Goal: Task Accomplishment & Management: Manage account settings

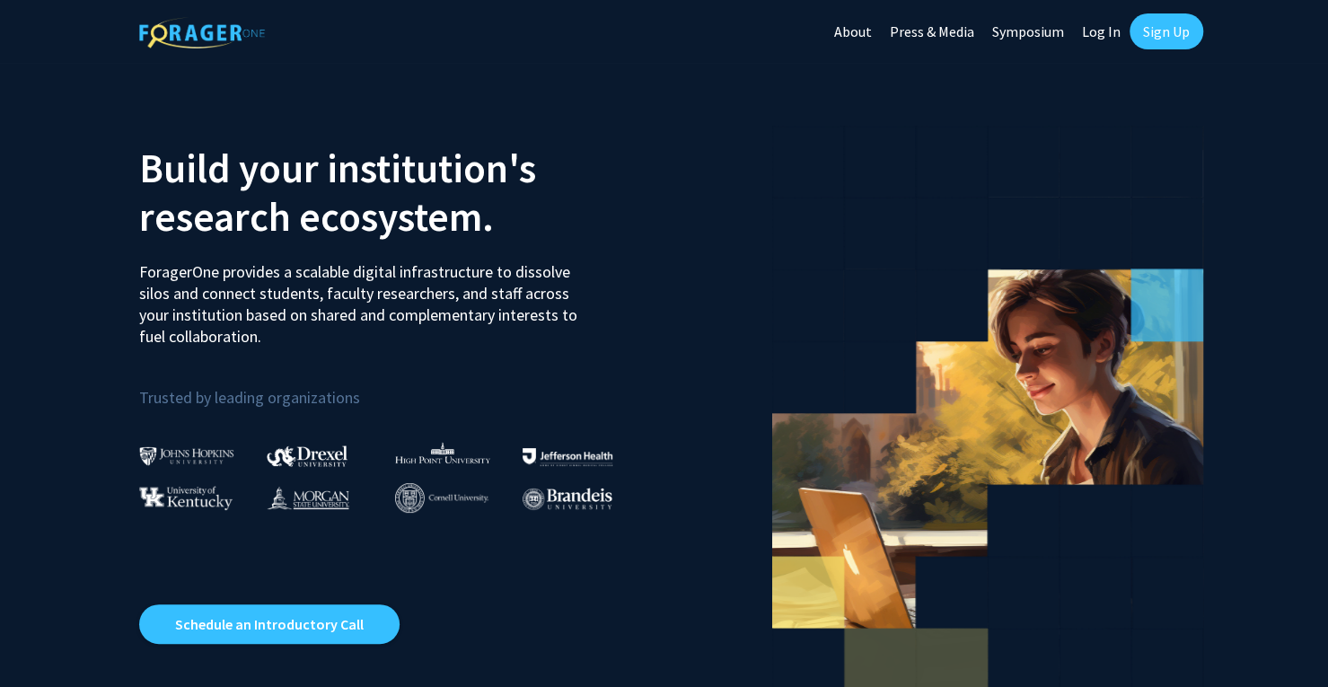
click at [1166, 33] on link "Sign Up" at bounding box center [1167, 31] width 74 height 36
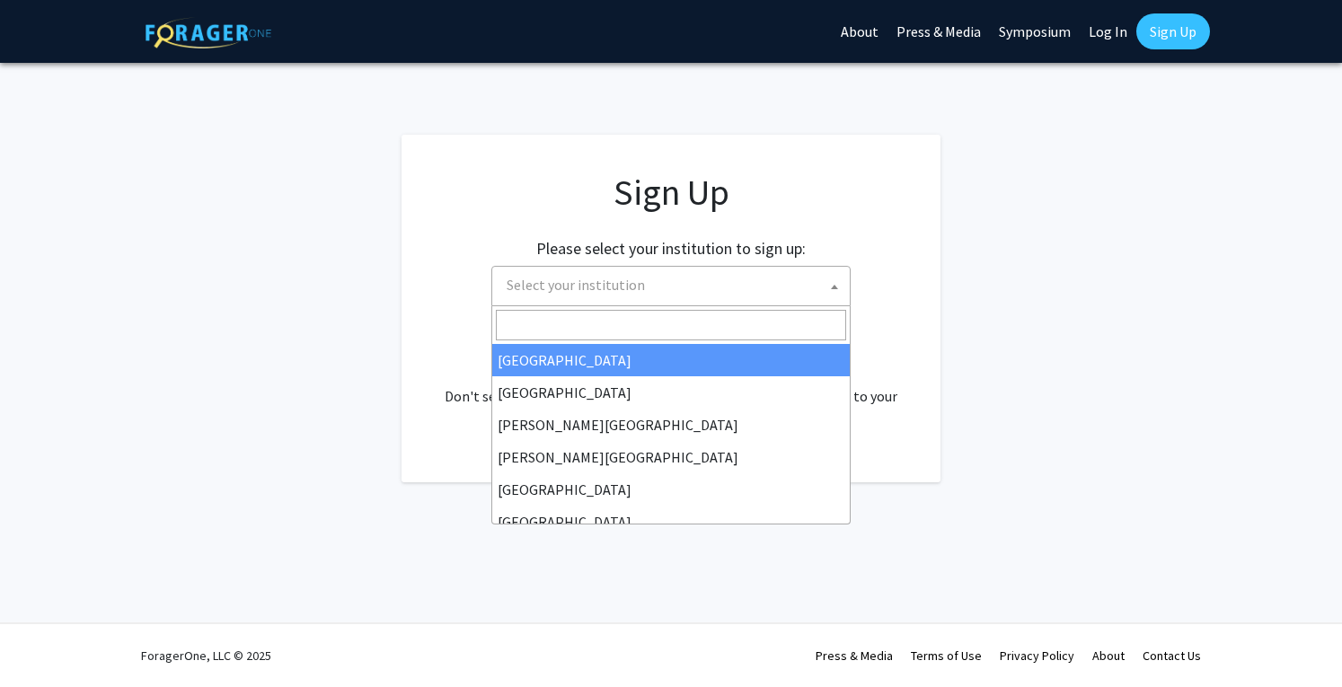
click at [717, 279] on span "Select your institution" at bounding box center [674, 285] width 350 height 37
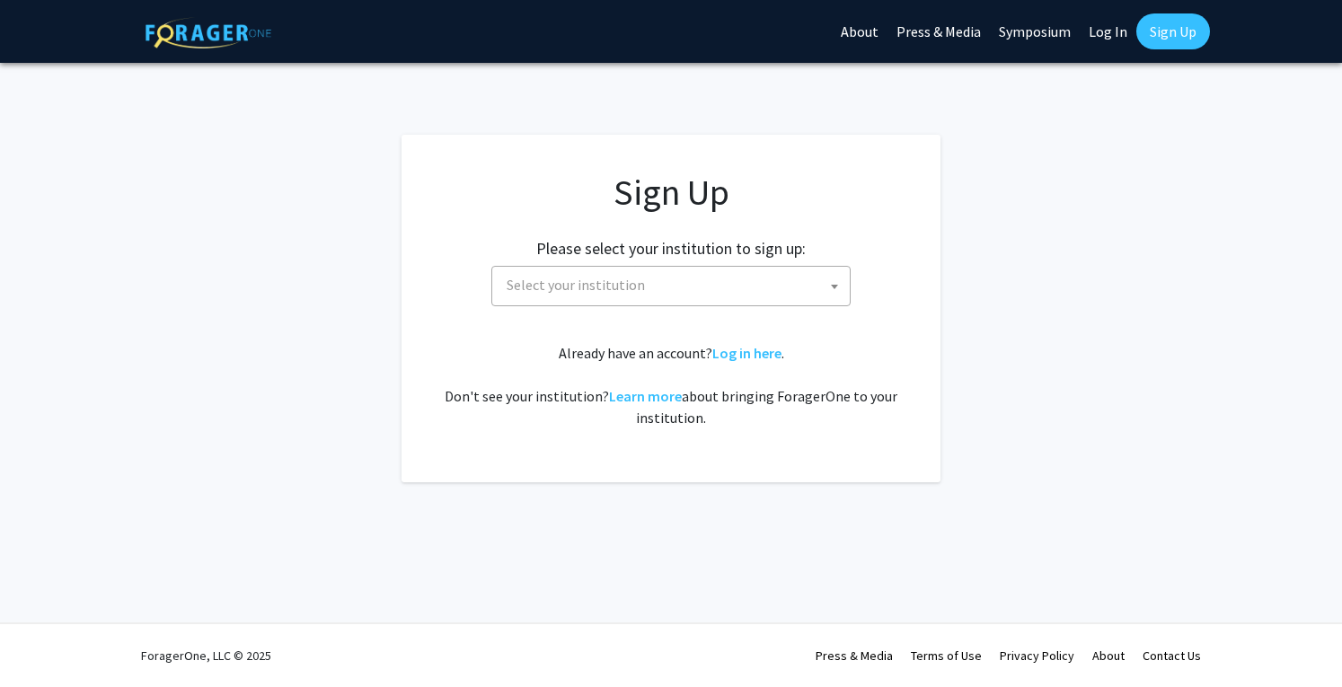
click at [1114, 37] on link "Log In" at bounding box center [1107, 31] width 57 height 63
select select
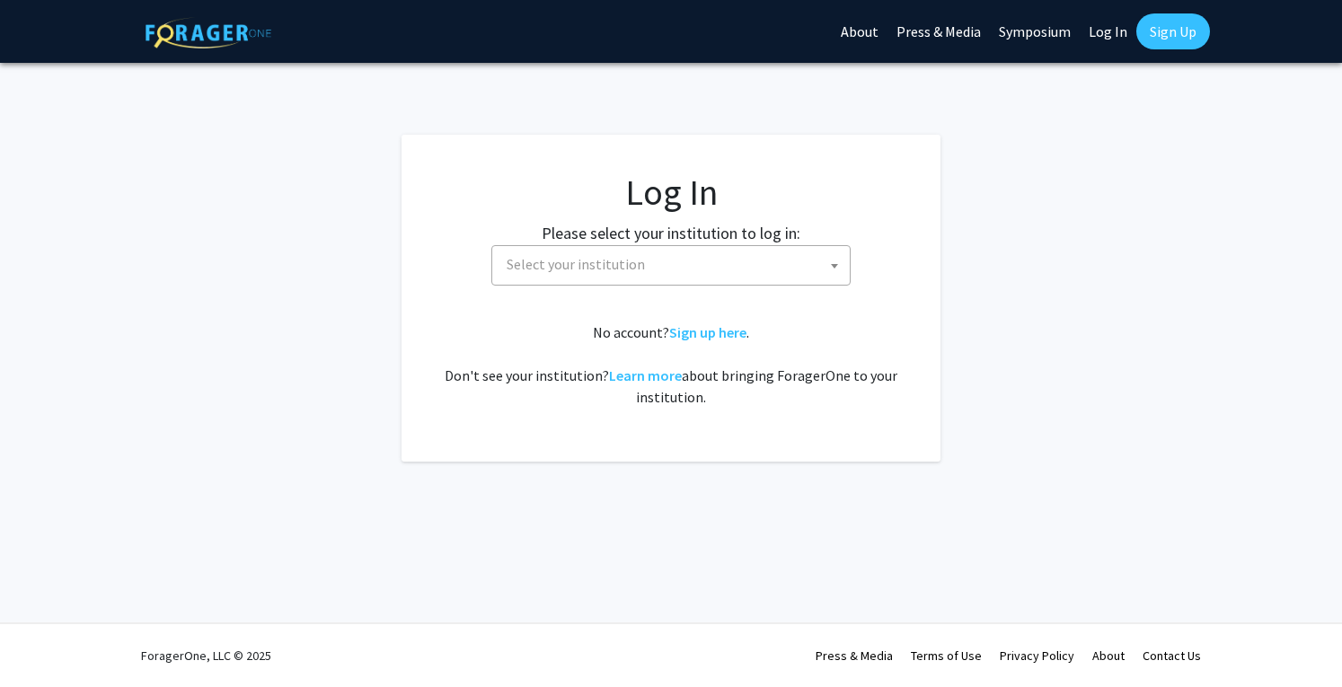
click at [650, 259] on span "Select your institution" at bounding box center [674, 264] width 350 height 37
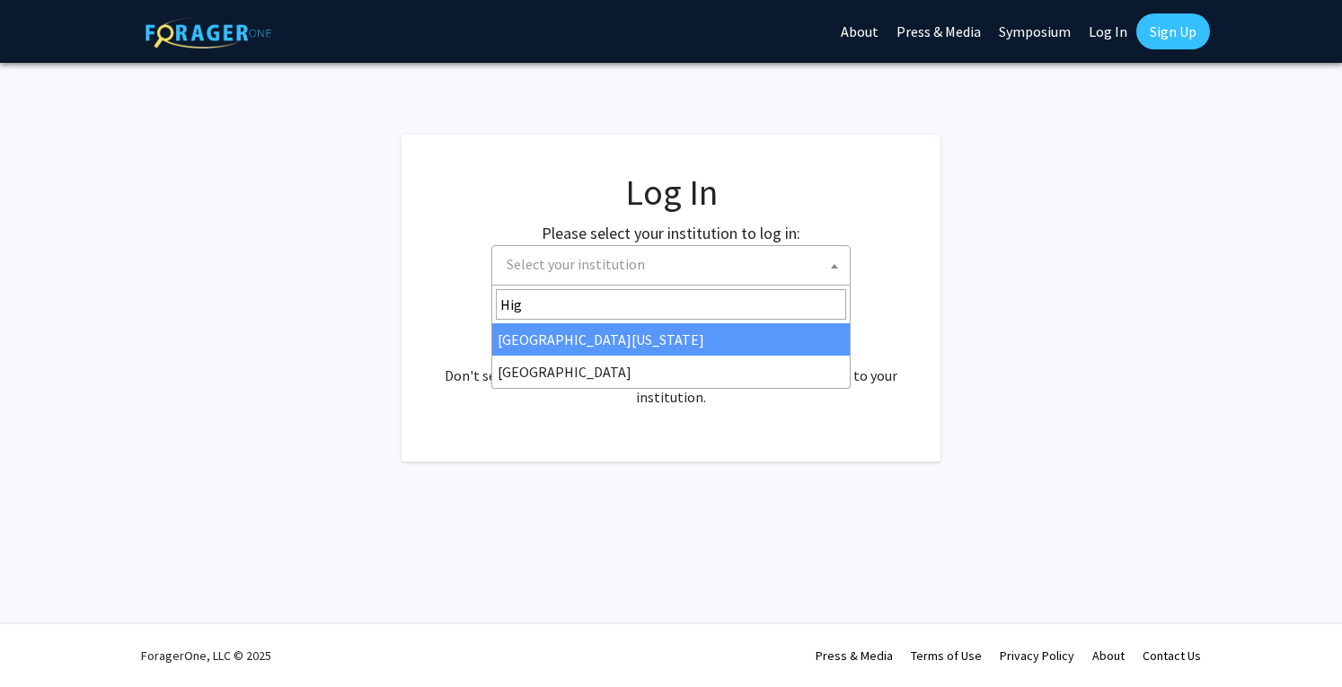
type input "High"
select select "2"
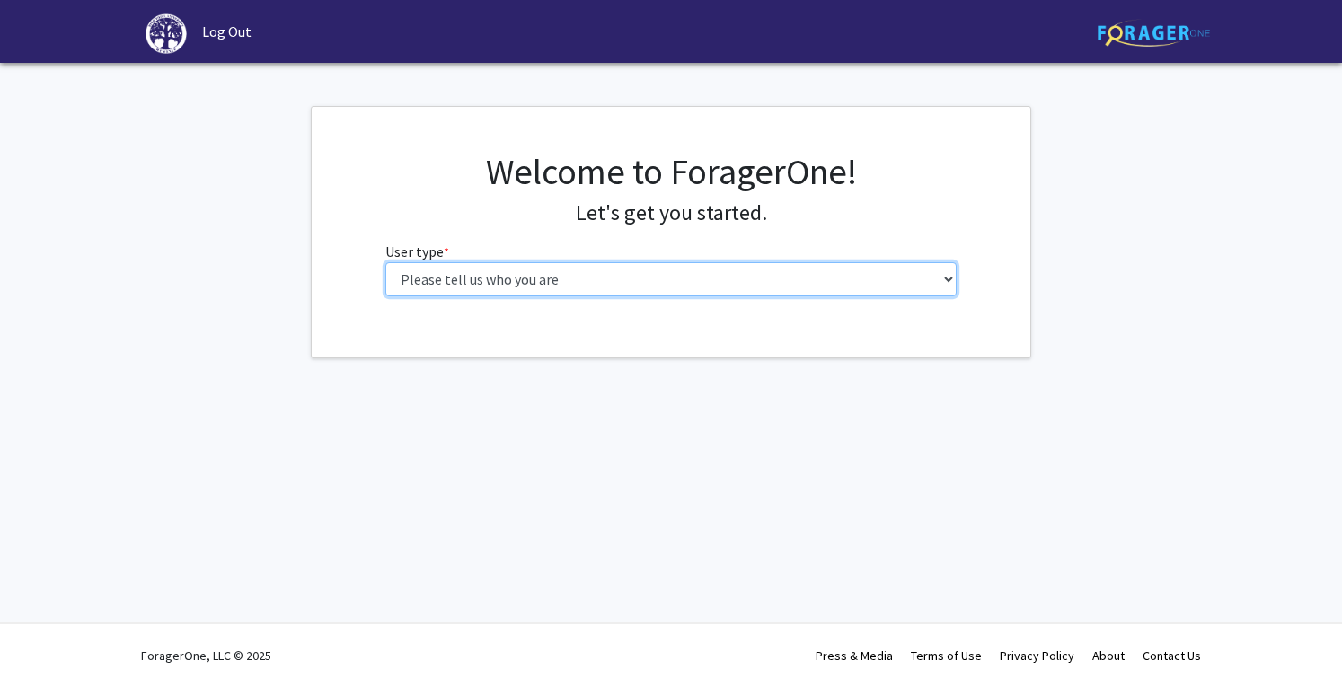
click at [492, 288] on select "Please tell us who you are Undergraduate Student Master's Student Doctoral Cand…" at bounding box center [671, 279] width 572 height 34
select select "5: faculty"
click at [385, 262] on select "Please tell us who you are Undergraduate Student Master's Student Doctoral Cand…" at bounding box center [671, 279] width 572 height 34
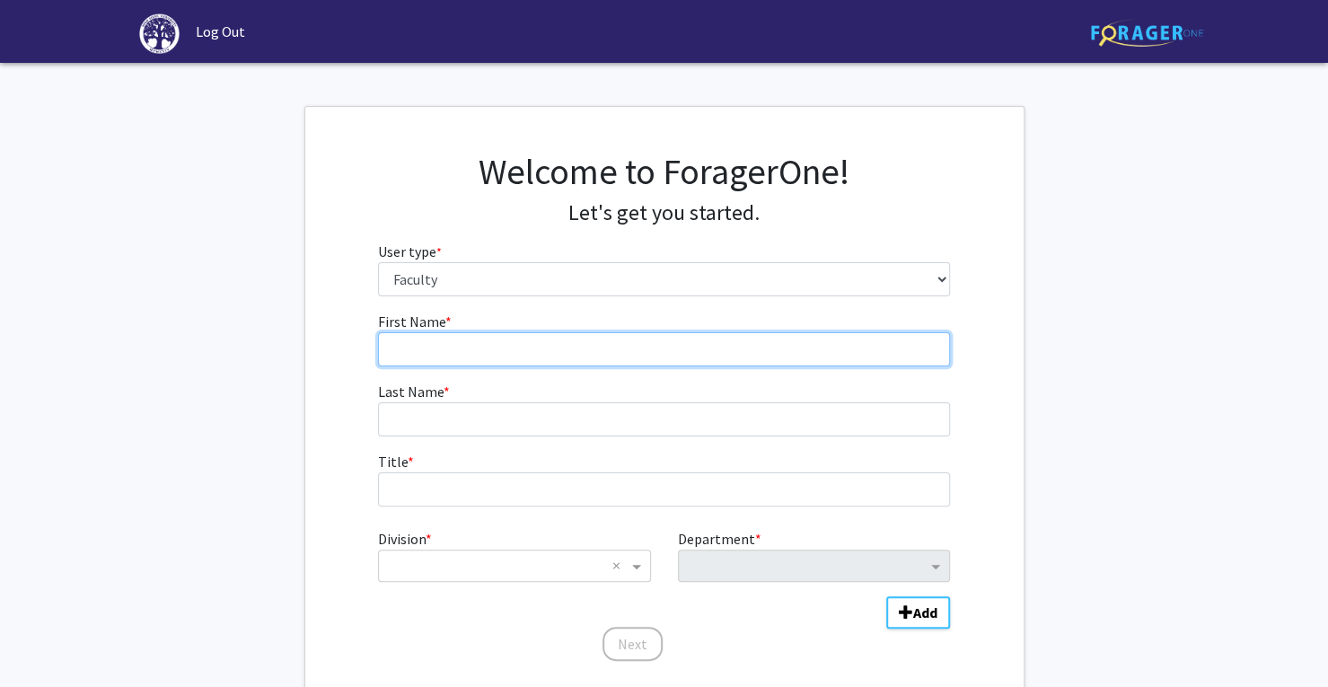
click at [507, 352] on input "First Name * required" at bounding box center [664, 349] width 572 height 34
type input "Pujita"
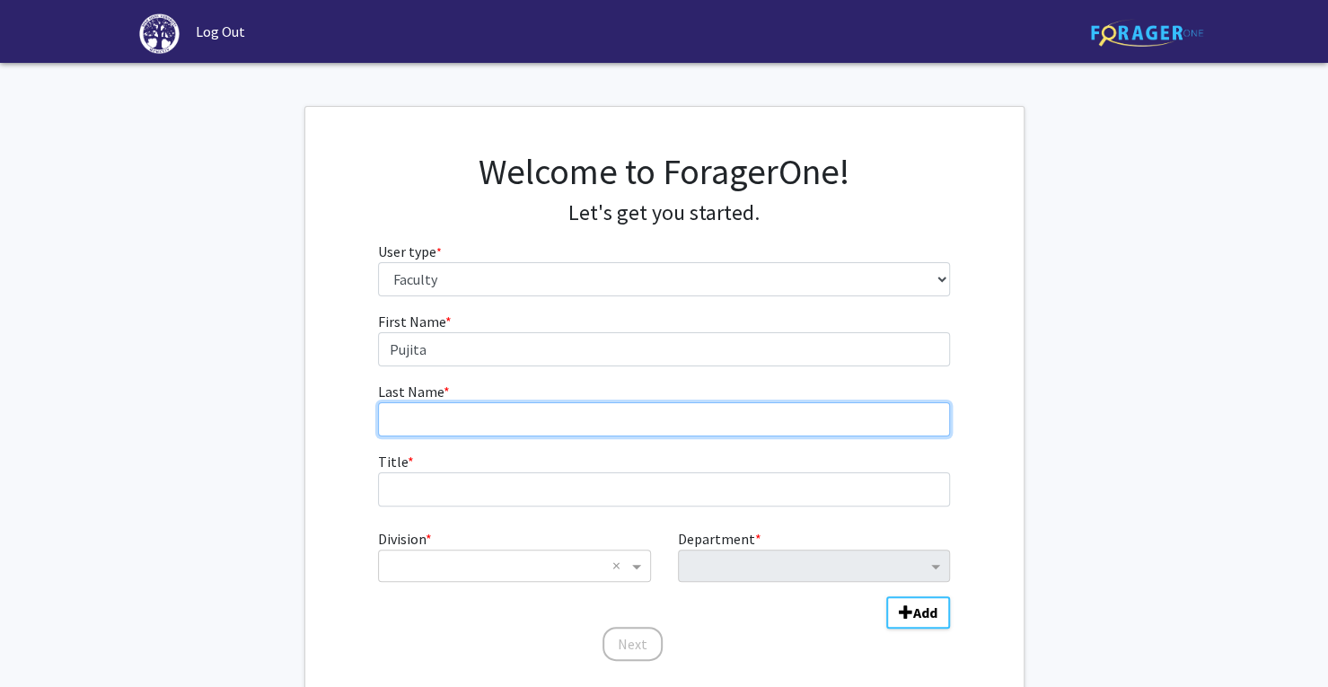
type input "Sapra"
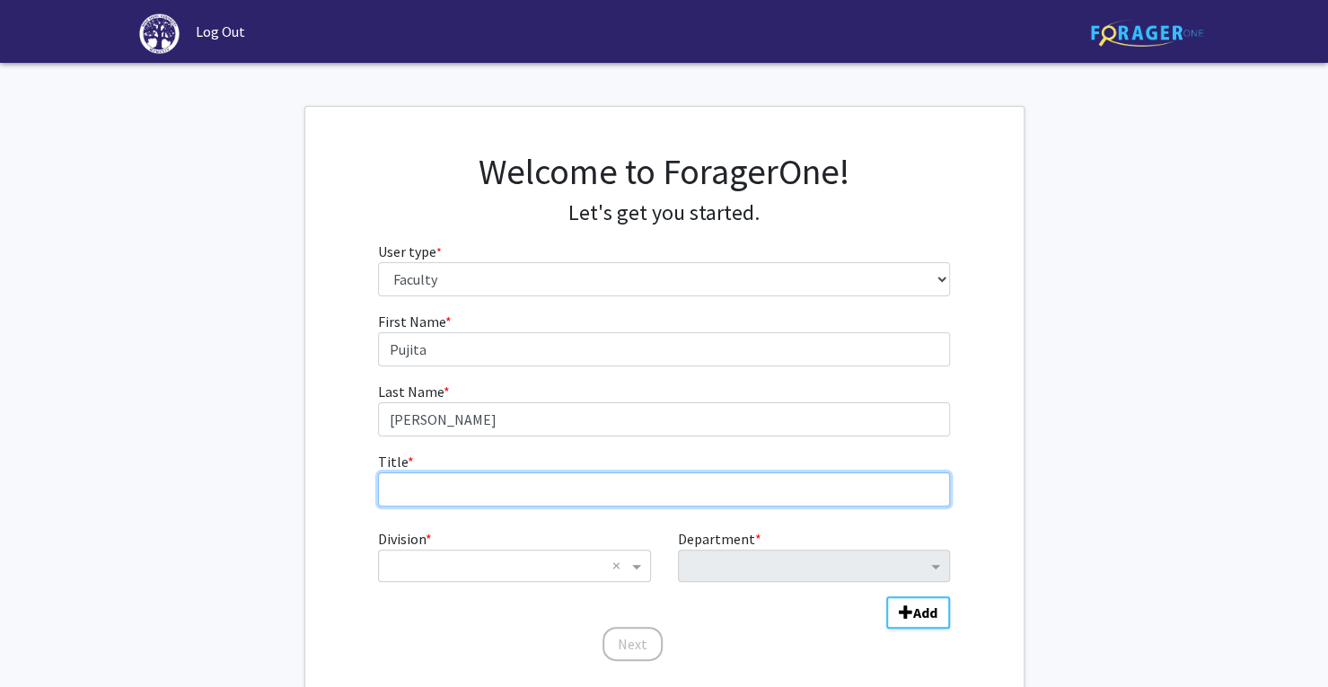
click at [506, 476] on input "Title * required" at bounding box center [664, 489] width 572 height 34
type input "Assistant Professor of Data Analytics and Statistics"
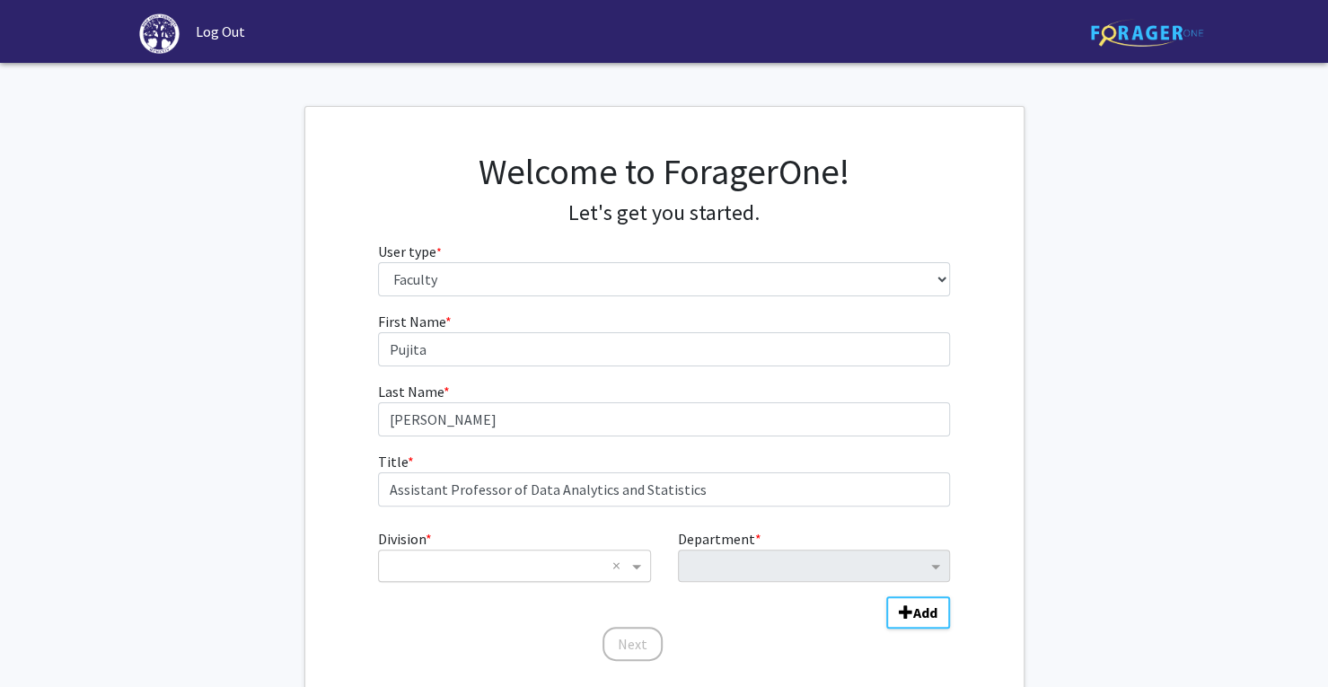
click at [528, 559] on input "Division" at bounding box center [496, 566] width 216 height 22
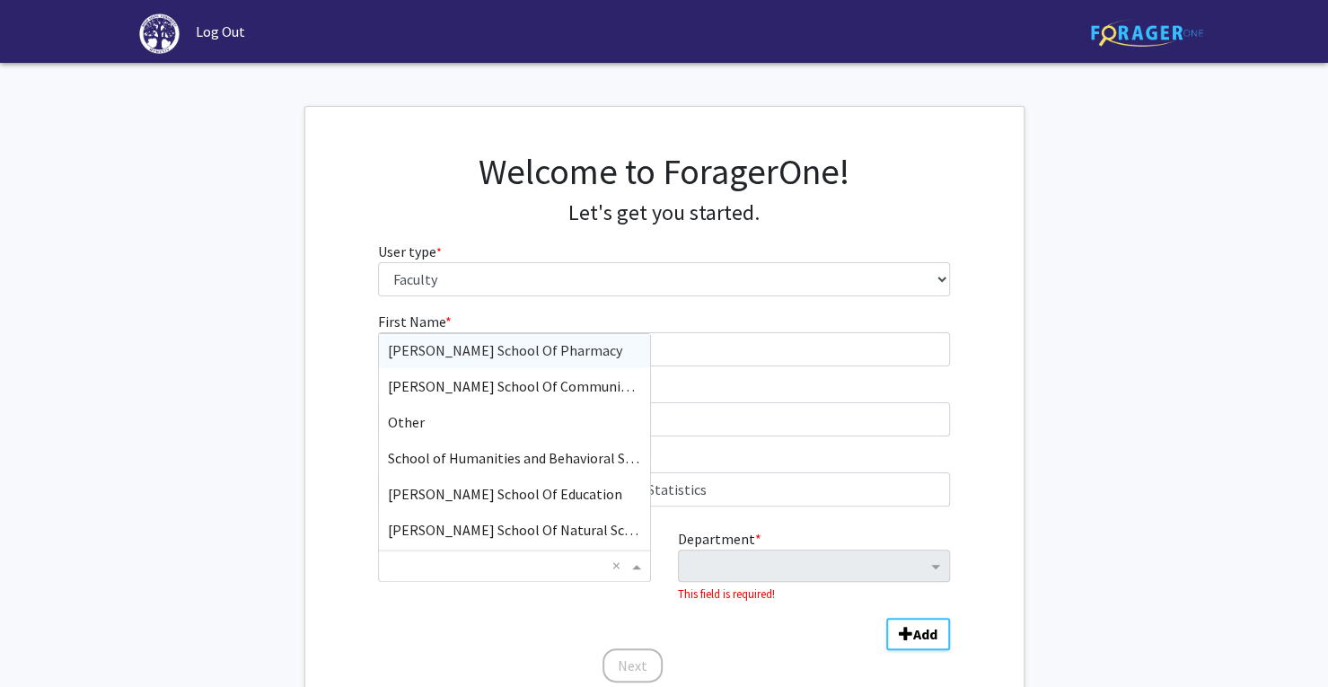
scroll to position [180, 0]
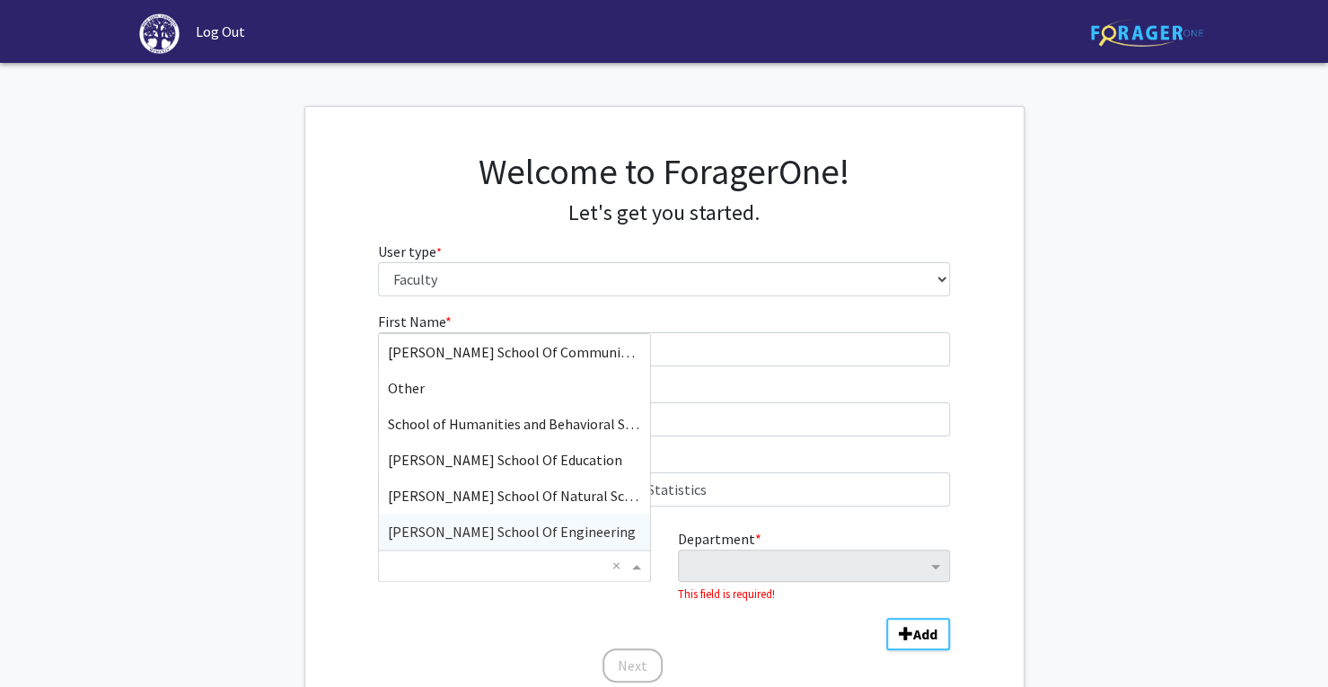
click at [537, 533] on span "Webb School Of Engineering" at bounding box center [512, 532] width 248 height 18
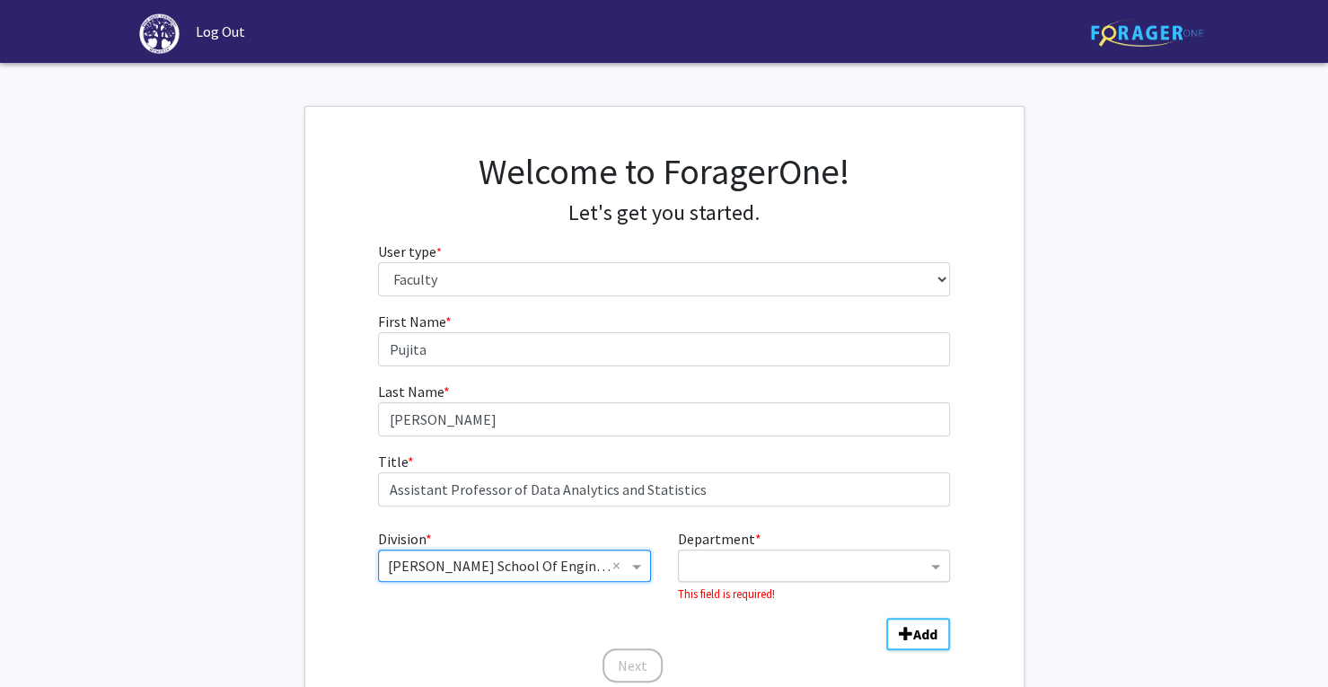
click at [809, 559] on input "Department" at bounding box center [807, 567] width 239 height 22
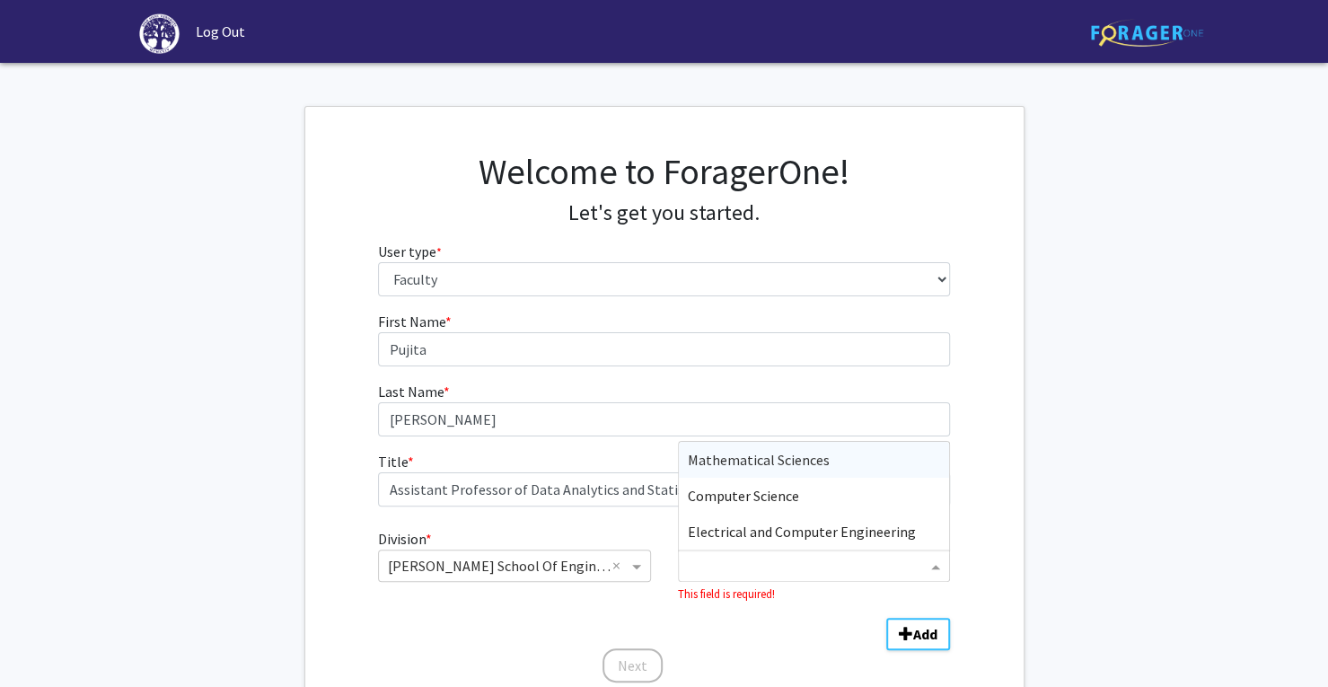
click at [851, 454] on div "Mathematical Sciences" at bounding box center [814, 460] width 270 height 36
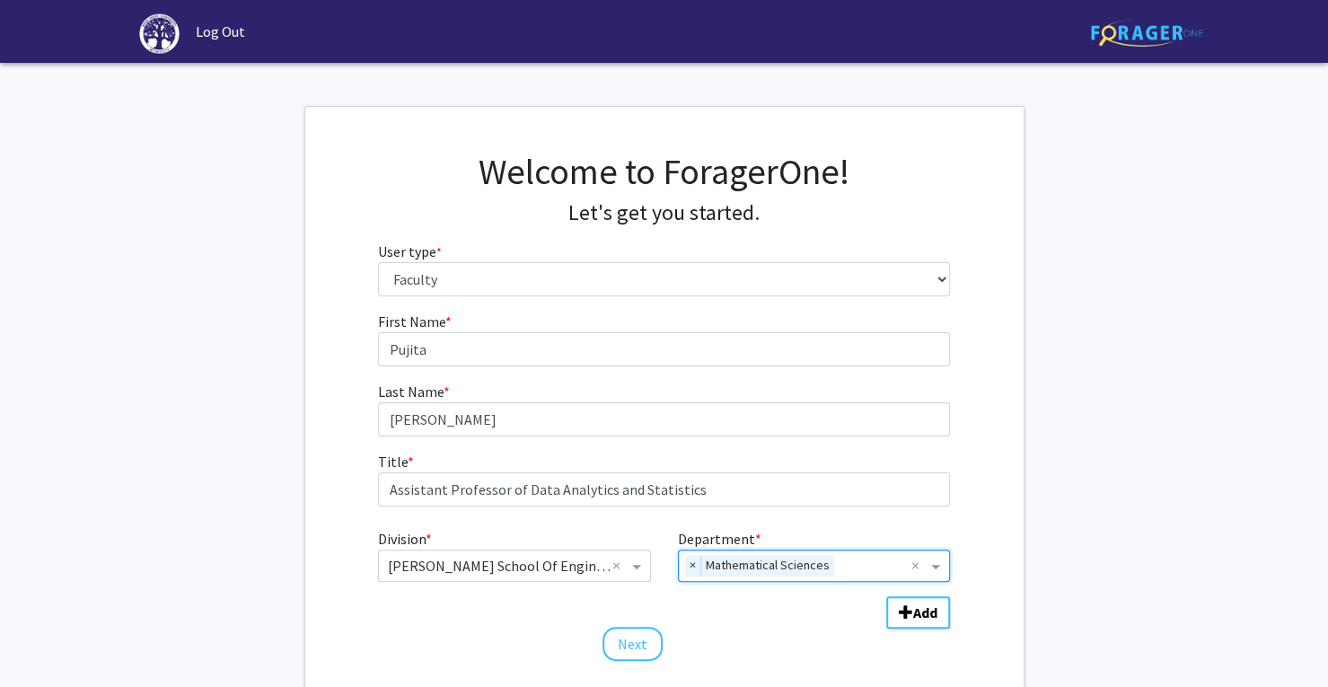
click at [1060, 508] on fg-get-started "Welcome to ForagerOne! Let's get you started. User type * required Please tell …" at bounding box center [664, 408] width 1328 height 604
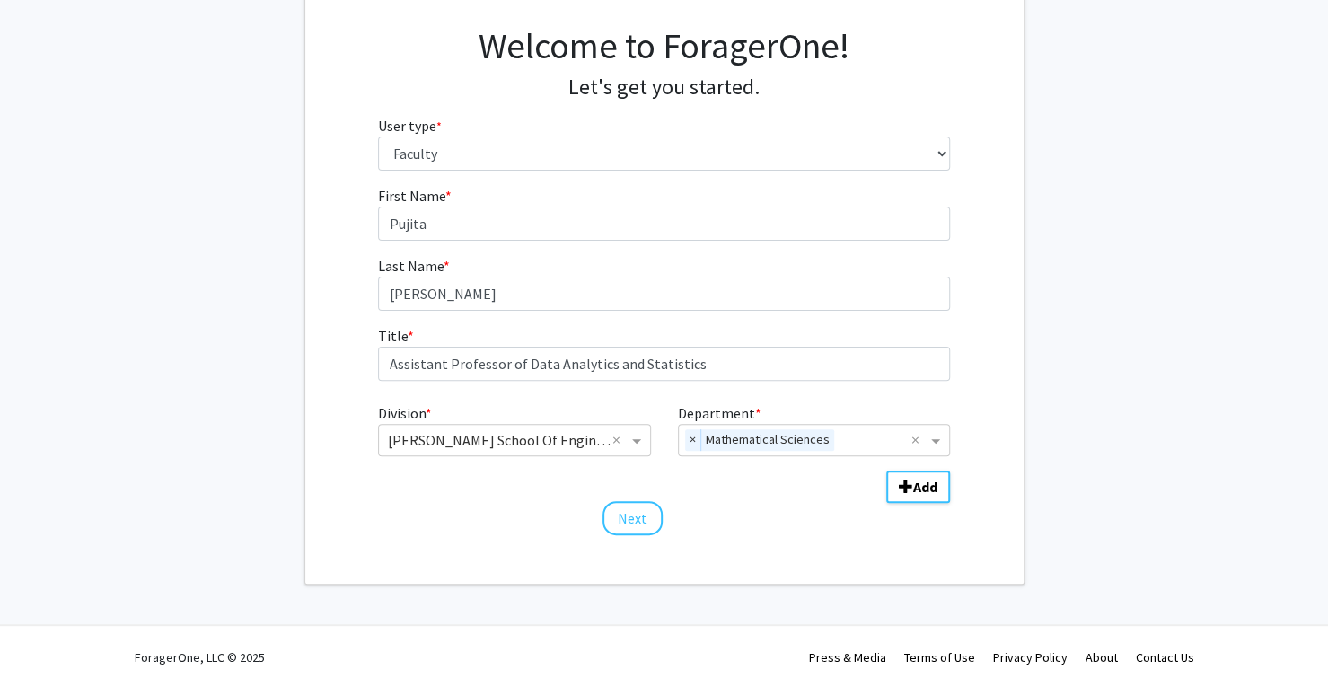
scroll to position [126, 0]
click at [642, 518] on button "Next" at bounding box center [633, 518] width 60 height 34
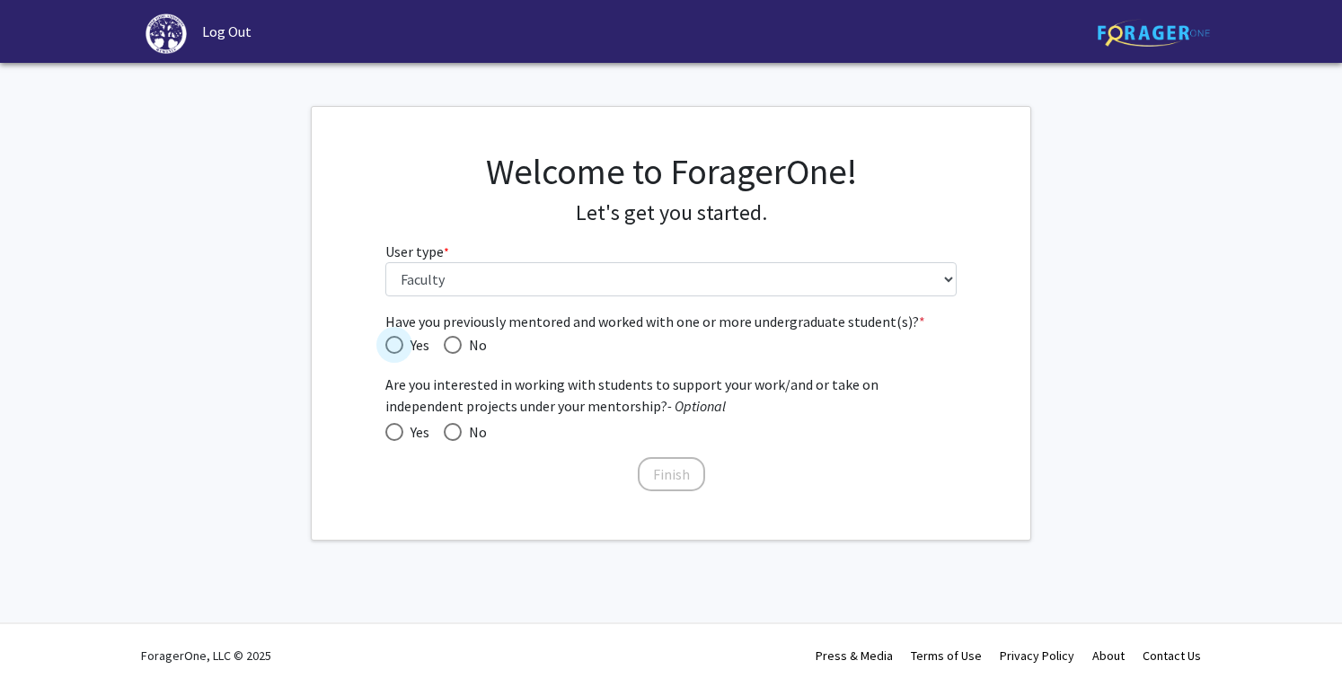
click at [398, 343] on span "Have you previously mentored and worked with one or more undergraduate student(…" at bounding box center [394, 345] width 18 height 18
click at [398, 343] on input "Yes" at bounding box center [394, 345] width 18 height 18
radio input "true"
click at [396, 430] on span at bounding box center [394, 432] width 18 height 18
click at [396, 430] on input "Yes" at bounding box center [394, 432] width 18 height 18
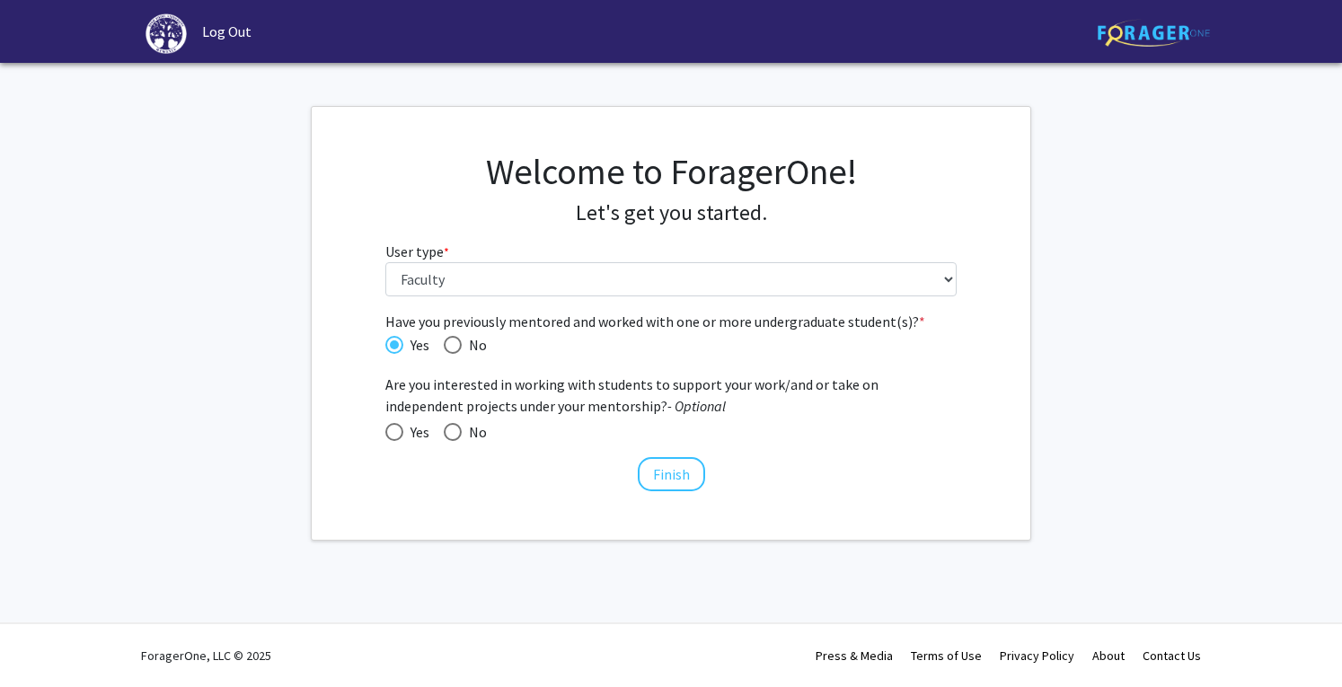
radio input "true"
click at [665, 477] on button "Finish" at bounding box center [671, 474] width 67 height 34
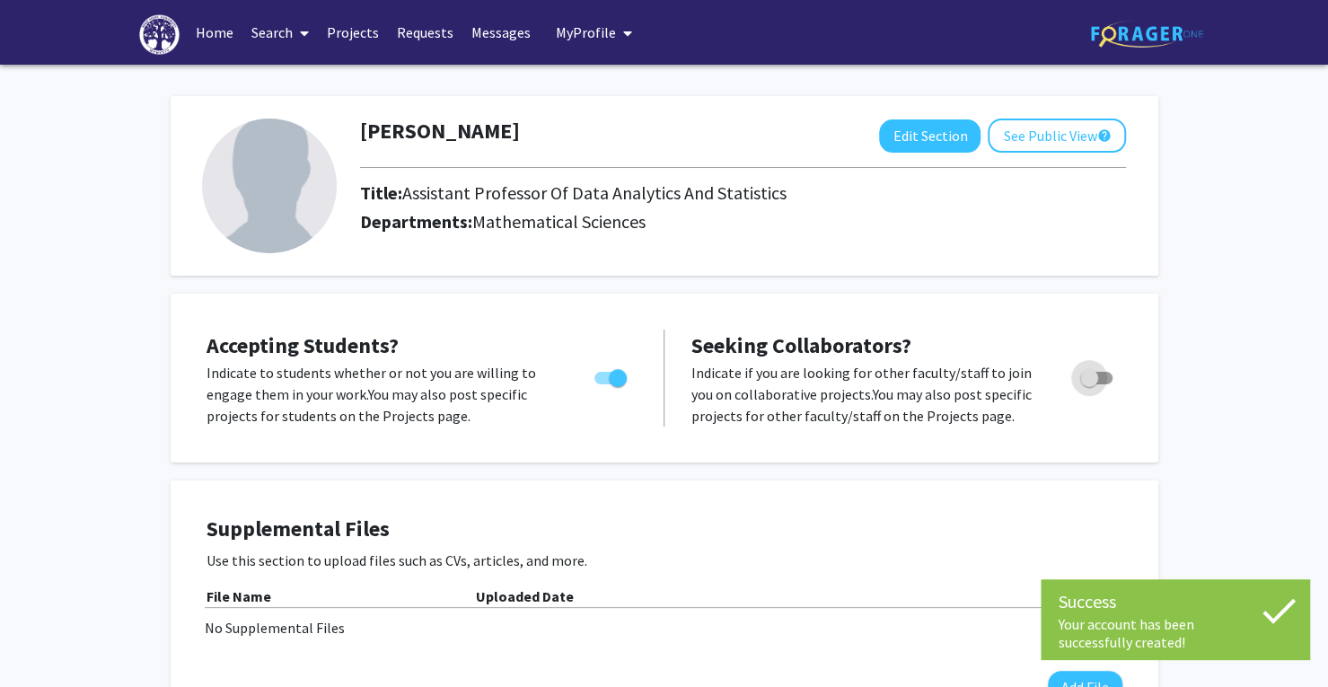
click at [1105, 382] on span "Toggle" at bounding box center [1096, 378] width 32 height 13
click at [1089, 384] on input "Toggle" at bounding box center [1088, 384] width 1 height 1
checkbox input "true"
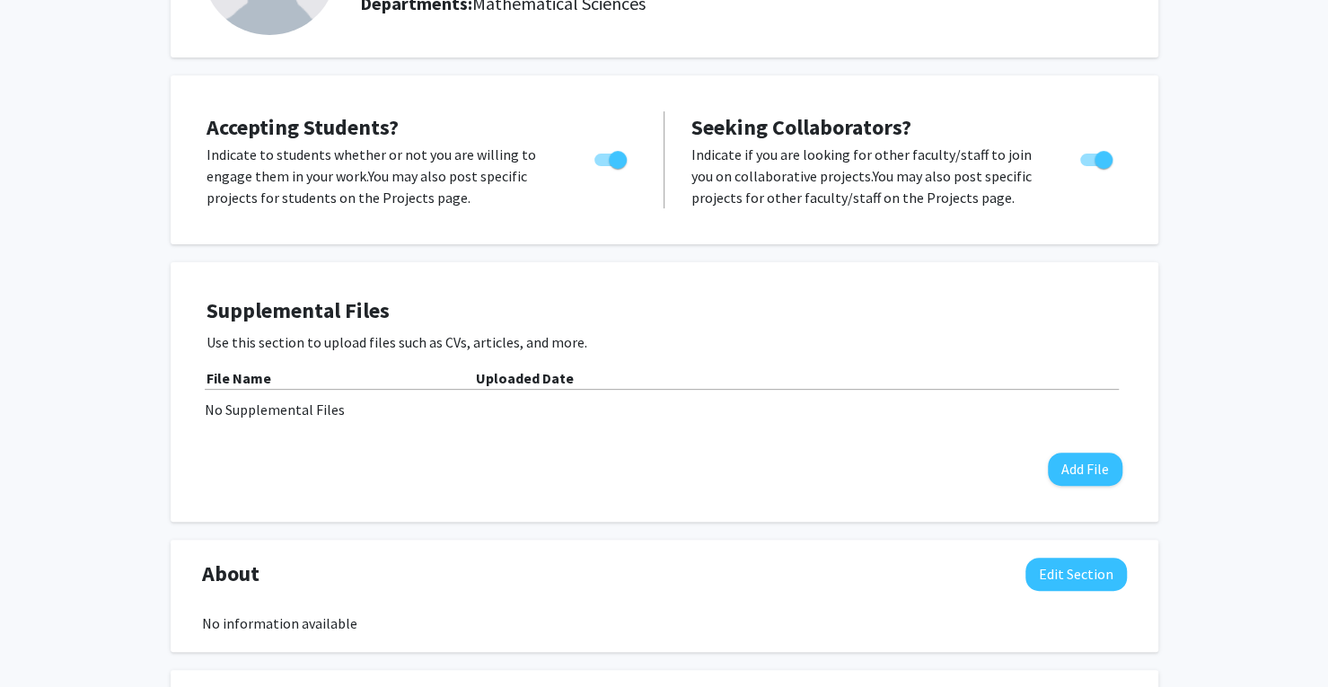
scroll to position [10, 0]
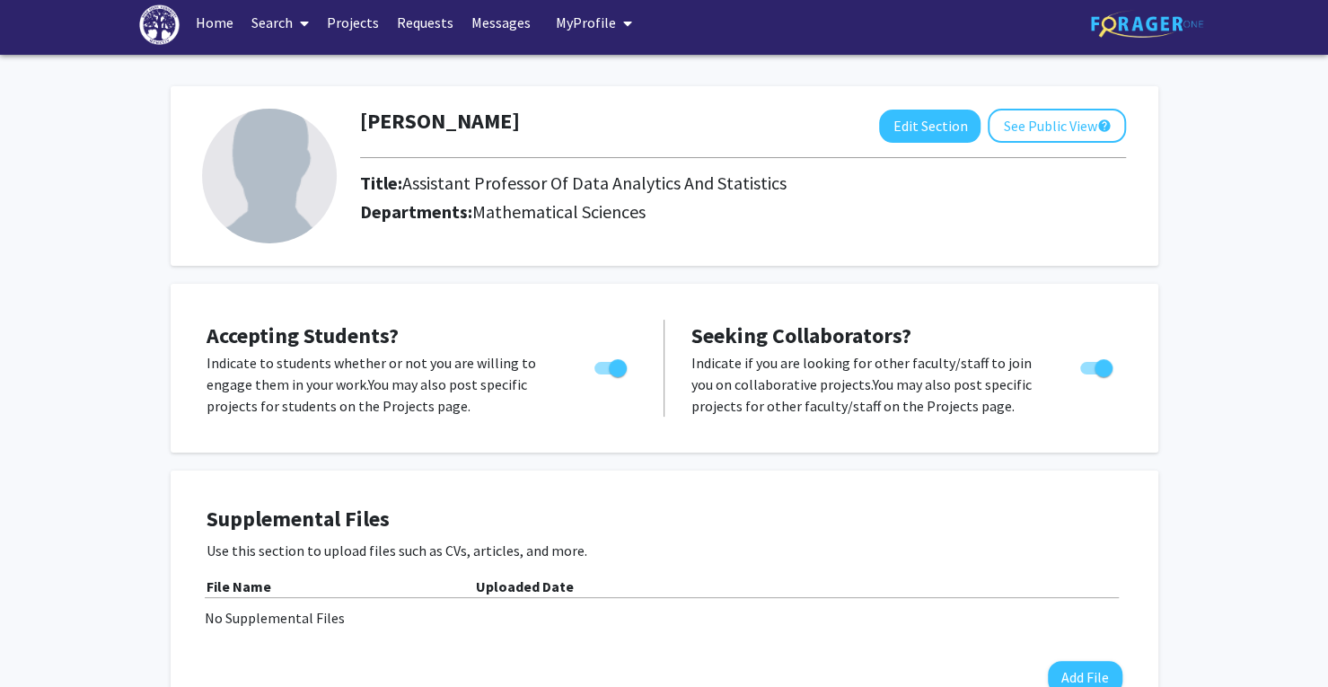
click at [295, 31] on span at bounding box center [301, 23] width 16 height 63
click at [295, 66] on span "Faculty/Staff" at bounding box center [308, 73] width 132 height 36
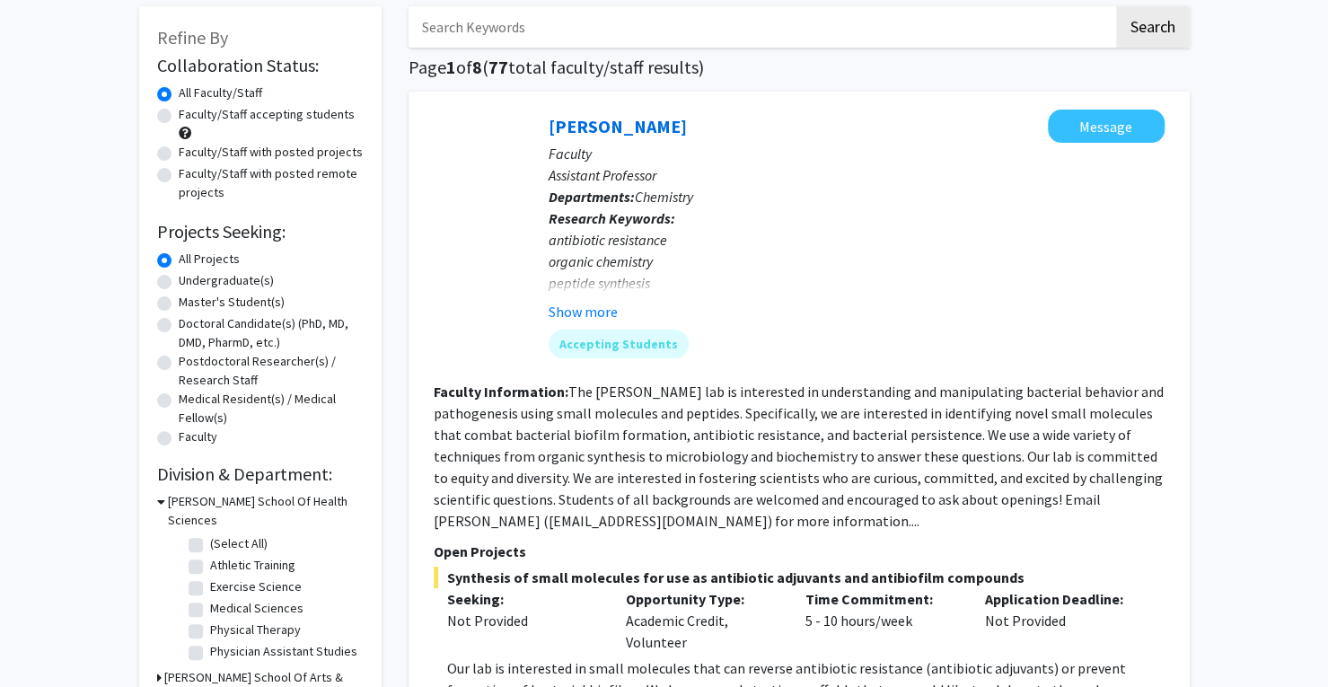
scroll to position [180, 0]
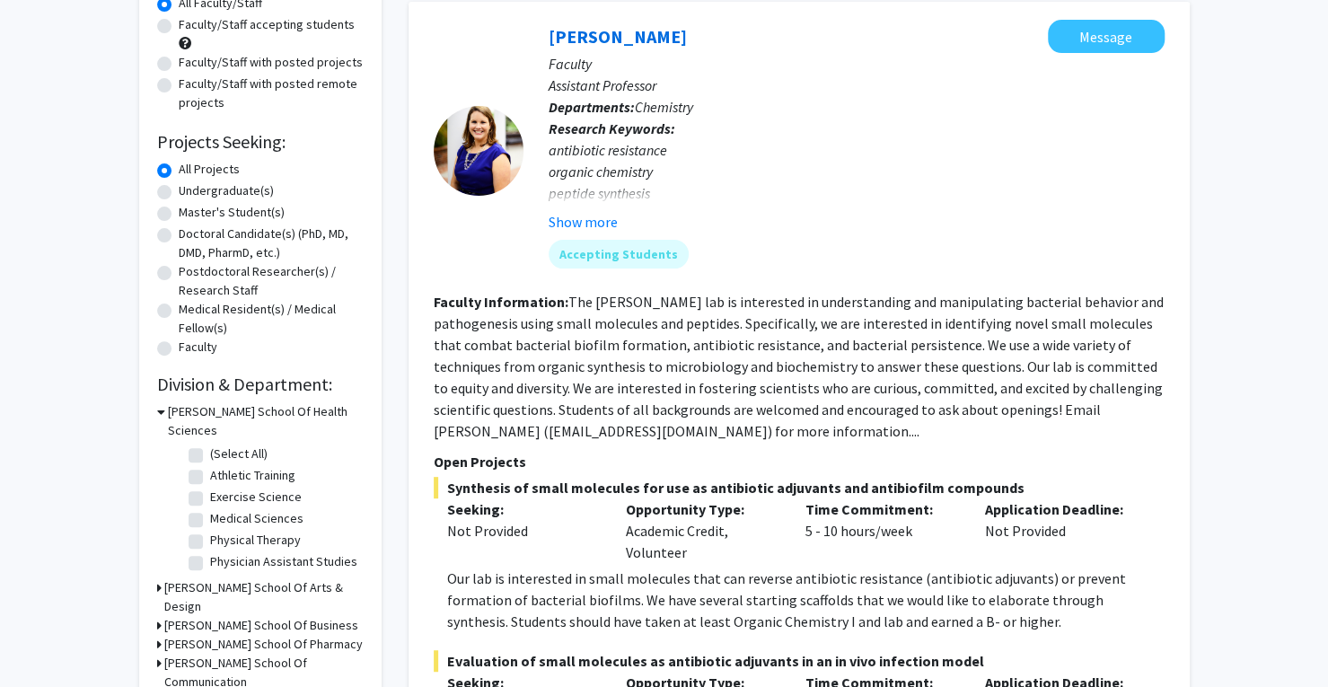
click at [179, 348] on label "Faculty" at bounding box center [198, 347] width 39 height 19
click at [179, 348] on input "Faculty" at bounding box center [185, 344] width 12 height 12
radio input "true"
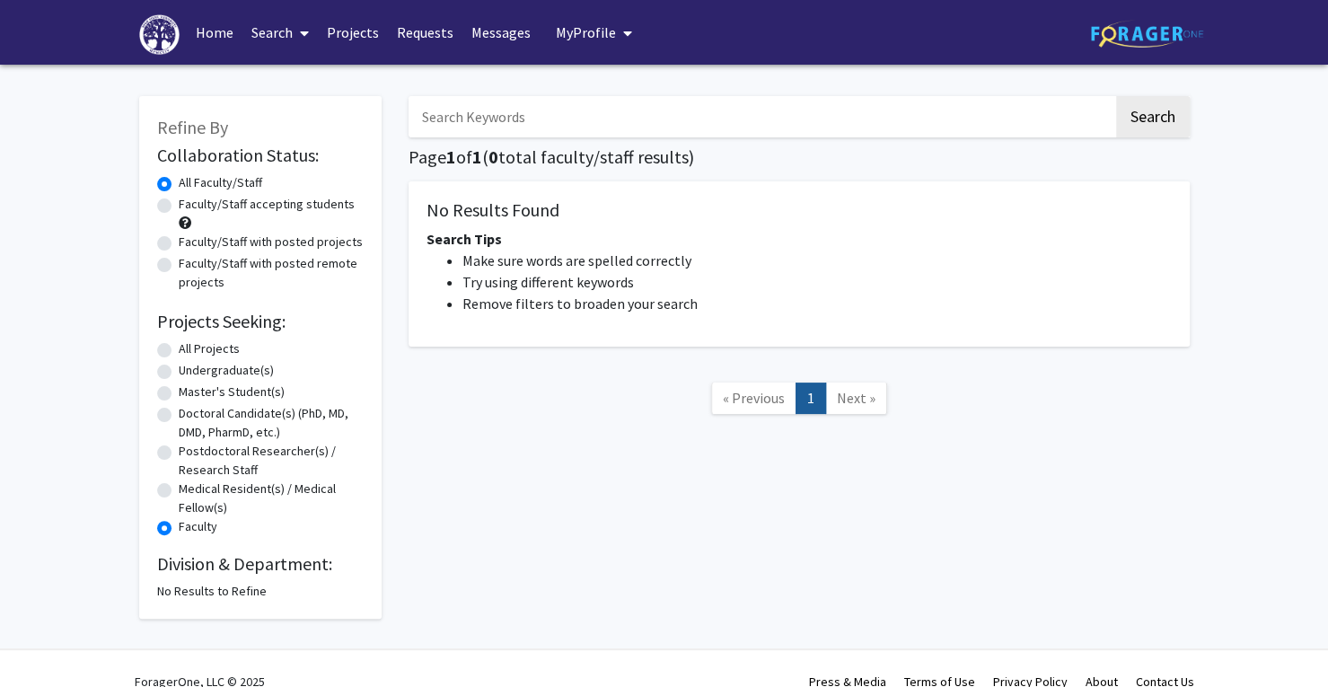
click at [179, 349] on label "All Projects" at bounding box center [209, 348] width 61 height 19
click at [179, 349] on input "All Projects" at bounding box center [185, 345] width 12 height 12
radio input "true"
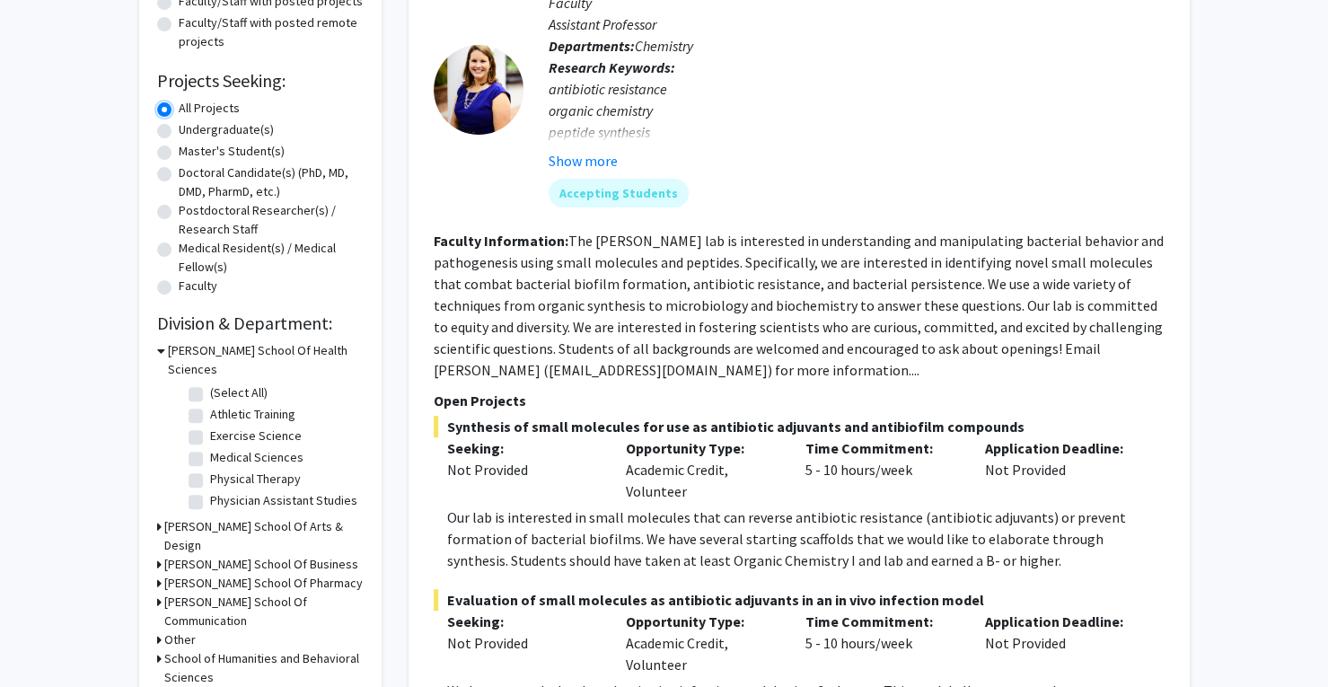
scroll to position [269, 0]
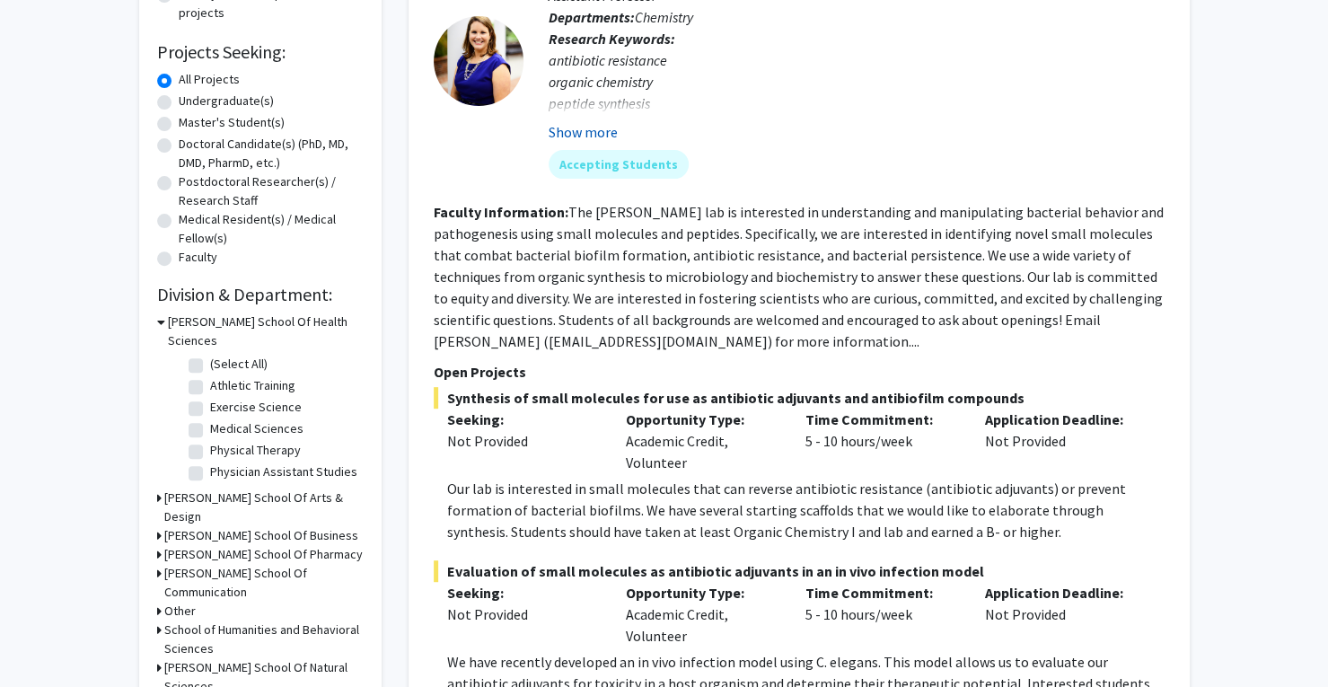
click at [573, 128] on button "Show more" at bounding box center [583, 132] width 69 height 22
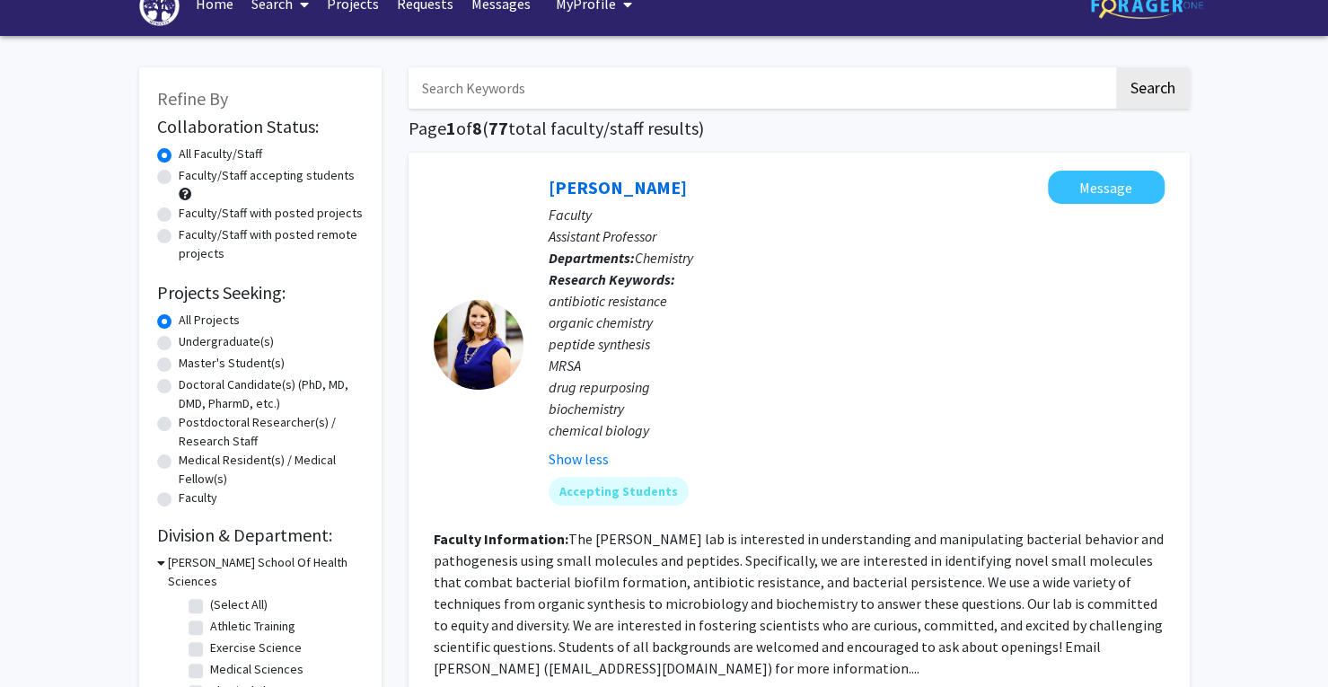
scroll to position [0, 0]
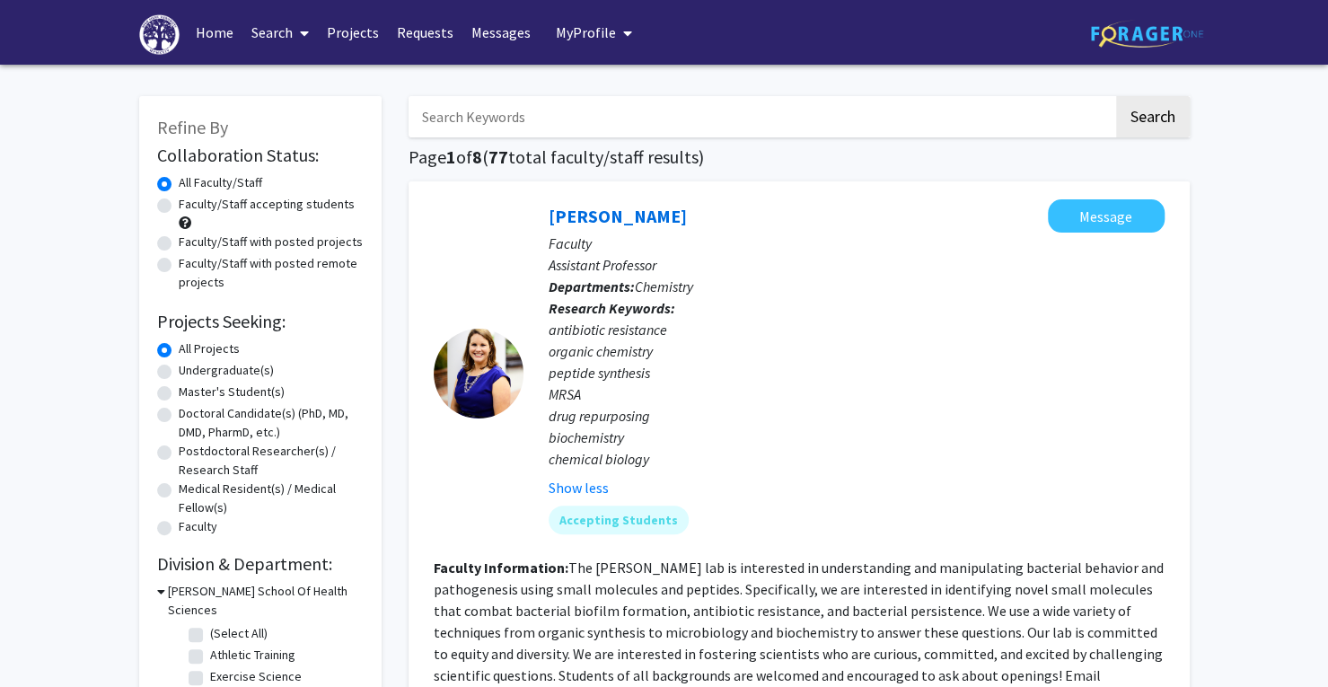
click at [234, 245] on label "Faculty/Staff with posted projects" at bounding box center [271, 242] width 184 height 19
click at [190, 244] on input "Faculty/Staff with posted projects" at bounding box center [185, 239] width 12 height 12
radio input "true"
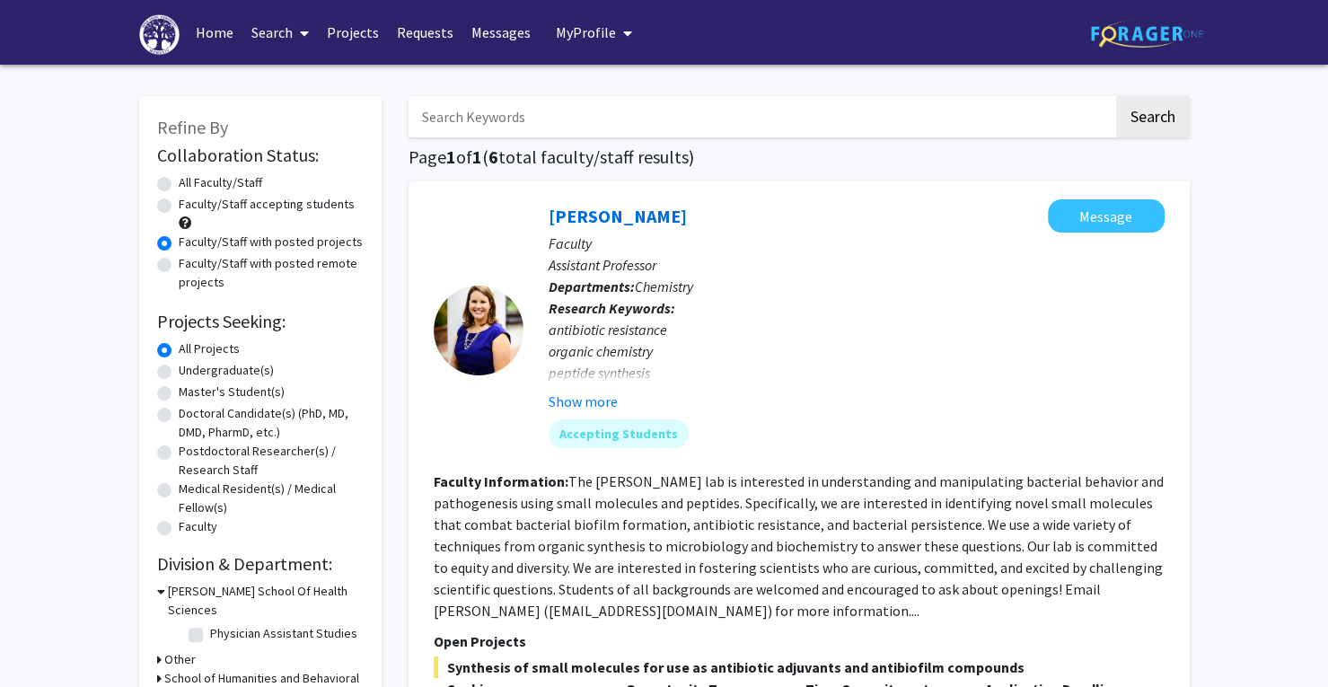
click at [179, 181] on label "All Faculty/Staff" at bounding box center [221, 182] width 84 height 19
click at [179, 181] on input "All Faculty/Staff" at bounding box center [185, 179] width 12 height 12
radio input "true"
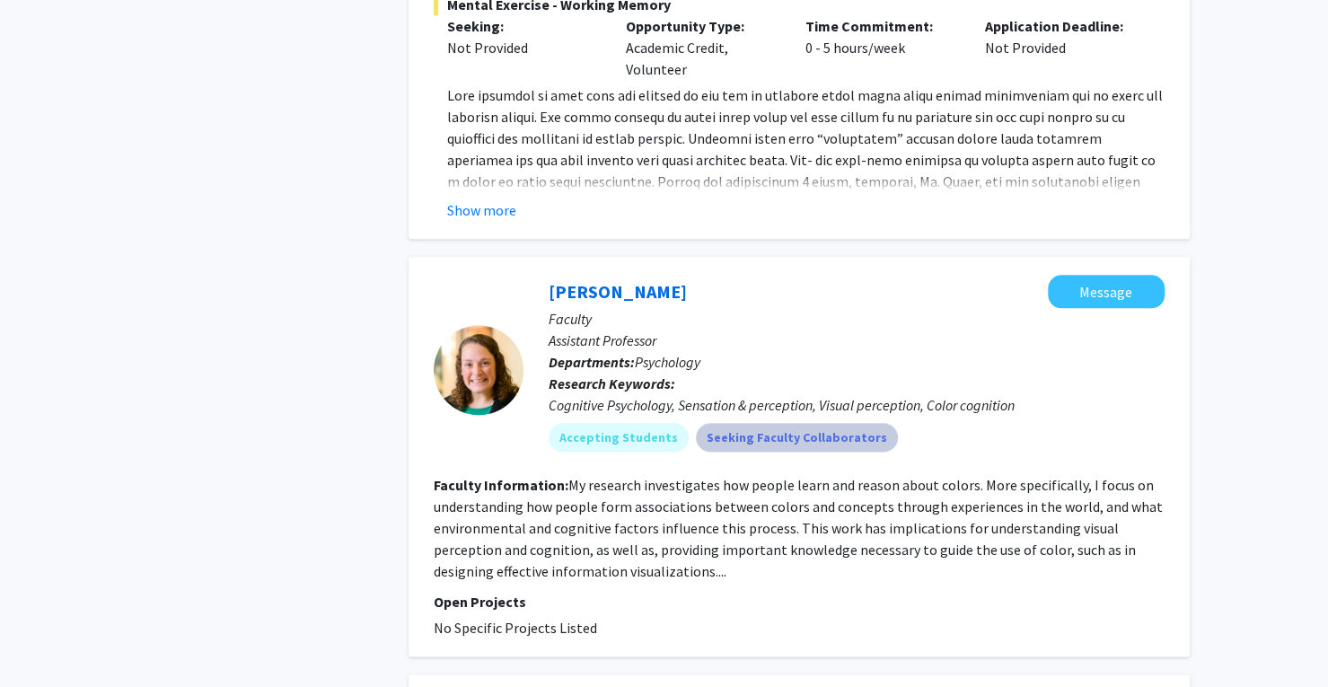
scroll to position [5119, 0]
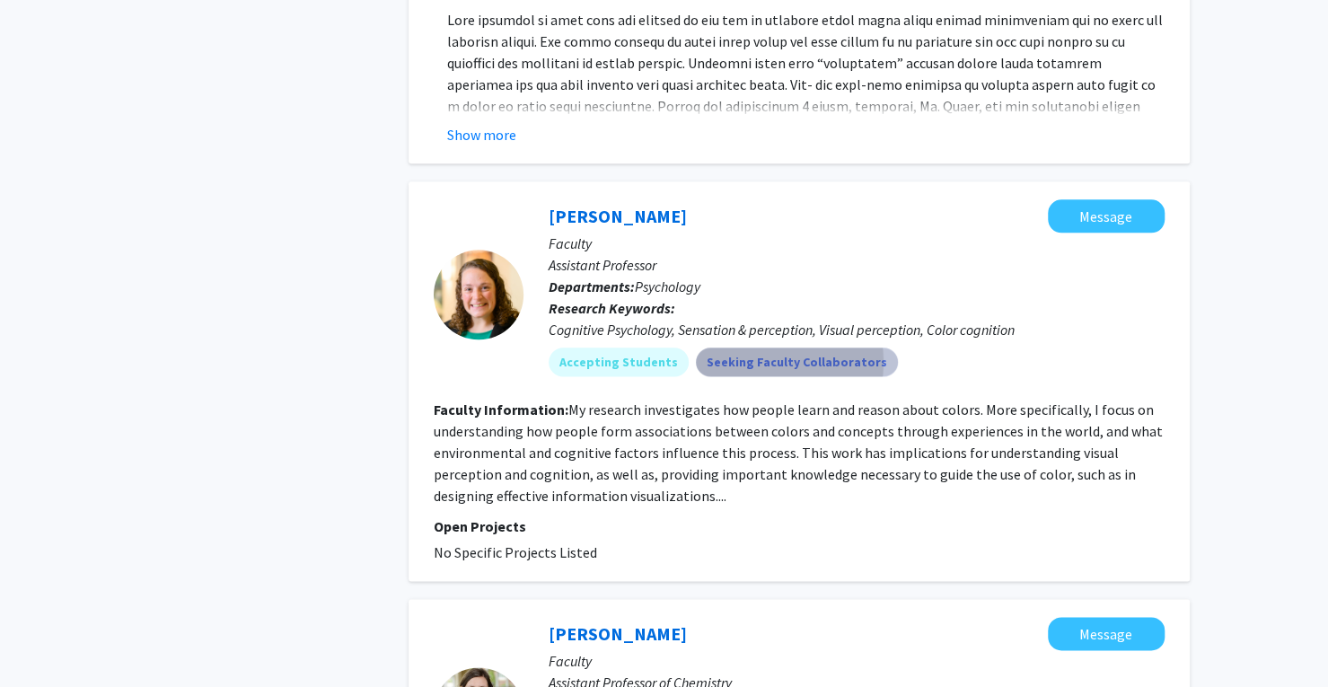
click at [753, 348] on mat-chip "Seeking Faculty Collaborators" at bounding box center [797, 362] width 202 height 29
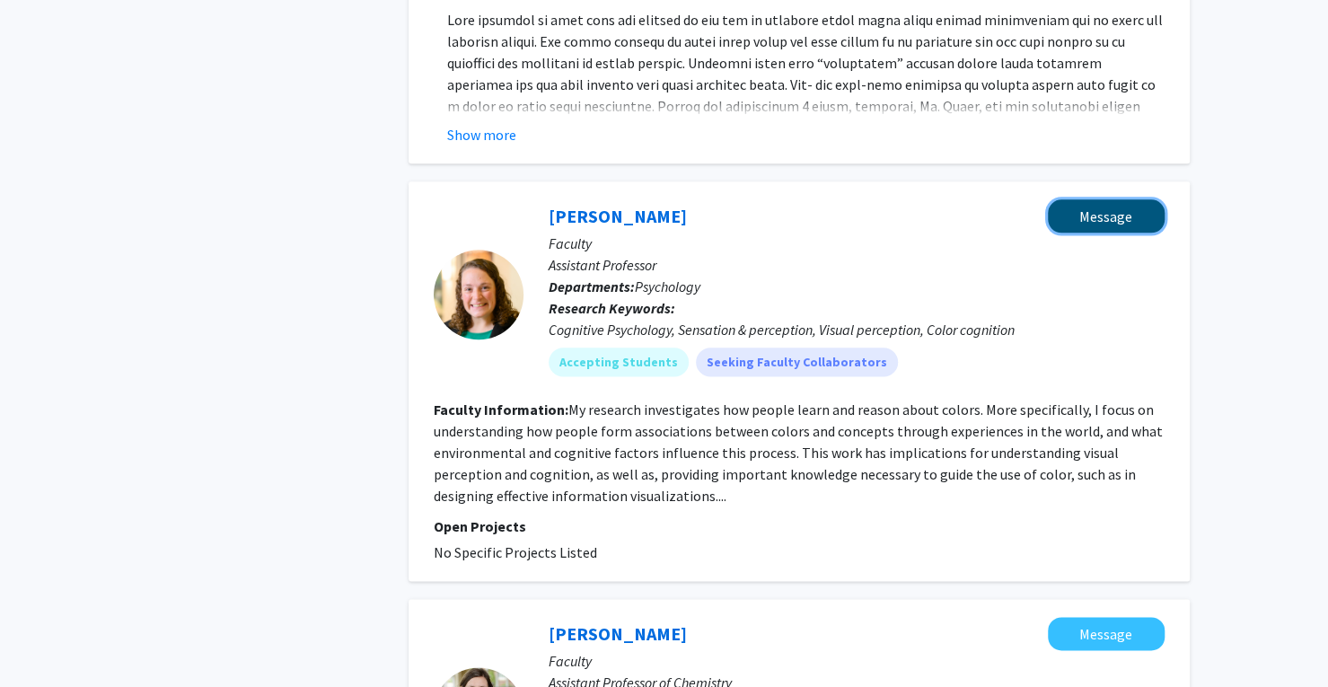
click at [1092, 199] on button "Message" at bounding box center [1106, 215] width 117 height 33
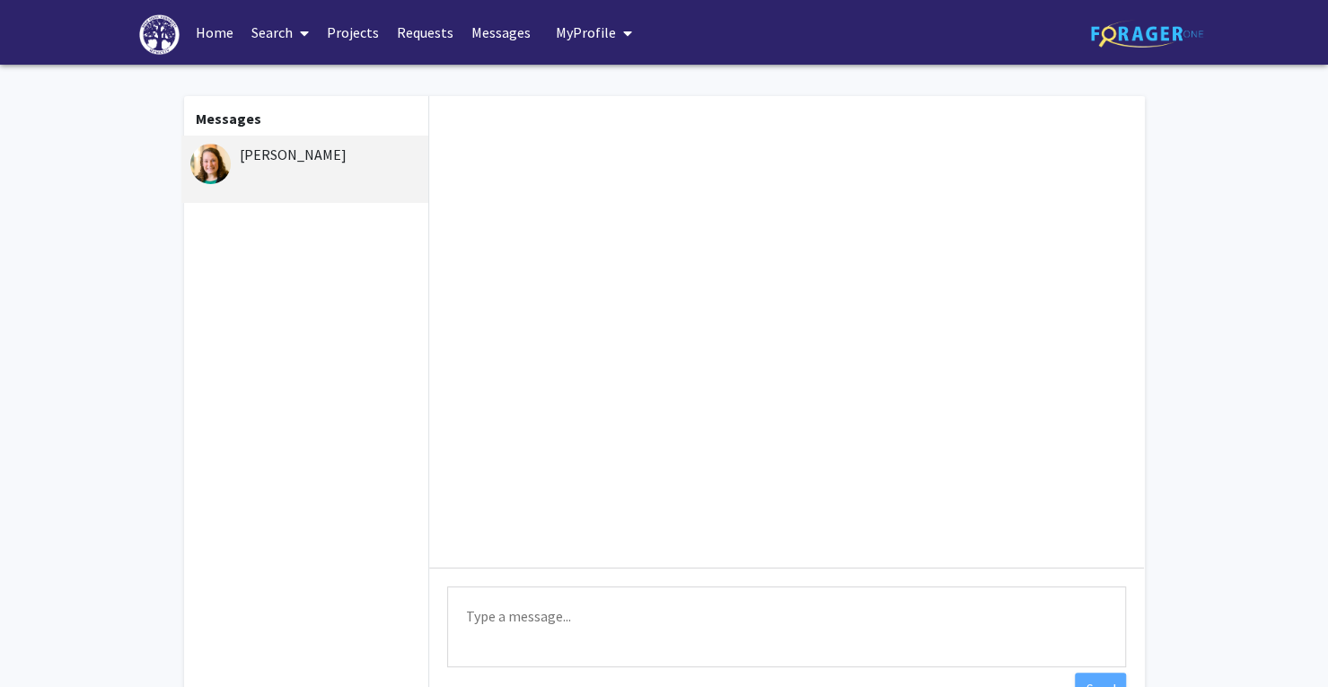
click at [614, 653] on textarea "Type a message" at bounding box center [786, 626] width 679 height 81
type textarea "H"
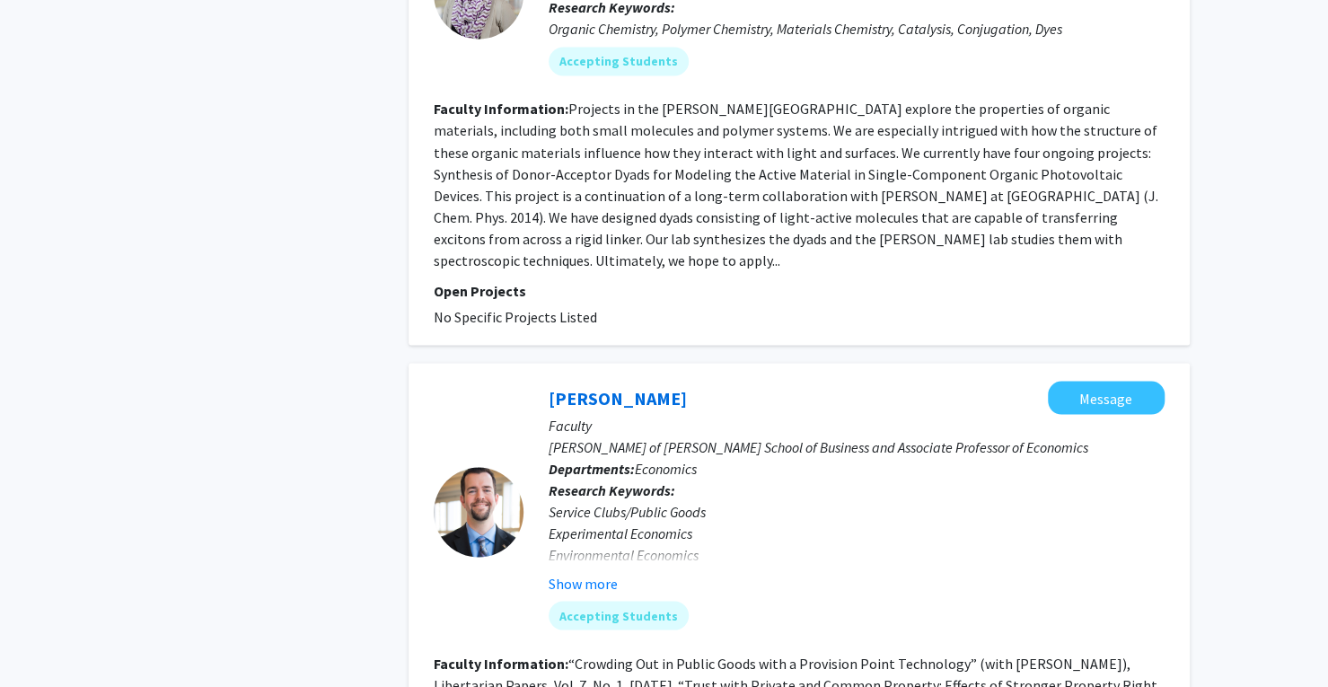
scroll to position [6017, 0]
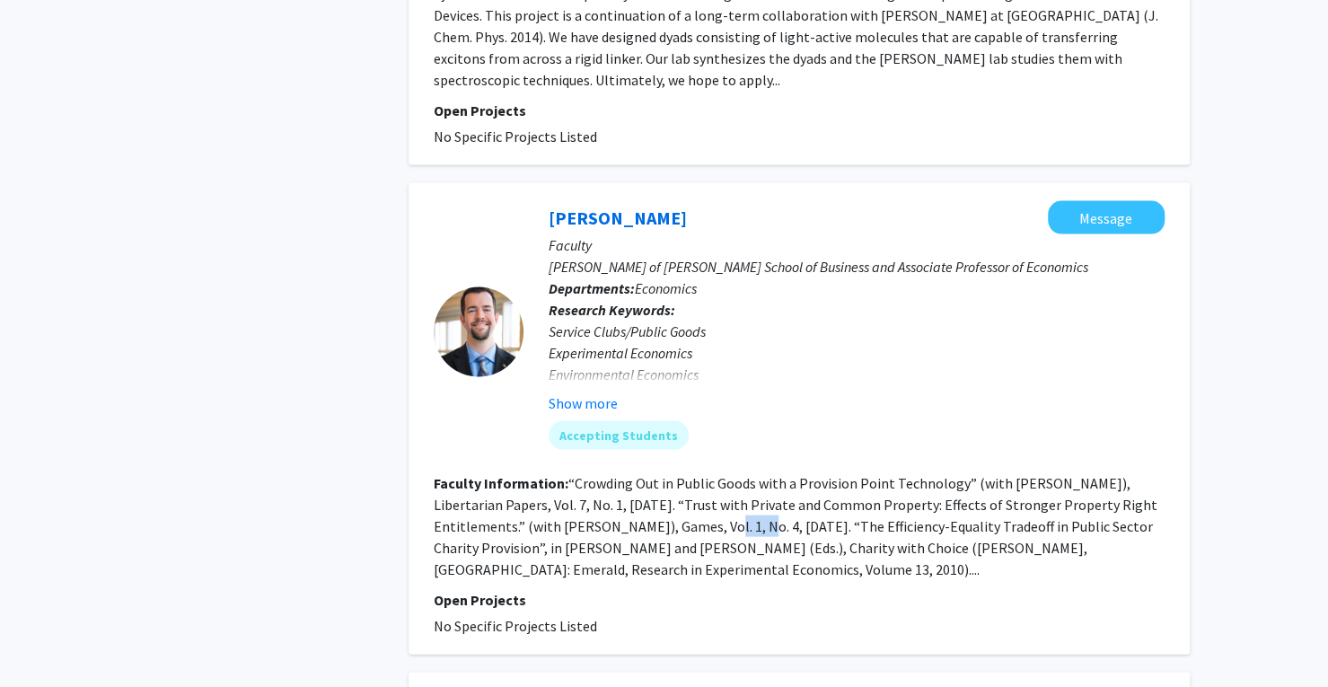
drag, startPoint x: 675, startPoint y: 398, endPoint x: 723, endPoint y: 401, distance: 47.7
click at [723, 474] on fg-read-more "“Crowding Out in Public Goods with a Provision Point Technology” (with William …" at bounding box center [796, 526] width 724 height 104
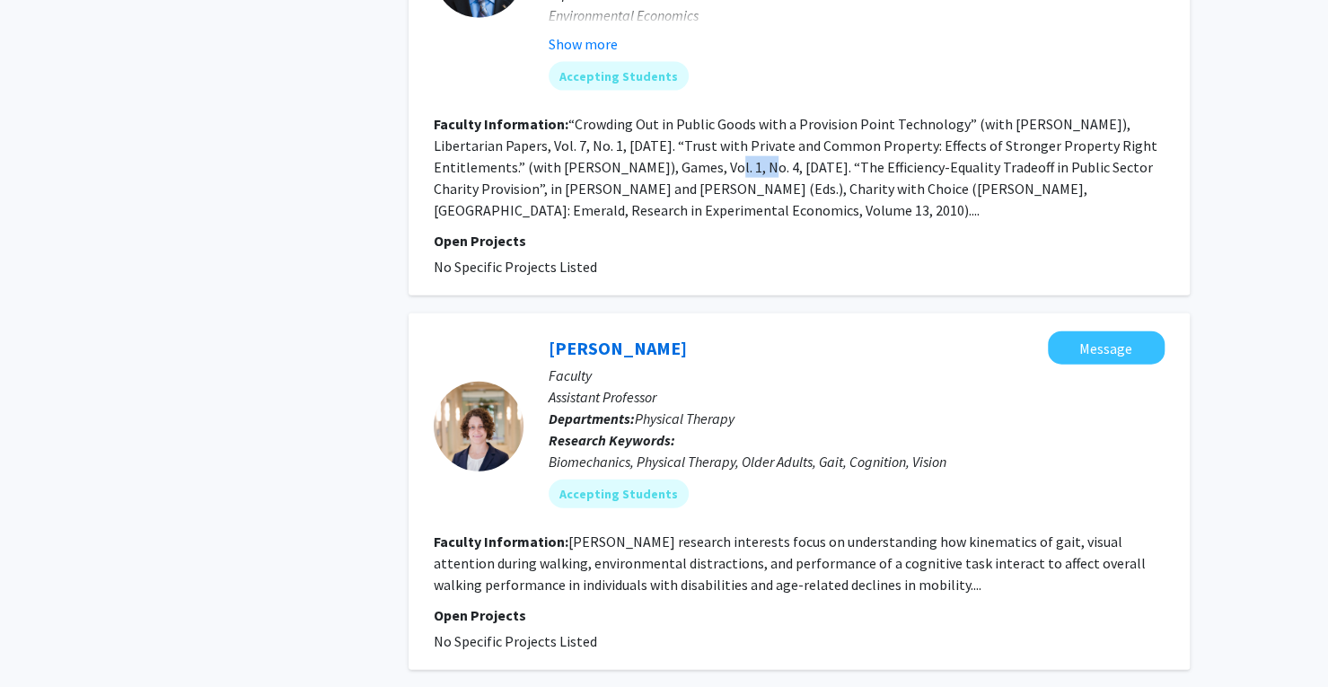
scroll to position [6428, 0]
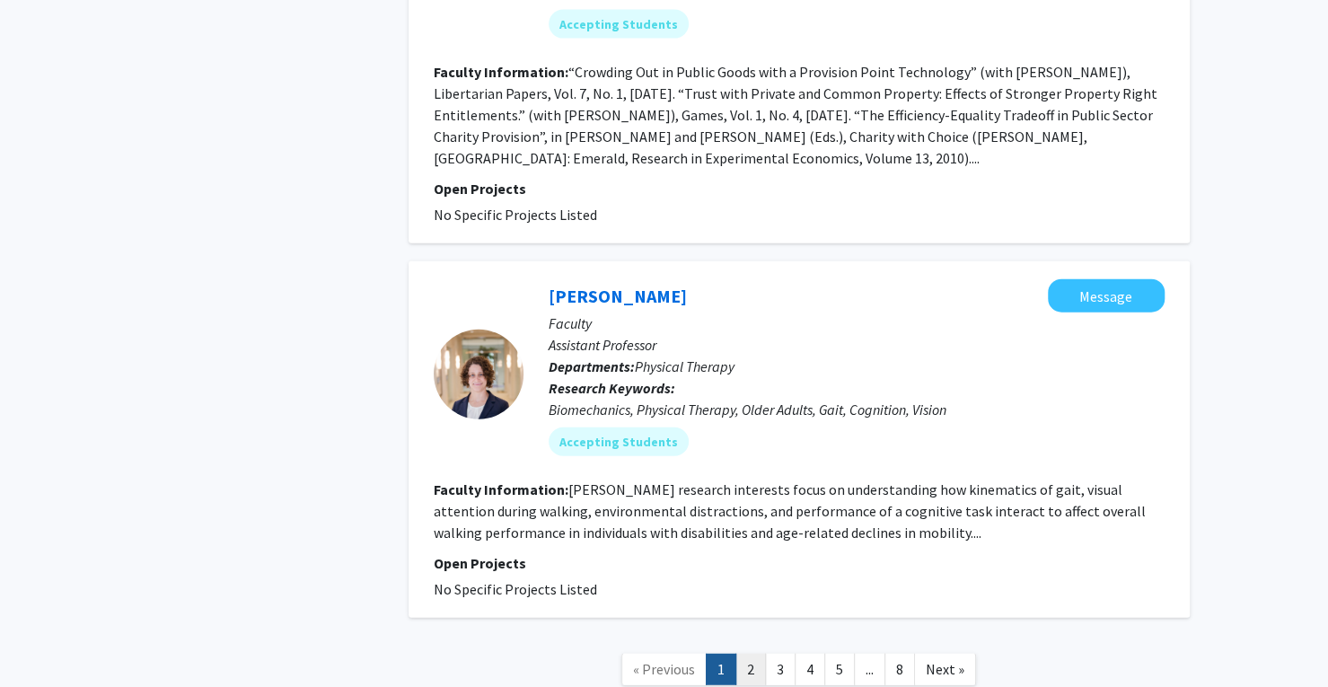
click at [753, 654] on link "2" at bounding box center [751, 669] width 31 height 31
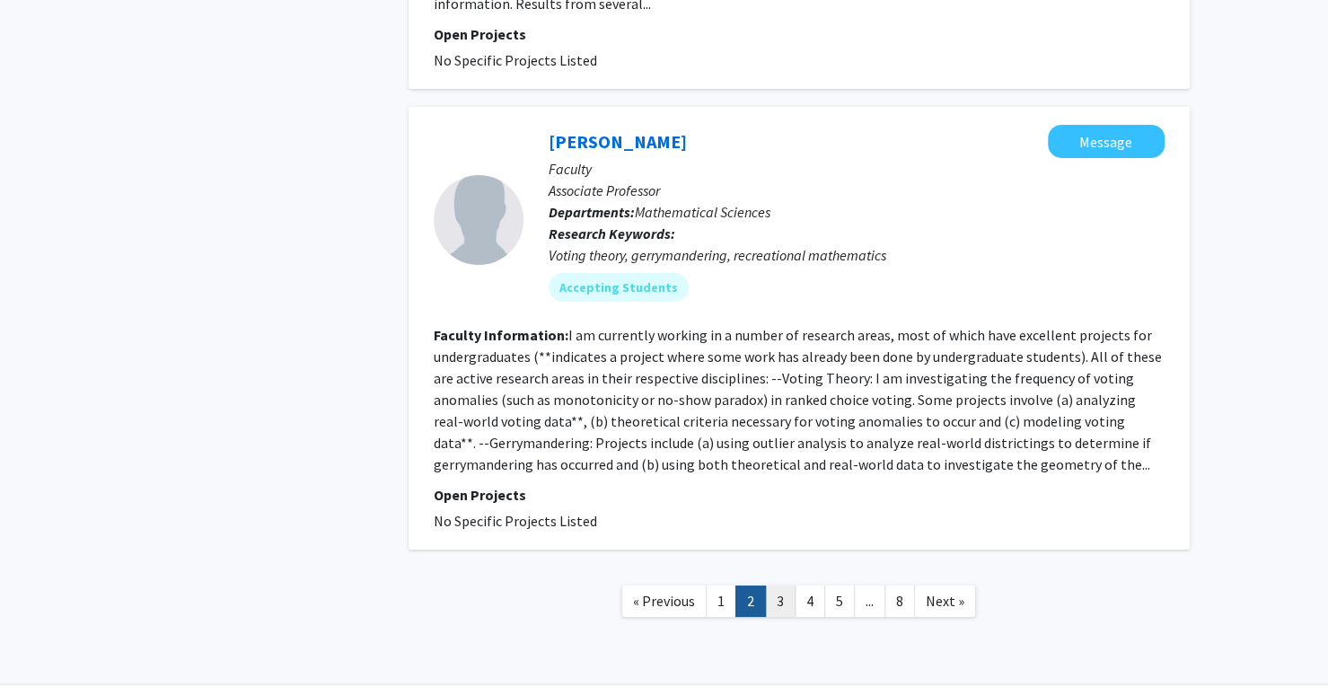
scroll to position [3686, 0]
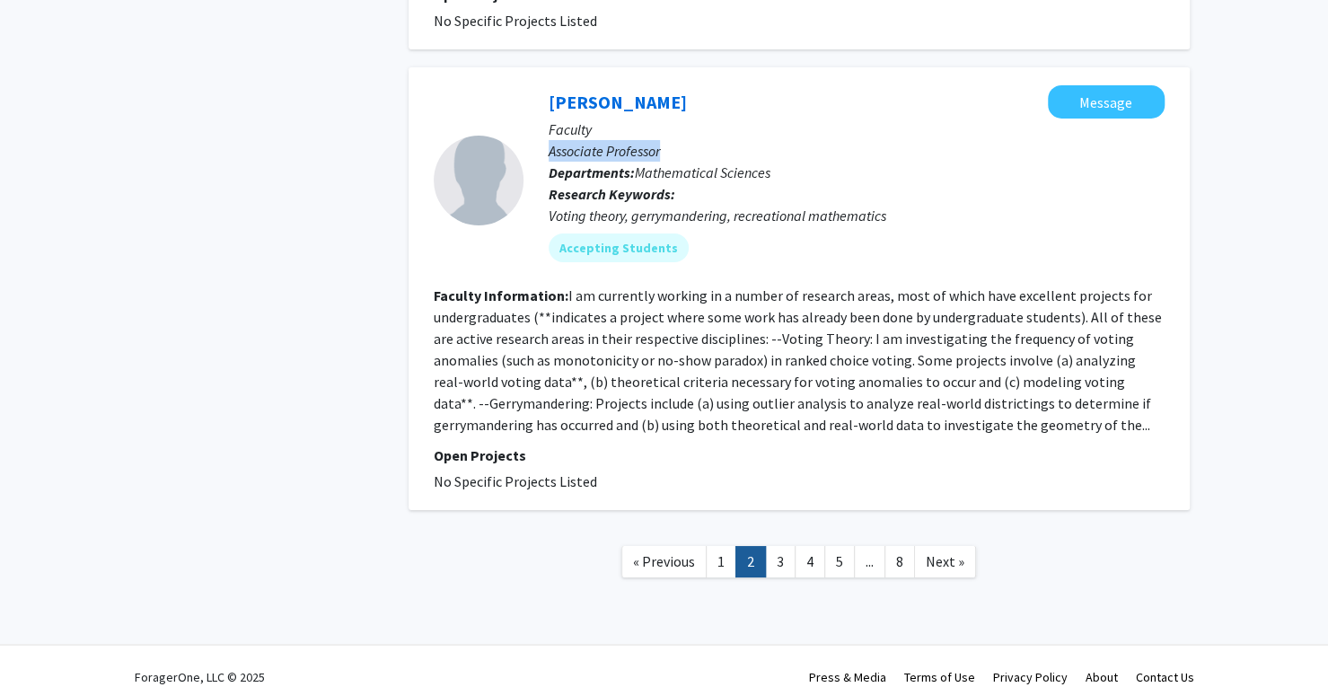
drag, startPoint x: 548, startPoint y: 127, endPoint x: 659, endPoint y: 132, distance: 111.5
click at [659, 140] on p "Associate Professor" at bounding box center [857, 151] width 616 height 22
click at [803, 445] on p "Open Projects" at bounding box center [799, 456] width 731 height 22
click at [785, 546] on link "3" at bounding box center [780, 561] width 31 height 31
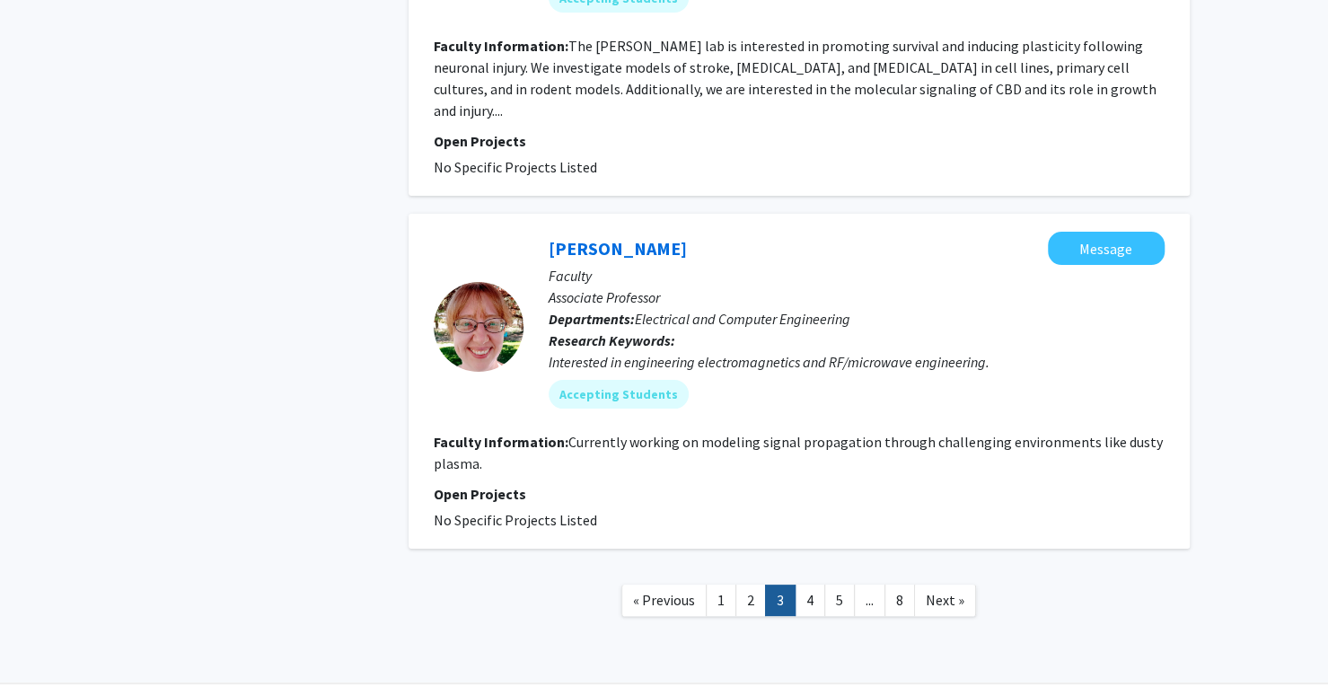
scroll to position [3923, 0]
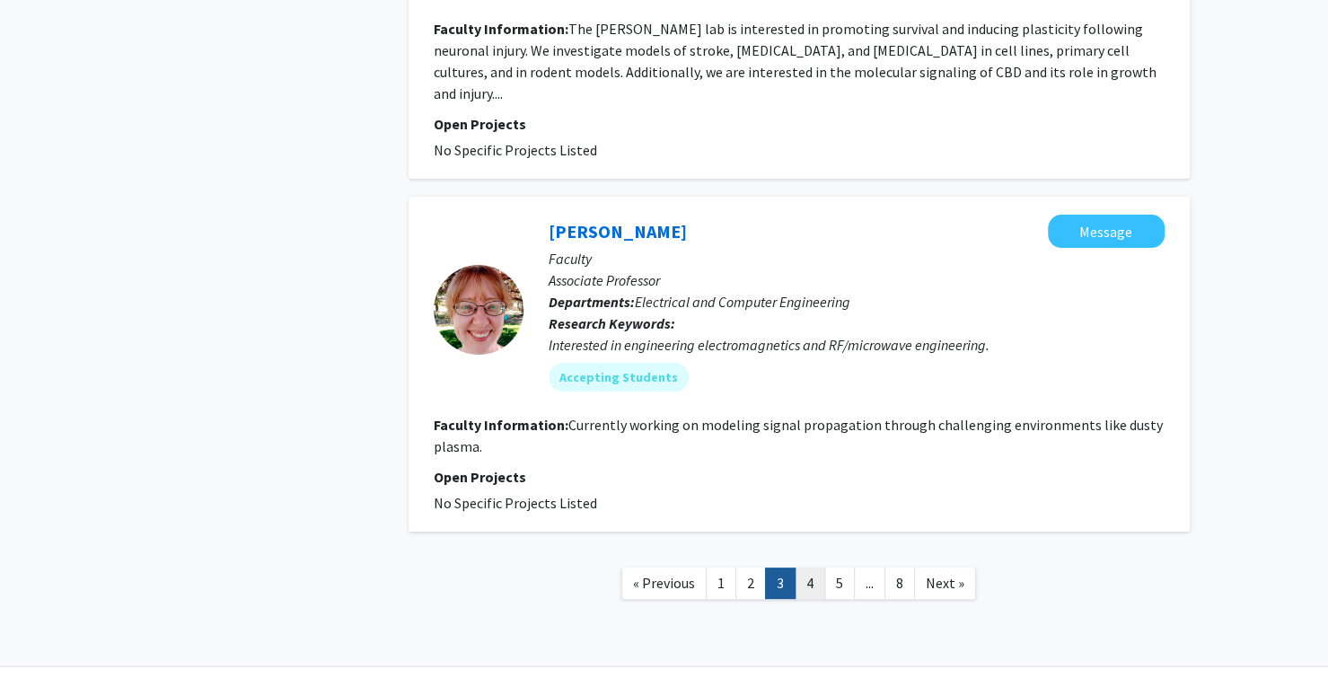
click at [817, 568] on link "4" at bounding box center [810, 583] width 31 height 31
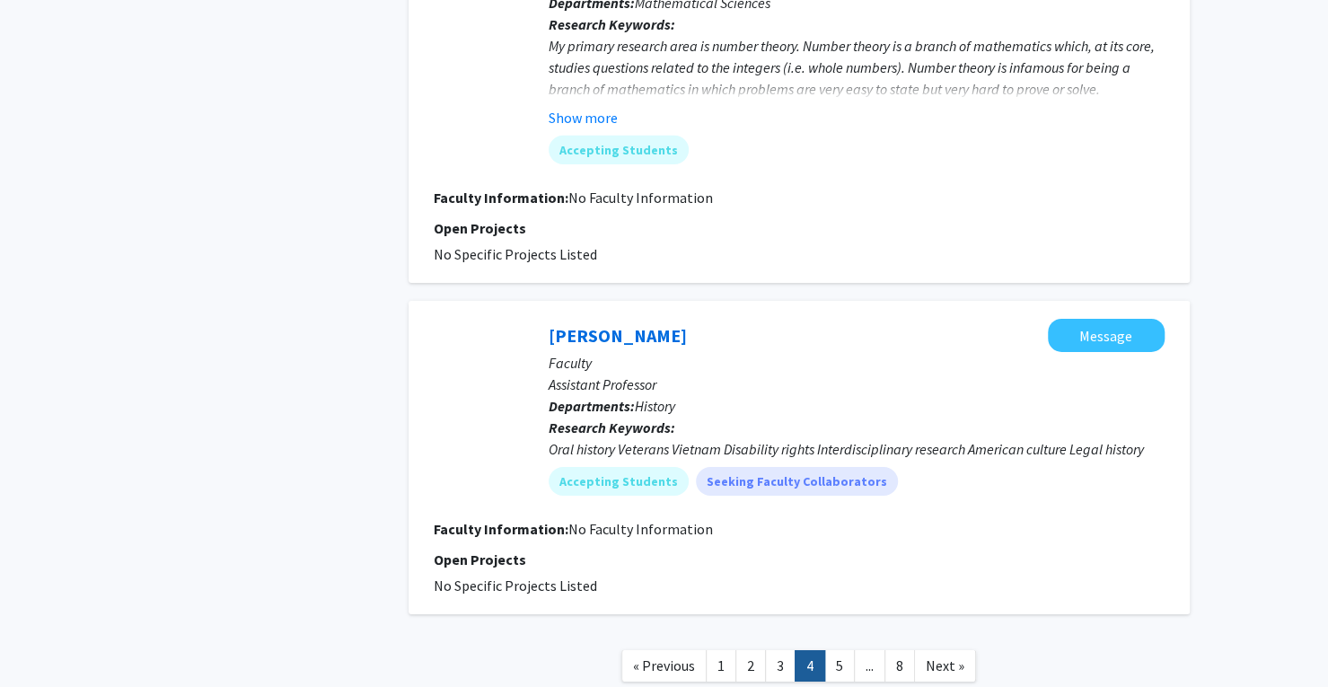
scroll to position [3405, 0]
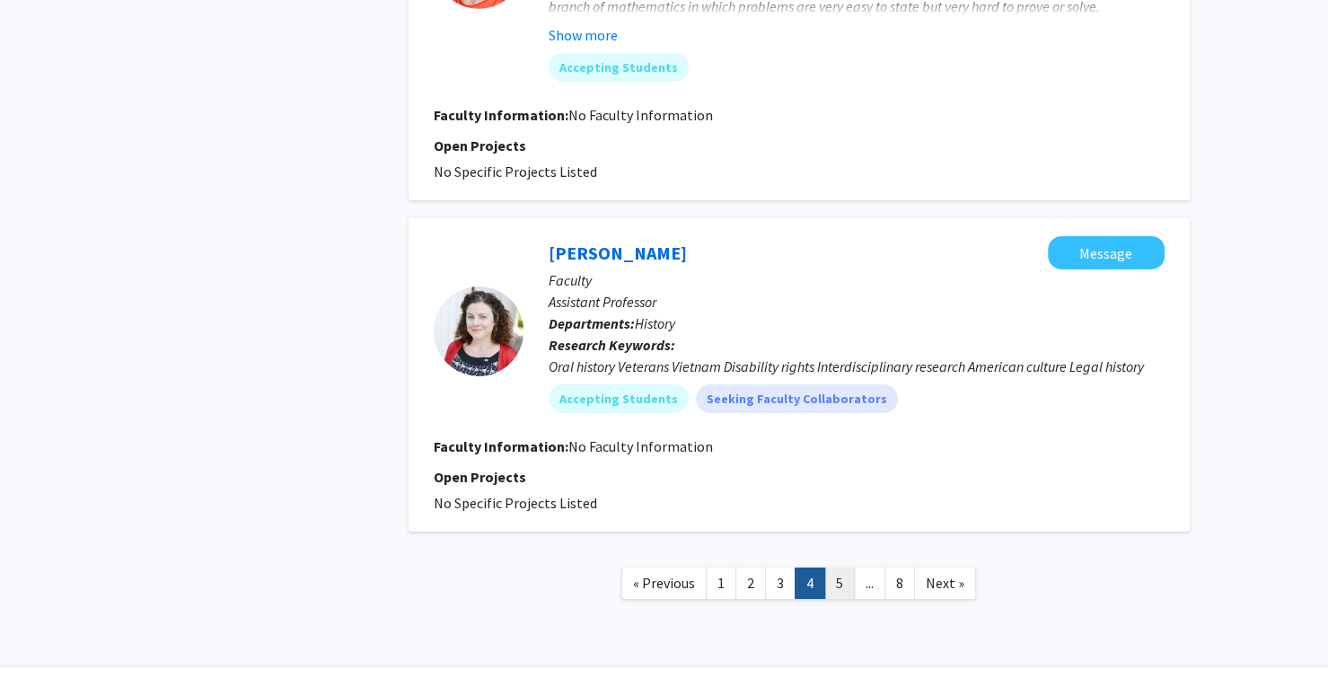
click at [834, 568] on link "5" at bounding box center [839, 583] width 31 height 31
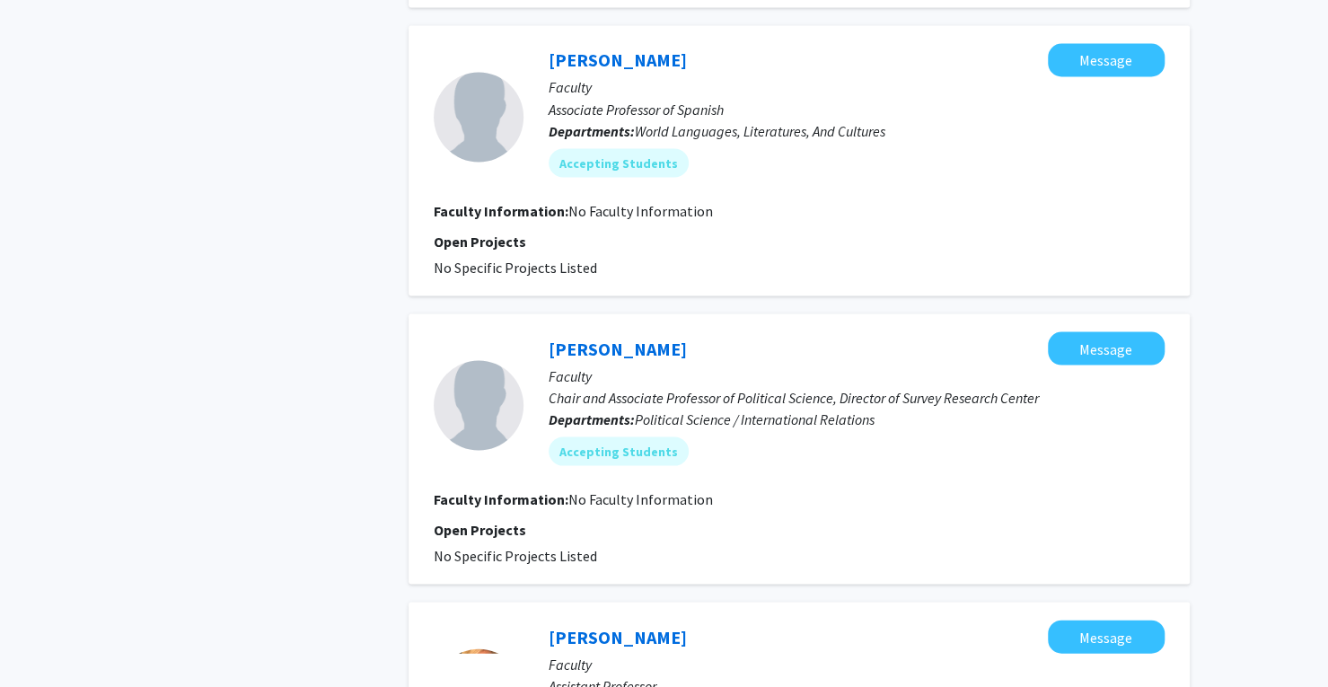
scroll to position [2155, 0]
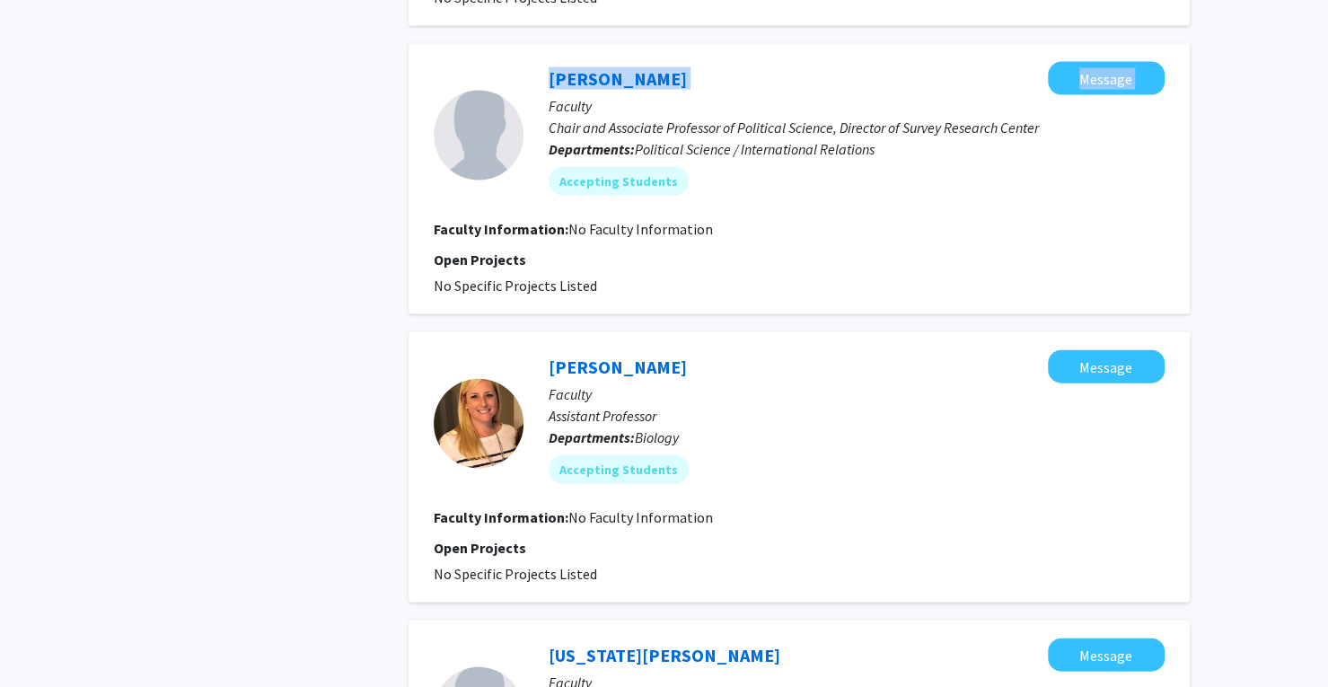
drag, startPoint x: 672, startPoint y: 78, endPoint x: 498, endPoint y: 60, distance: 175.1
click at [498, 60] on div "Martin Kifer Message Faculty Chair and Associate Professor of Political Science…" at bounding box center [799, 179] width 781 height 270
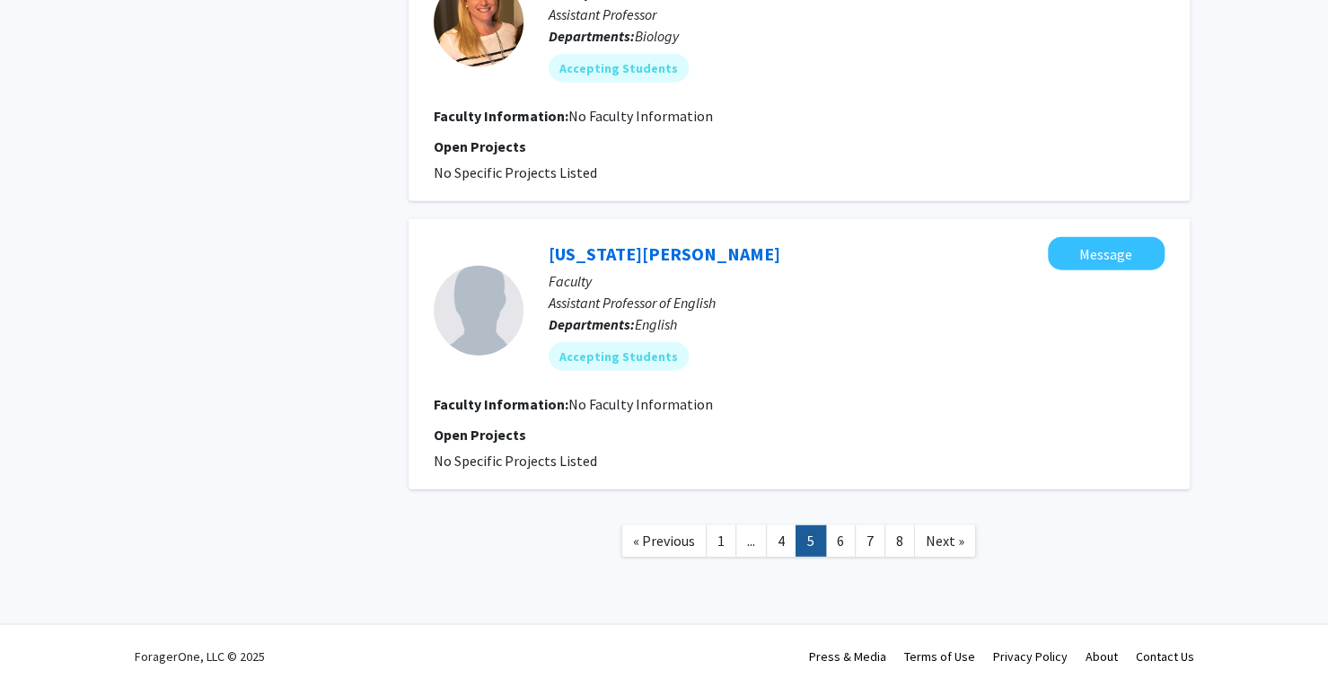
scroll to position [2558, 0]
click at [842, 531] on link "6" at bounding box center [840, 539] width 31 height 31
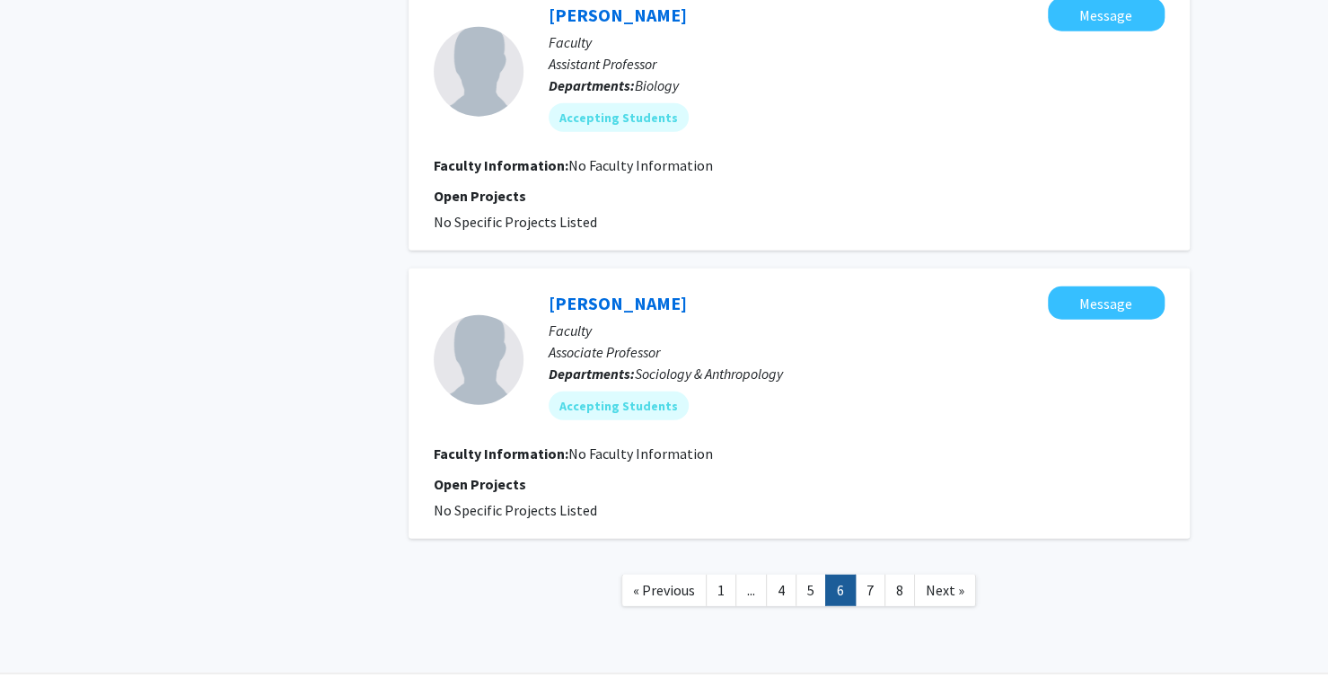
scroll to position [2536, 0]
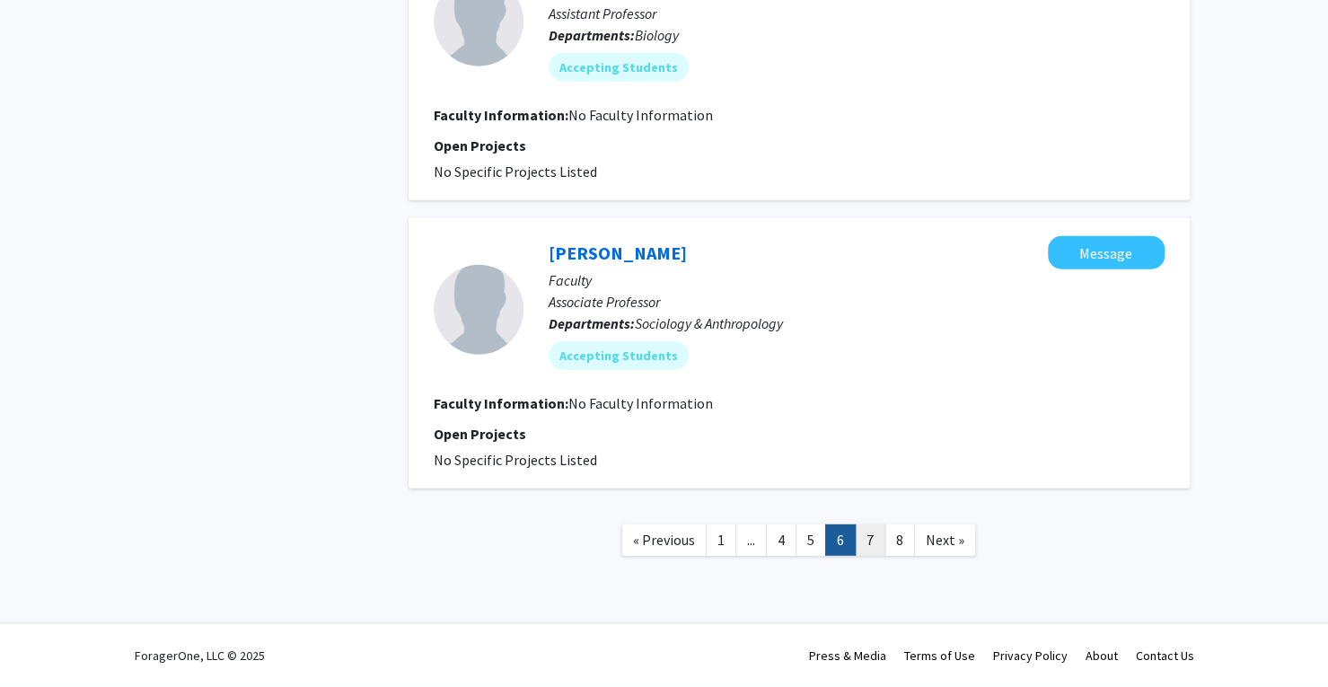
click at [868, 534] on link "7" at bounding box center [870, 539] width 31 height 31
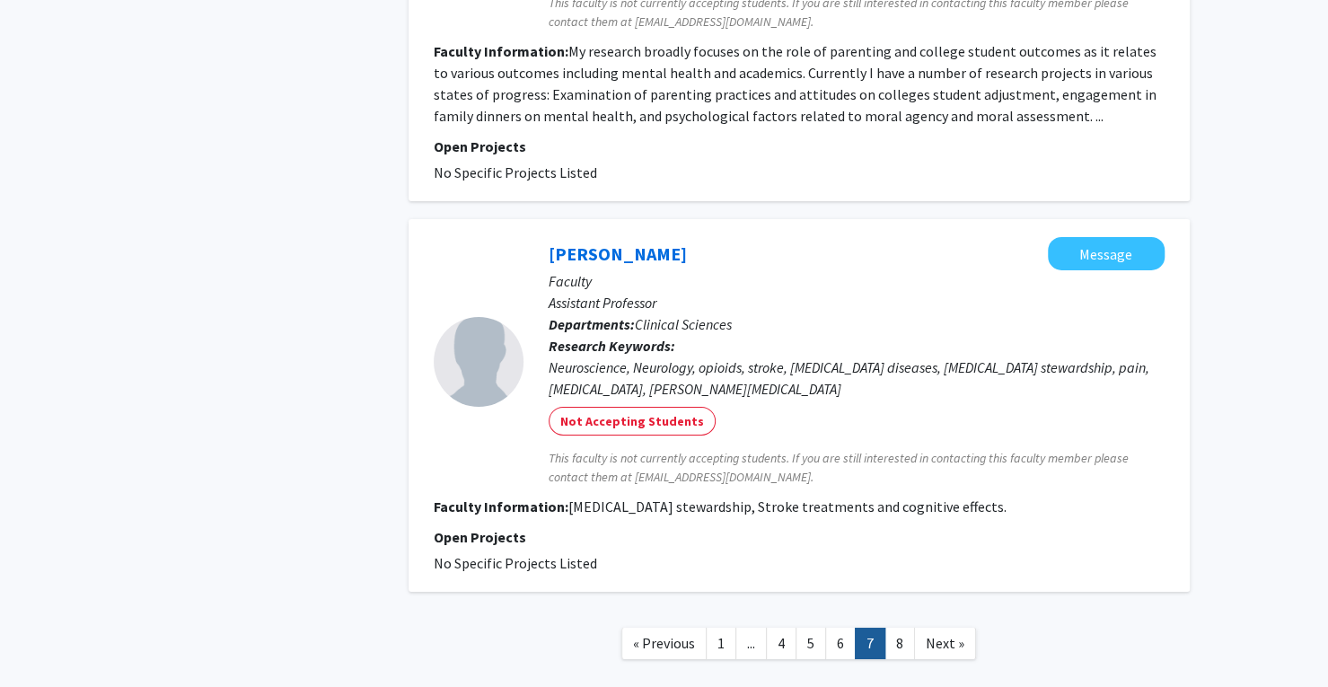
scroll to position [3564, 0]
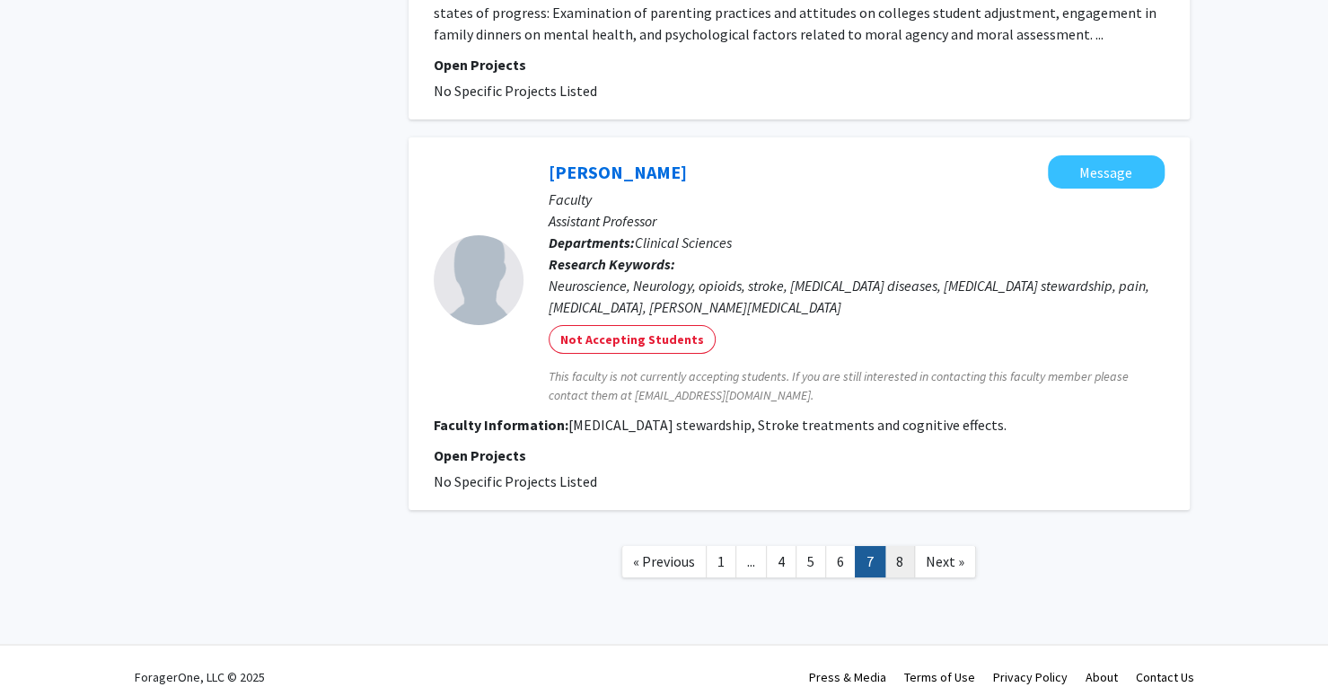
click at [894, 546] on link "8" at bounding box center [900, 561] width 31 height 31
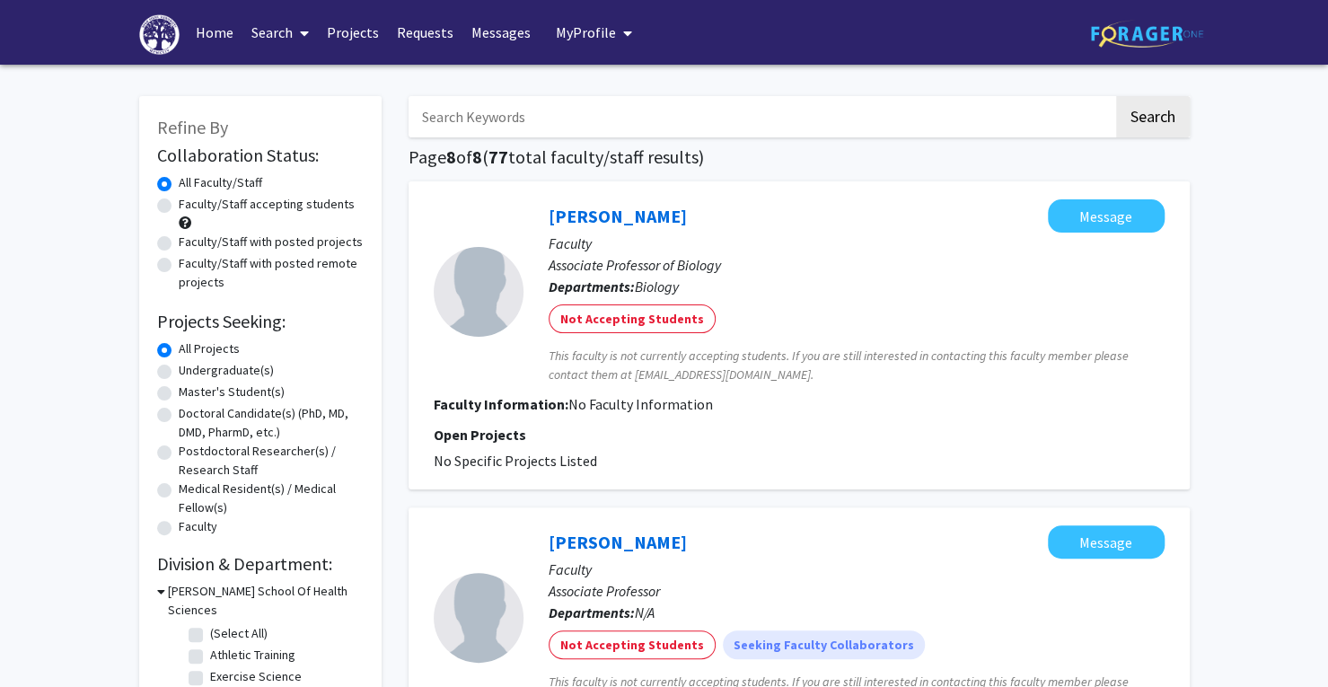
click at [208, 31] on link "Home" at bounding box center [215, 32] width 56 height 63
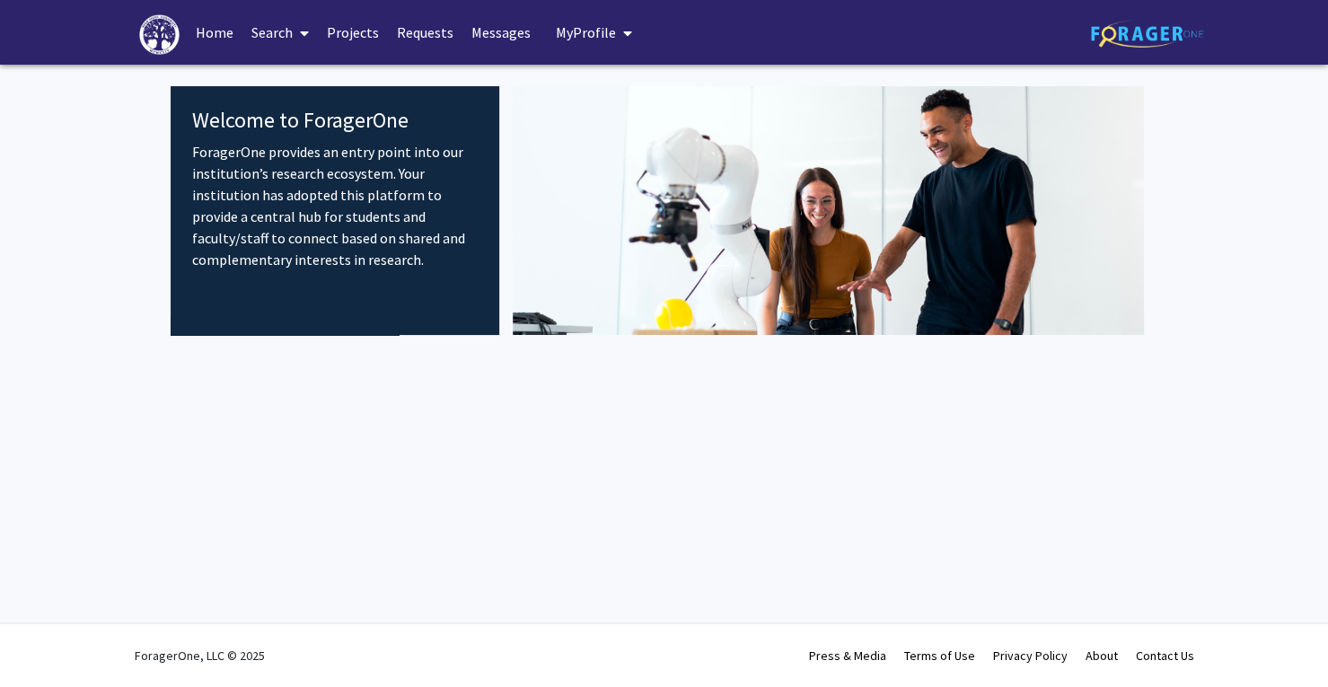
click at [616, 30] on span "My profile dropdown to access profile and logout" at bounding box center [624, 33] width 16 height 63
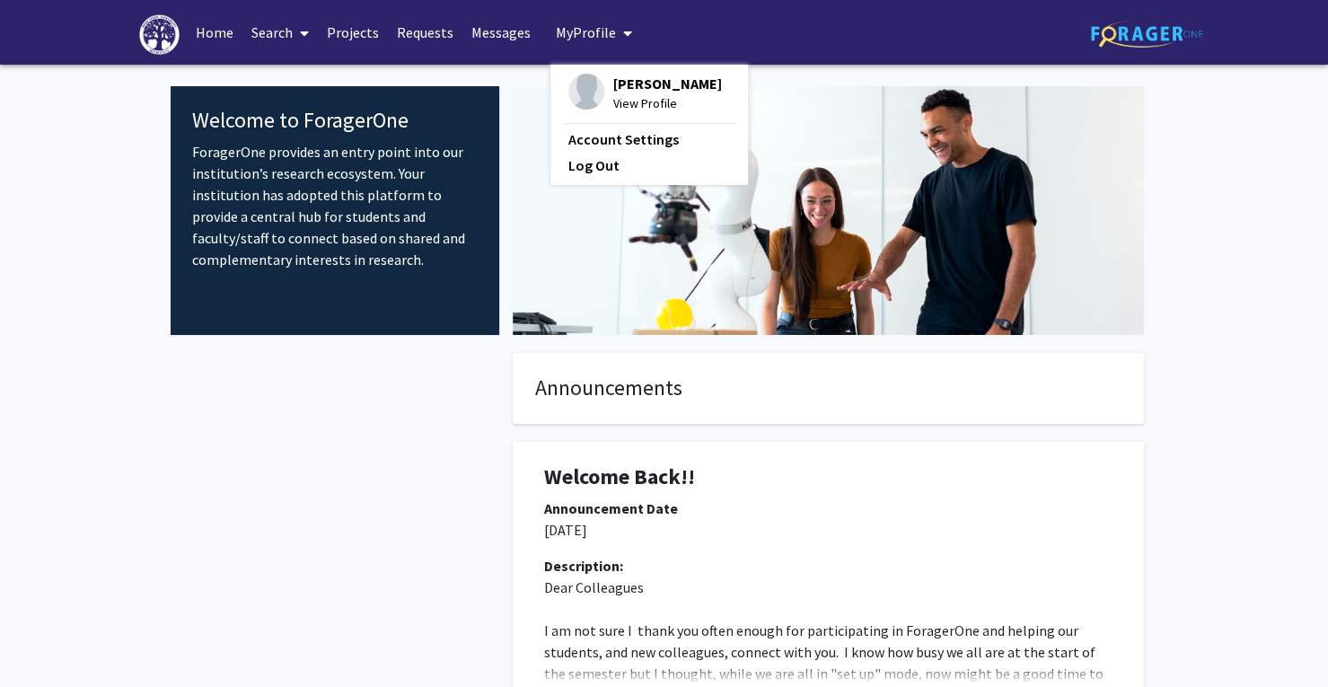
click at [613, 82] on span "[PERSON_NAME]" at bounding box center [667, 84] width 109 height 20
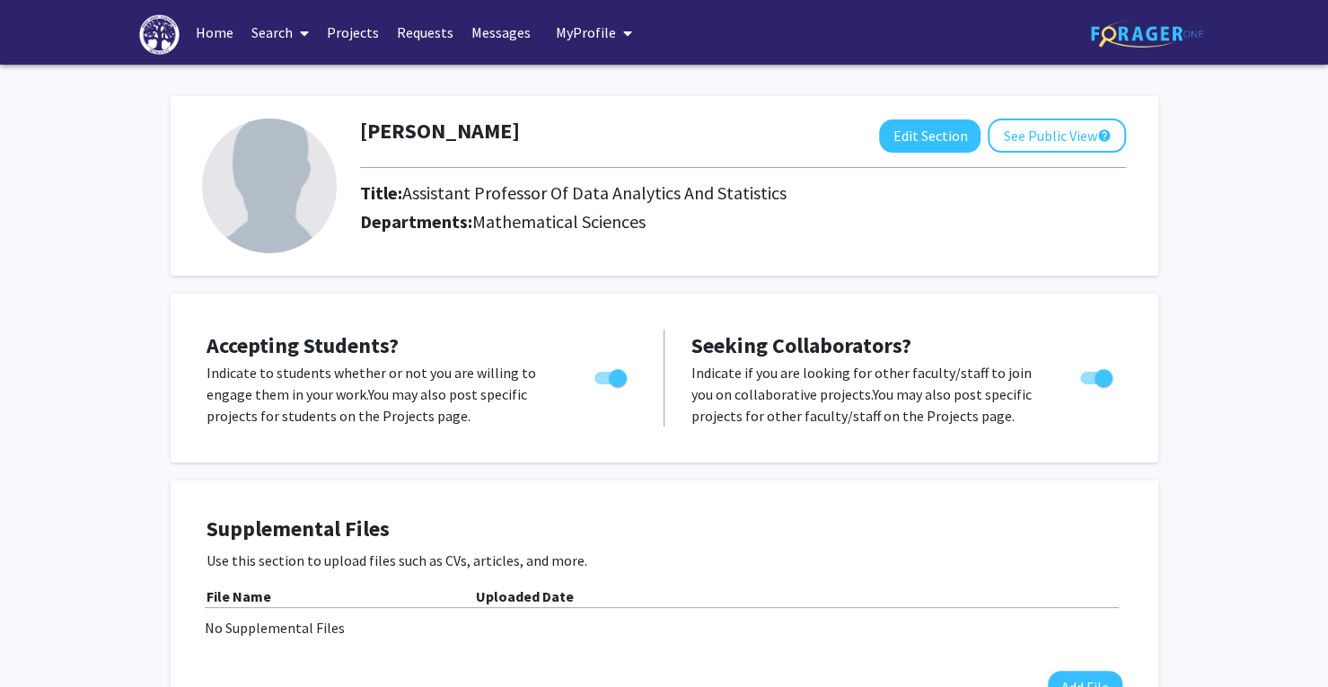
click at [919, 118] on div "Pujita Sapra Edit Section See Public View help Title: Assistant Professor Of Da…" at bounding box center [665, 186] width 988 height 180
click at [924, 133] on button "Edit Section" at bounding box center [929, 135] width 101 height 33
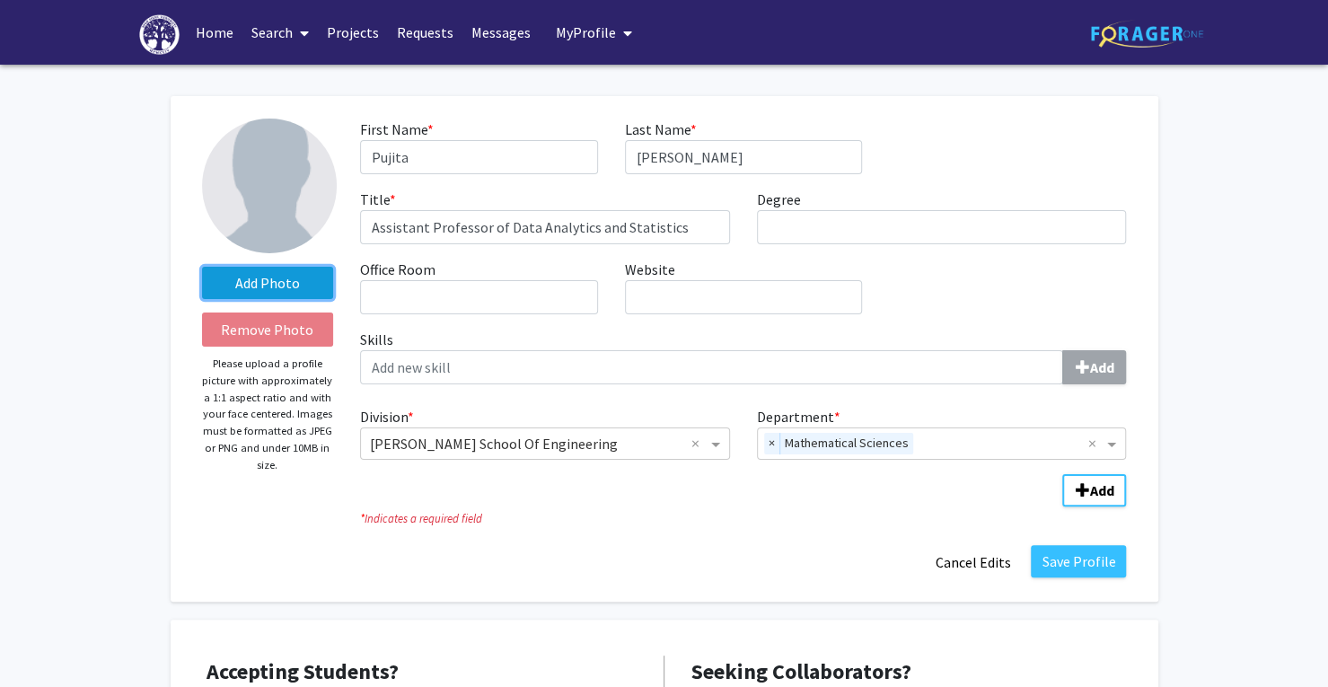
click at [276, 288] on label "Add Photo" at bounding box center [268, 283] width 132 height 32
click at [0, 0] on input "Add Photo" at bounding box center [0, 0] width 0 height 0
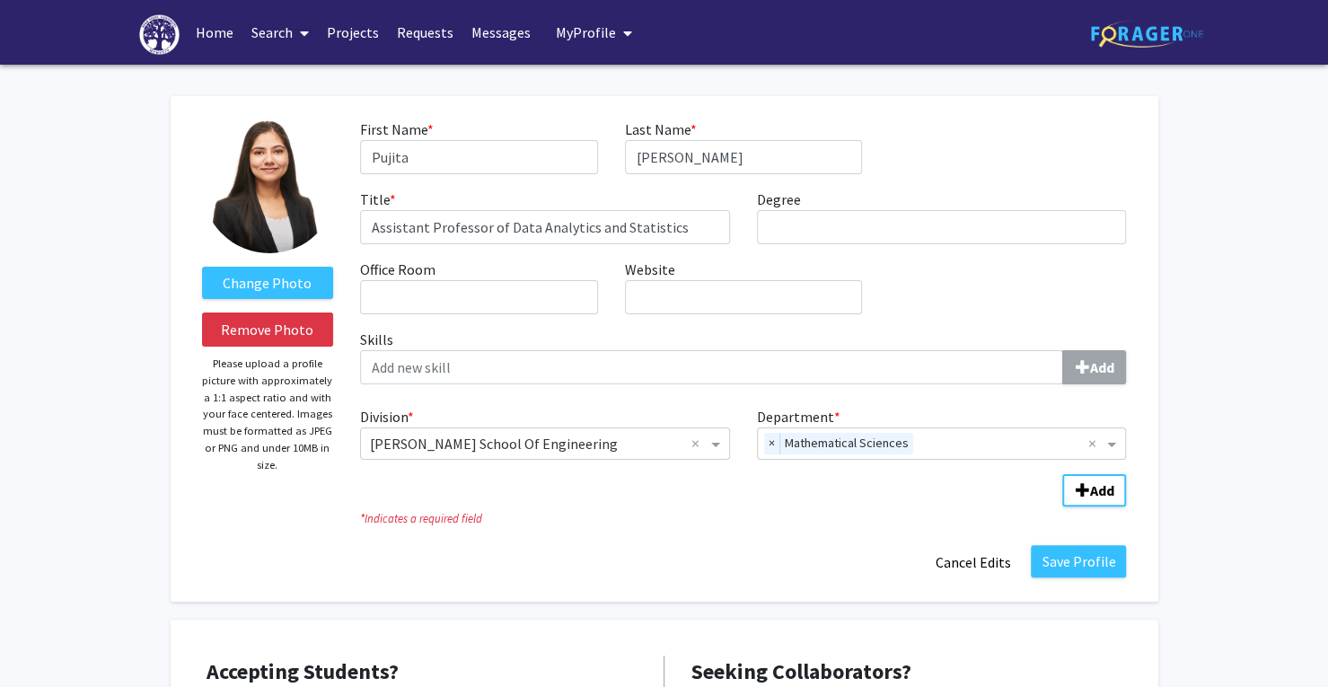
click at [559, 311] on input "Office Room required" at bounding box center [478, 297] width 237 height 34
type input "Couch 339"
click at [779, 229] on input "Degree required" at bounding box center [942, 227] width 370 height 34
click at [798, 252] on div "First Name * required Pujita Last Name * required Sapra Title * required Assist…" at bounding box center [743, 224] width 793 height 210
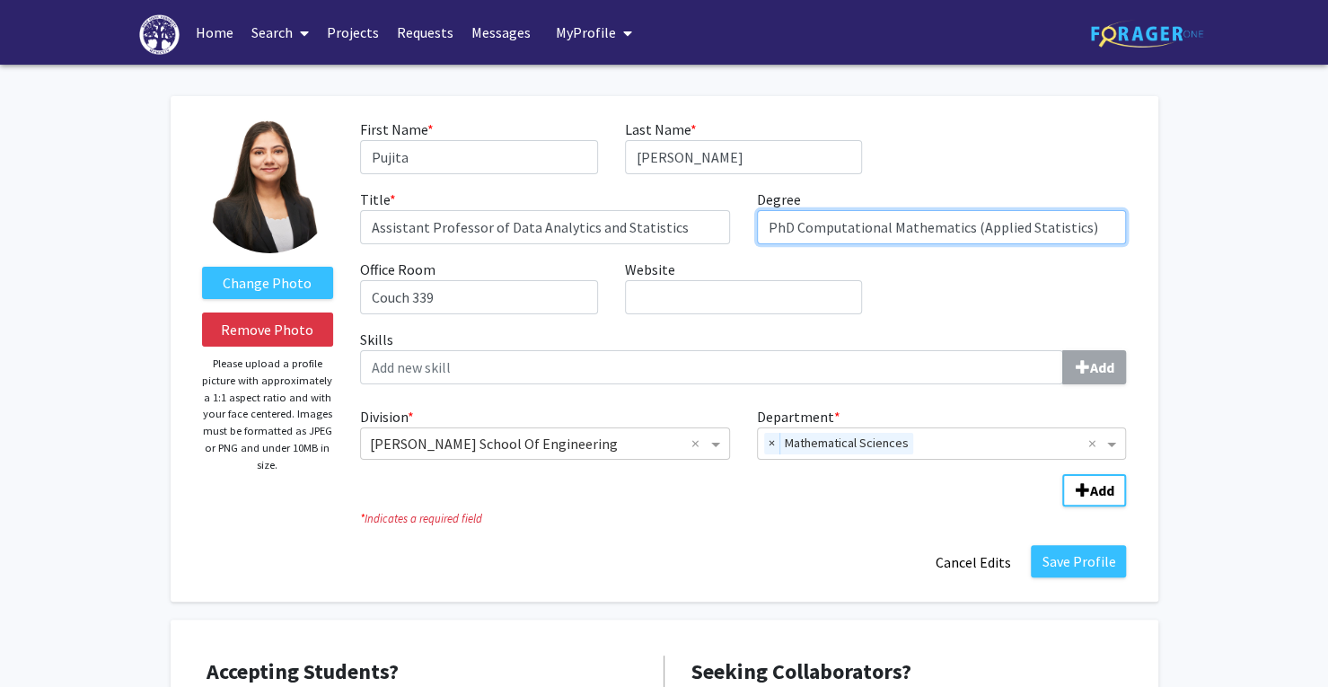
click at [1075, 233] on input "PhD Computational Mathematics (Applied Statistics)" at bounding box center [942, 227] width 370 height 34
type input "PhD Computational Mathematics (Applied Statistics and Data Analytics)"
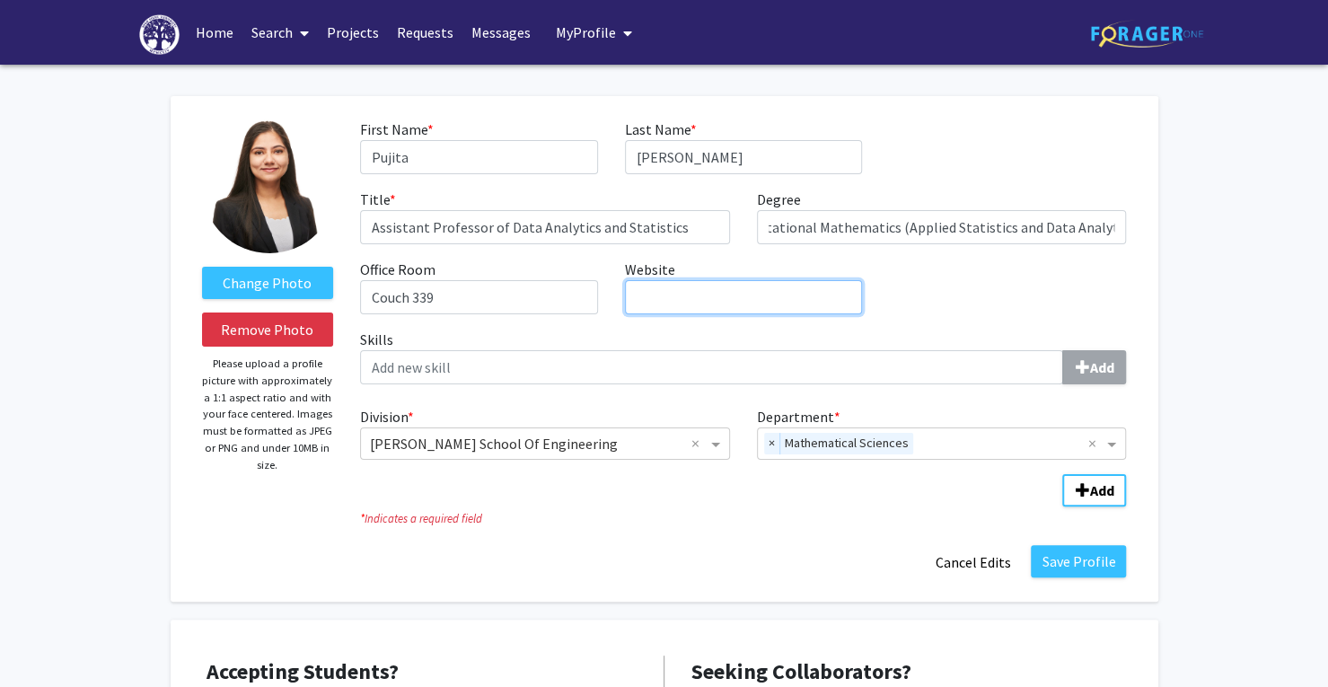
click at [753, 308] on input "Website required" at bounding box center [743, 297] width 237 height 34
paste input "https://scholar.google.com/citations?user=14sN7qsAAAAJ&hl=en"
type input "https://scholar.google.com/citations?user=14sN7qsAAAAJ&hl=en"
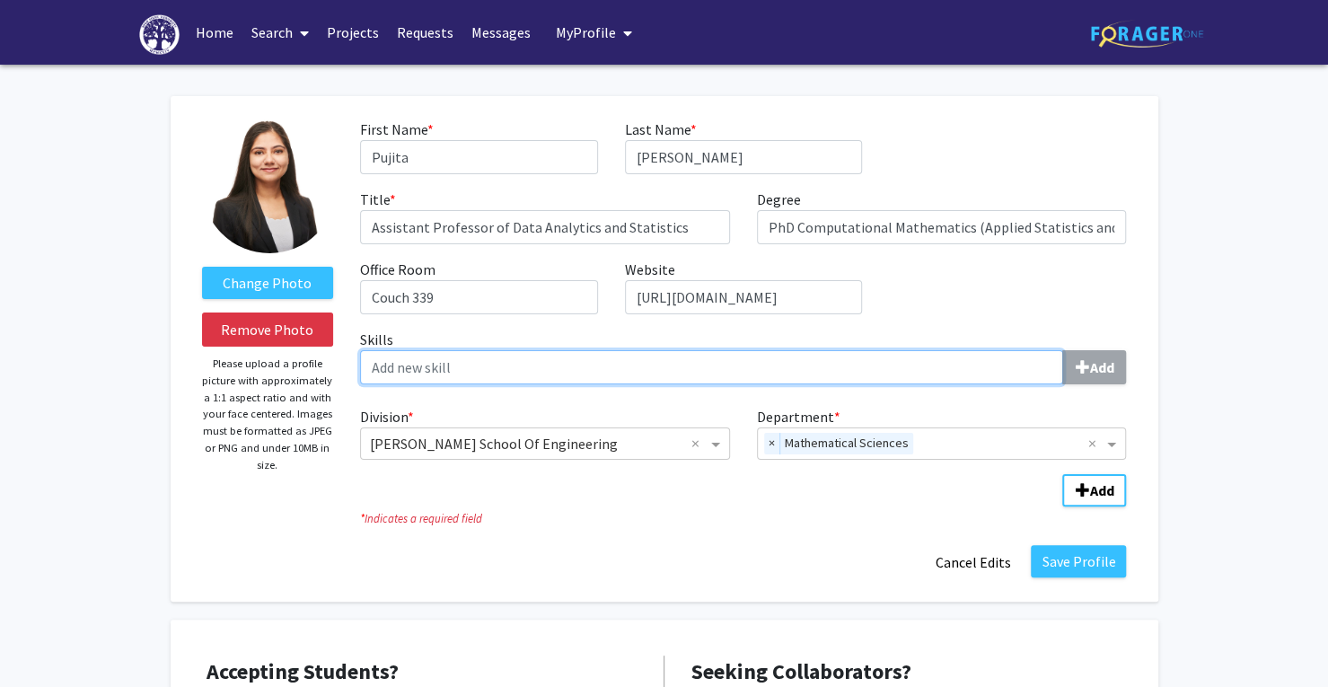
scroll to position [0, 0]
click at [552, 362] on input "Skills Add" at bounding box center [711, 367] width 703 height 34
type input "Data Analytics"
click at [1062, 350] on button "Add" at bounding box center [1094, 367] width 64 height 34
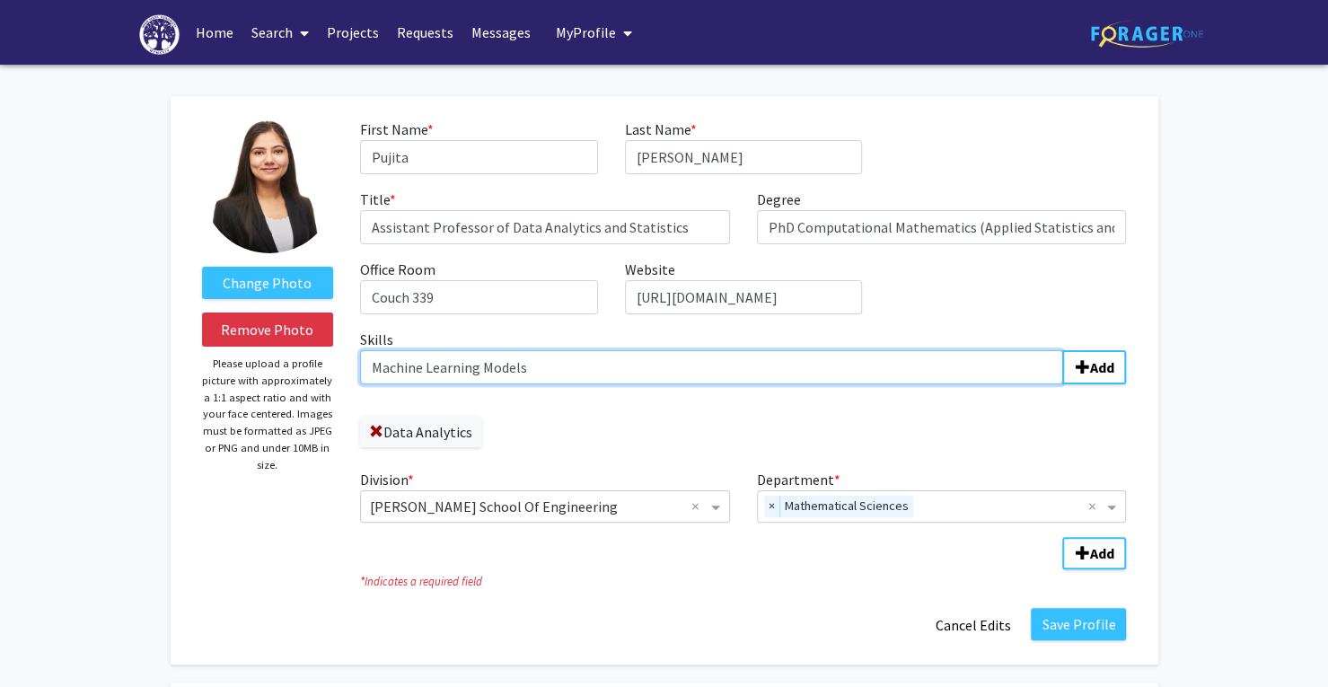
type input "Machine Learning Models"
click at [1062, 350] on button "Add" at bounding box center [1094, 367] width 64 height 34
type input "Quantitative Research"
click at [1062, 350] on button "Add" at bounding box center [1094, 367] width 64 height 34
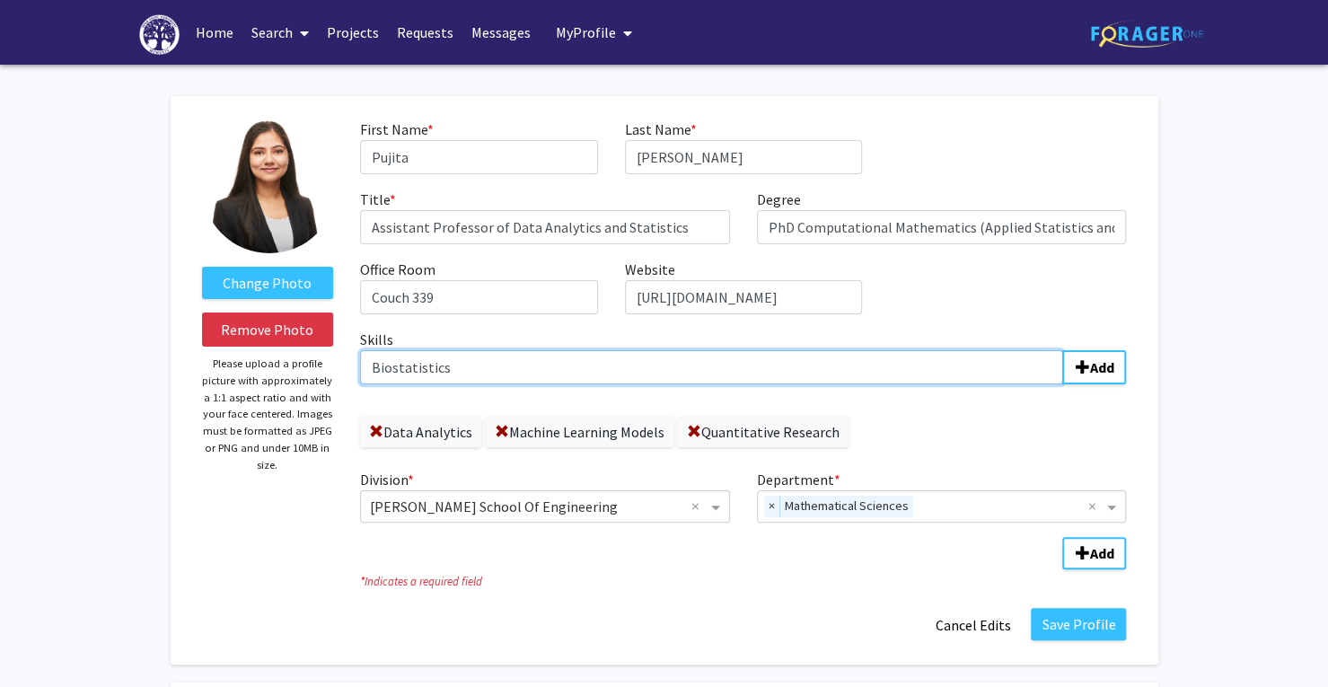
type input "Biostatistics"
click at [1062, 350] on button "Add" at bounding box center [1094, 367] width 64 height 34
type input "P"
type input "Bioinformatics"
click at [1062, 350] on button "Add" at bounding box center [1094, 367] width 64 height 34
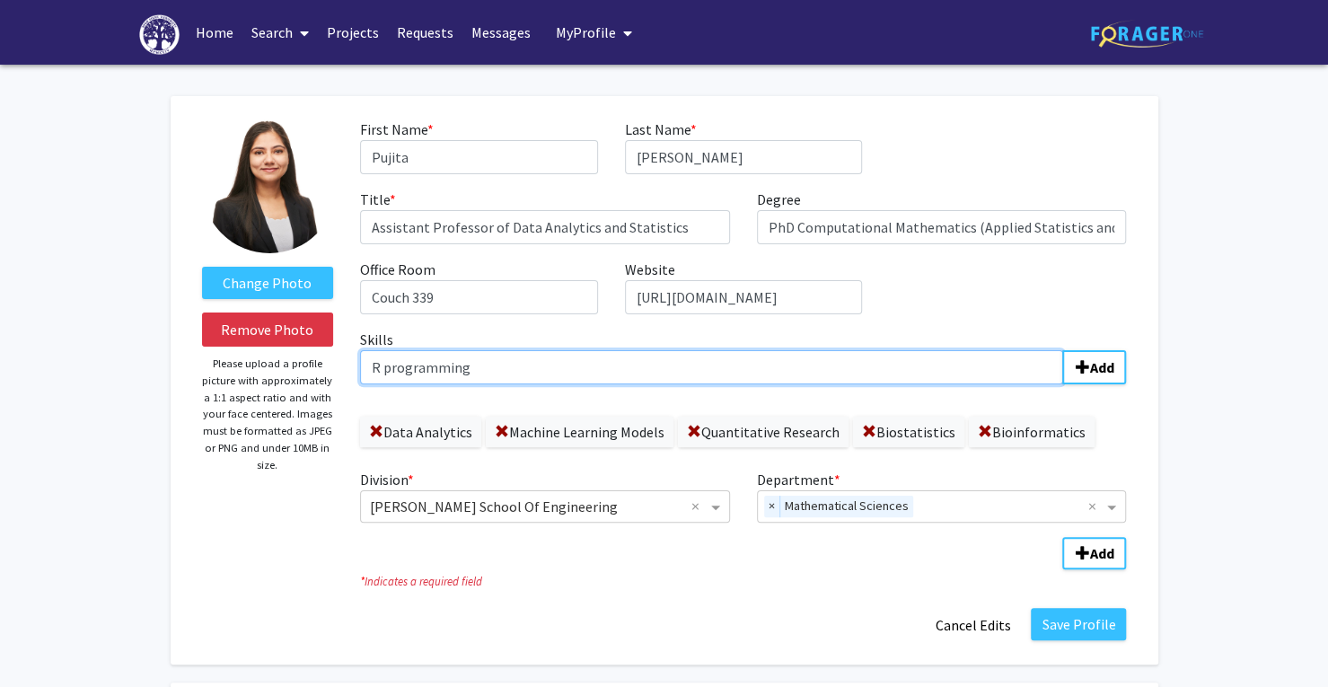
type input "R programming"
click at [1062, 350] on button "Add" at bounding box center [1094, 367] width 64 height 34
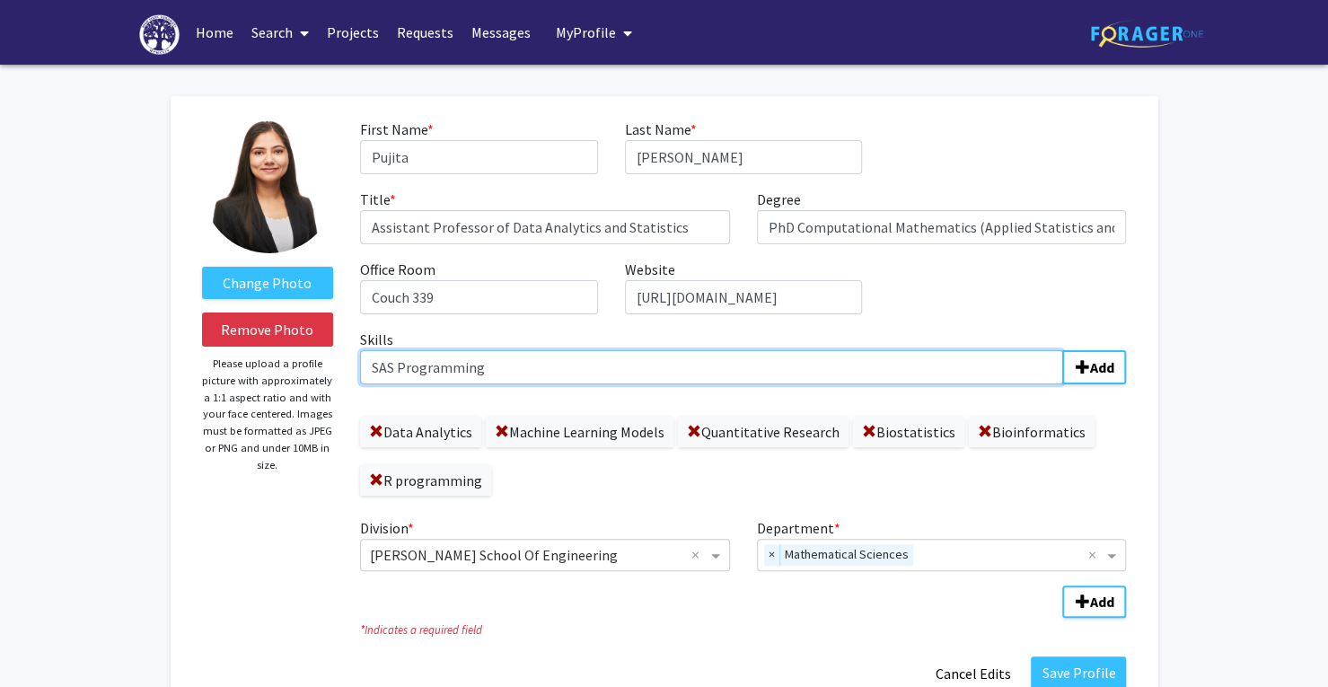
type input "SAS Programming"
click at [1062, 350] on button "Add" at bounding box center [1094, 367] width 64 height 34
type input "Python Programming"
click at [1062, 350] on button "Add" at bounding box center [1094, 367] width 64 height 34
click at [596, 369] on input "Healthcare Analytics" at bounding box center [711, 367] width 703 height 34
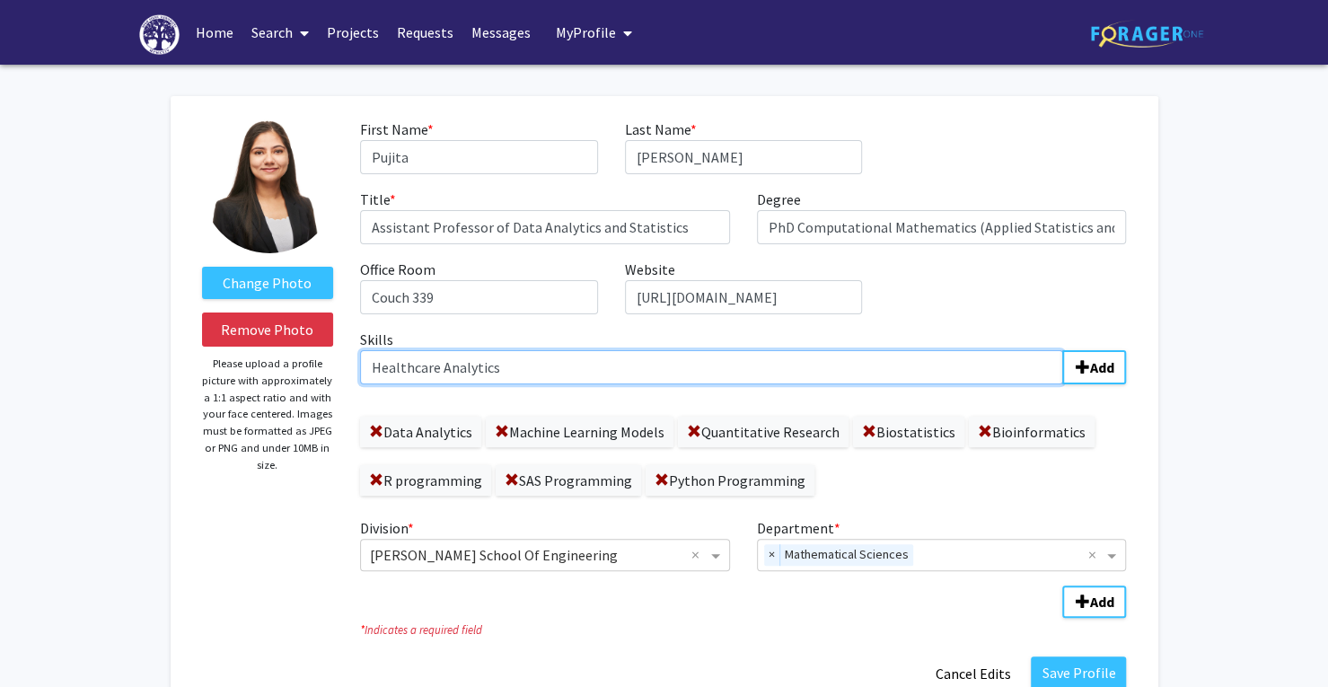
type input "Healthcare Analytics"
click at [1062, 350] on button "Add" at bounding box center [1094, 367] width 64 height 34
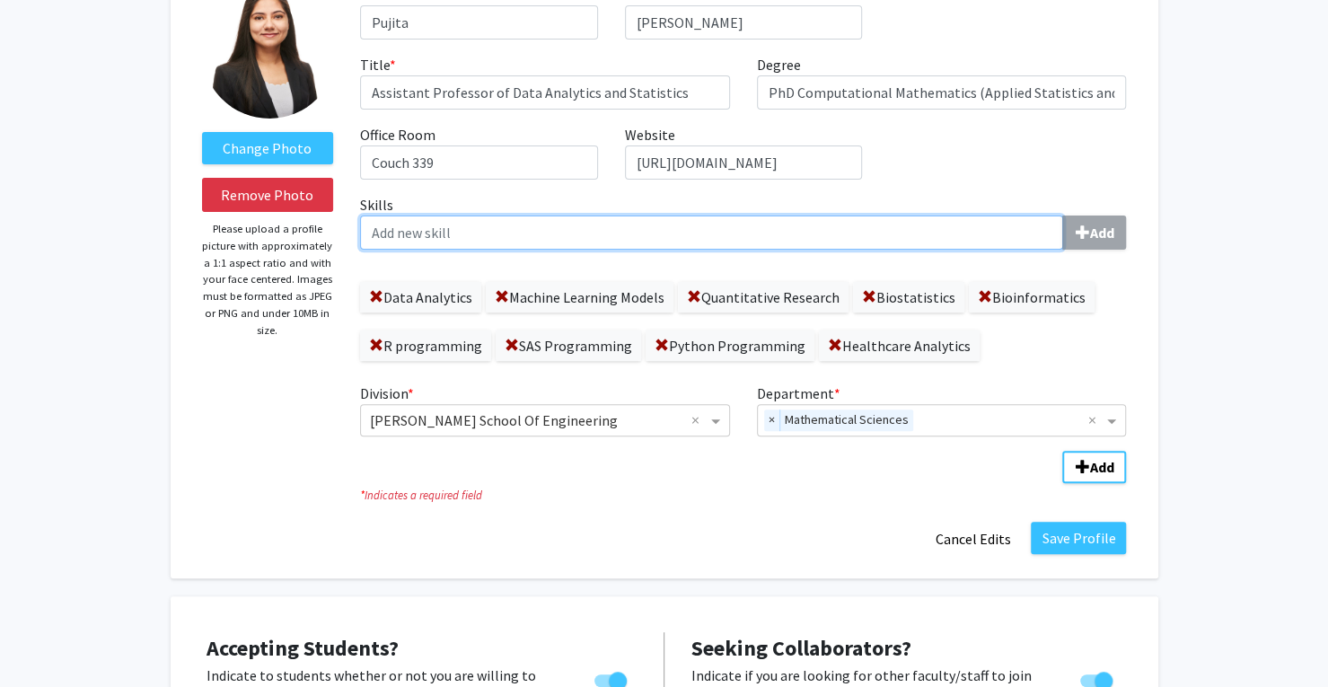
scroll to position [90, 0]
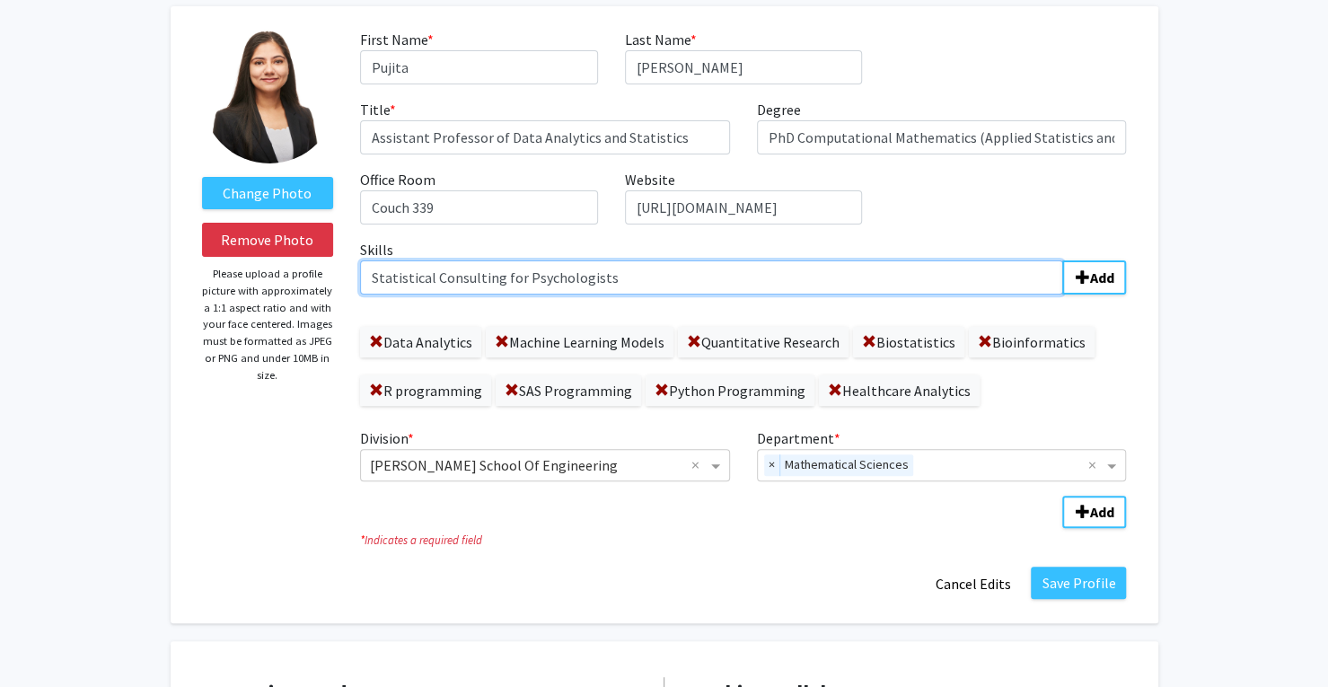
type input "Statistical Consulting for Psychologists"
click at [1062, 260] on button "Add" at bounding box center [1094, 277] width 64 height 34
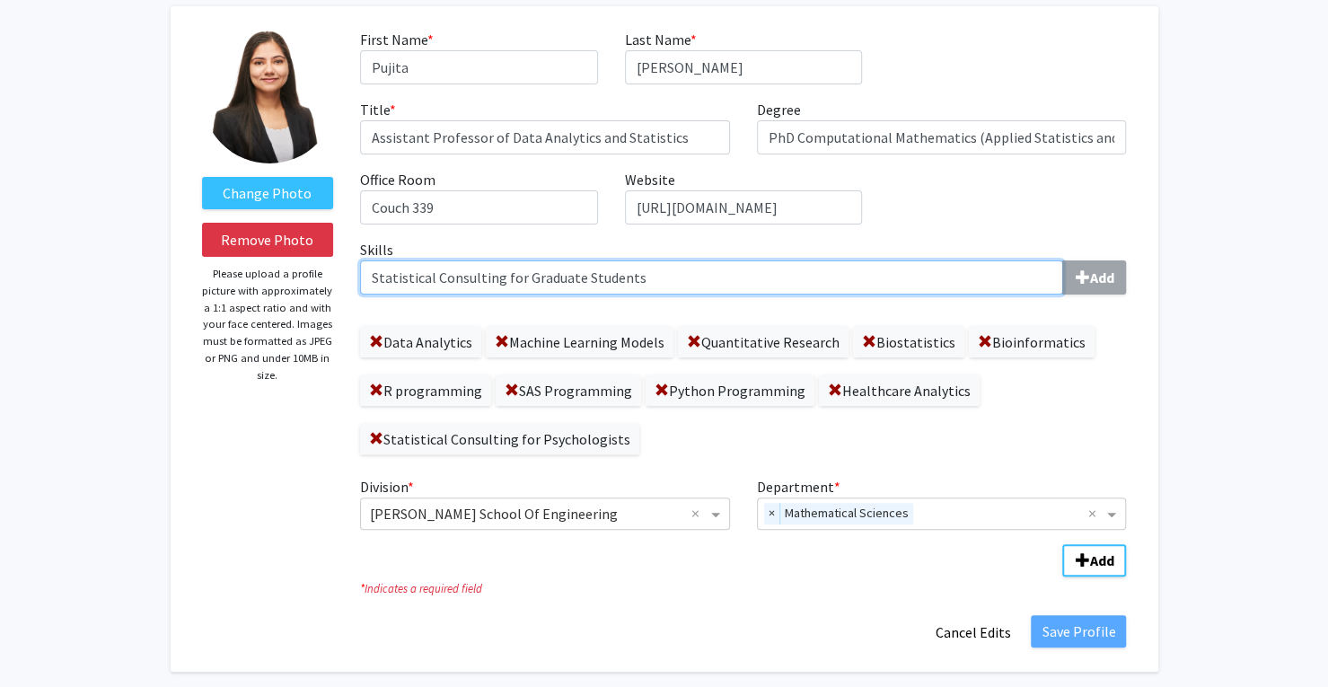
type input "Statistical Consulting for Graduate Students"
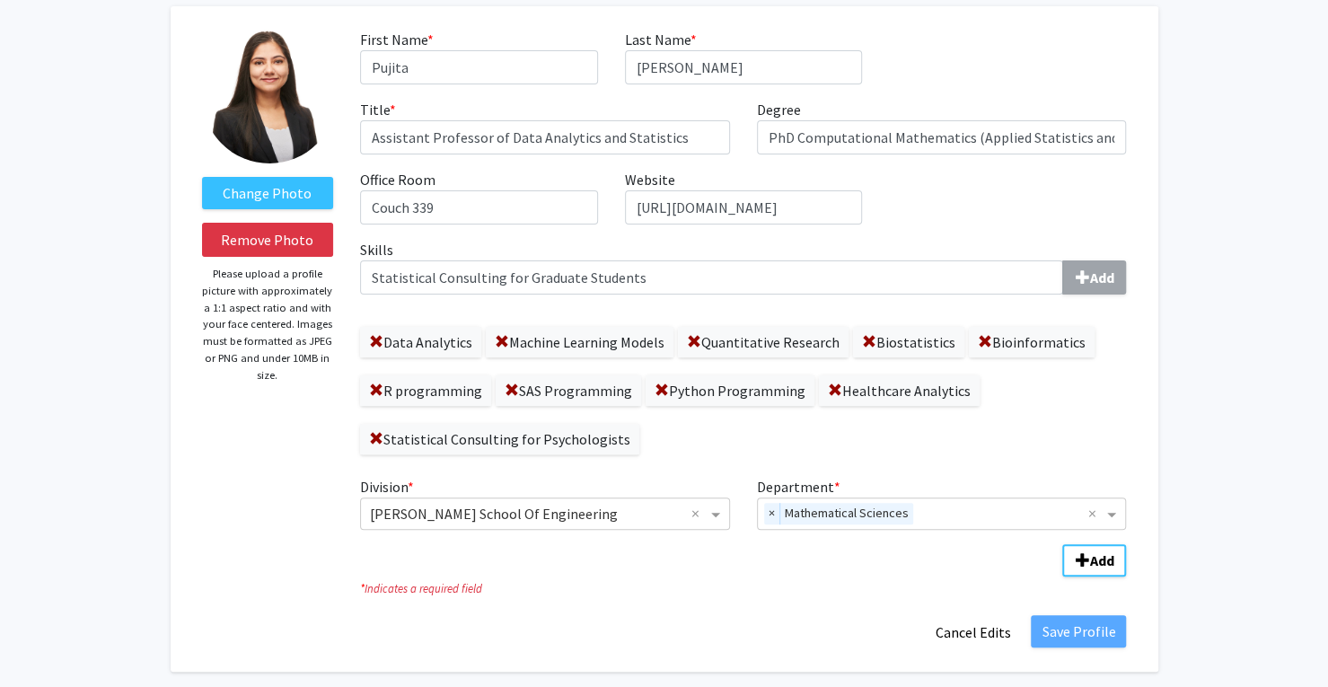
click at [744, 297] on div "Skills Statistical Consulting for Graduate Students Add Data Analytics Machine …" at bounding box center [743, 347] width 766 height 216
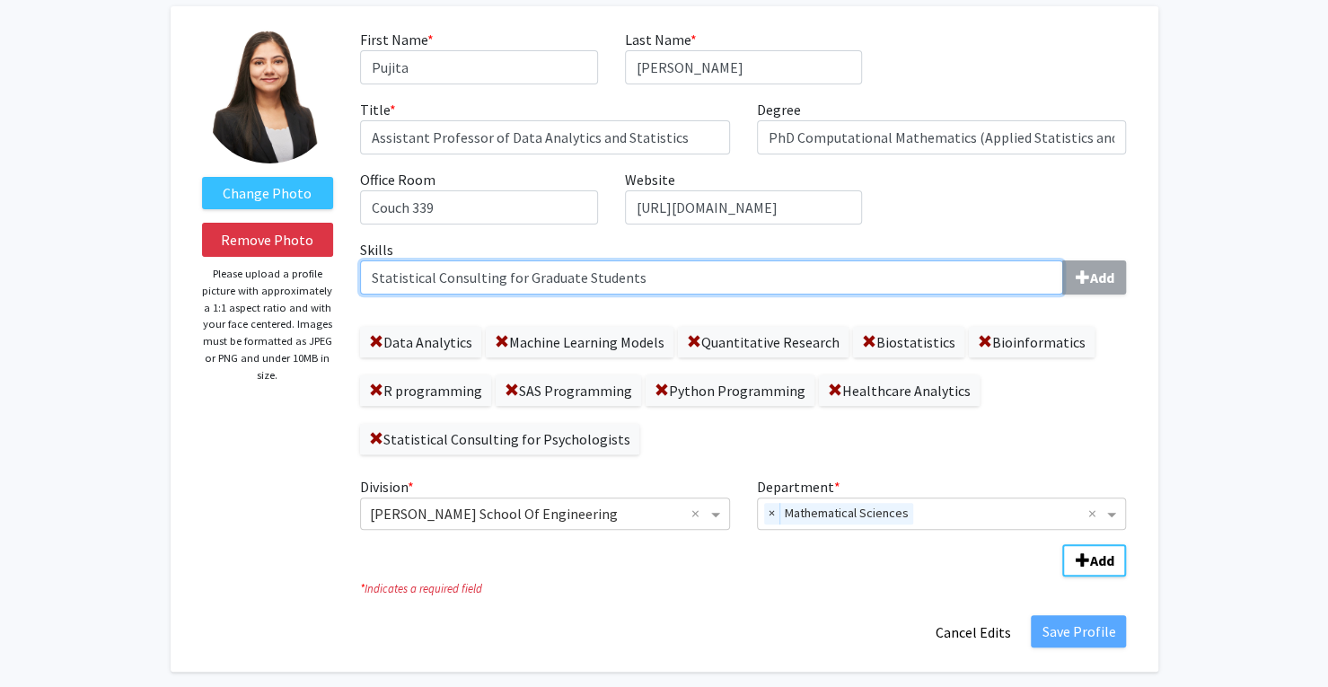
click at [647, 277] on input "Statistical Consulting for Graduate Students" at bounding box center [711, 277] width 703 height 34
drag, startPoint x: 640, startPoint y: 281, endPoint x: 357, endPoint y: 285, distance: 283.8
click at [357, 285] on div "Skills Statistical Consulting for Graduate Students Add Data Analytics Machine …" at bounding box center [743, 354] width 793 height 230
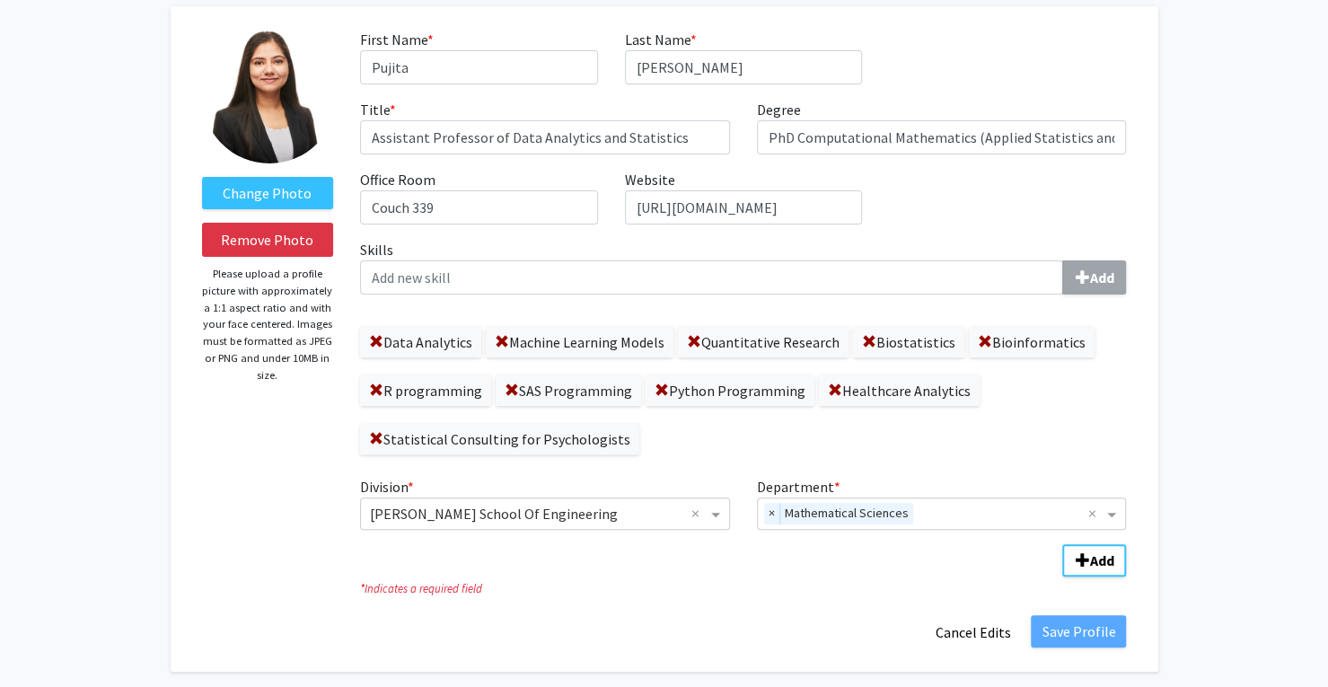
click at [380, 439] on span at bounding box center [376, 439] width 14 height 14
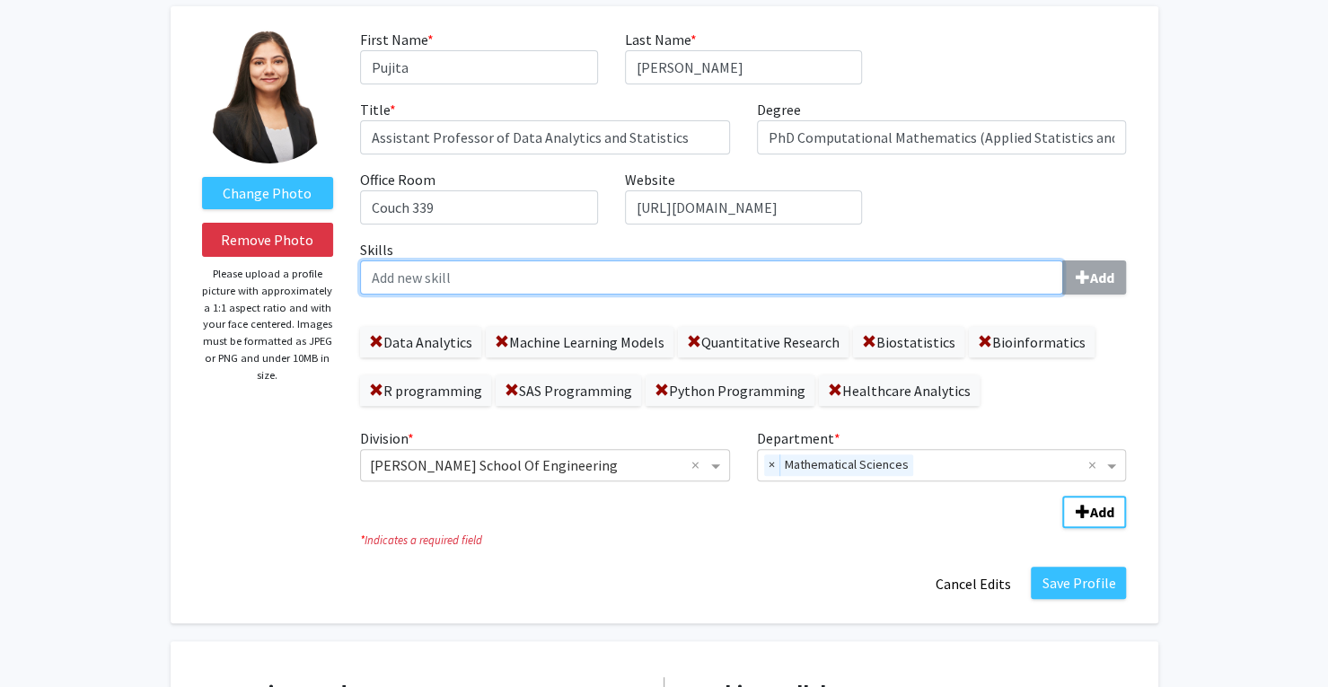
click at [402, 288] on input "Skills Add" at bounding box center [711, 277] width 703 height 34
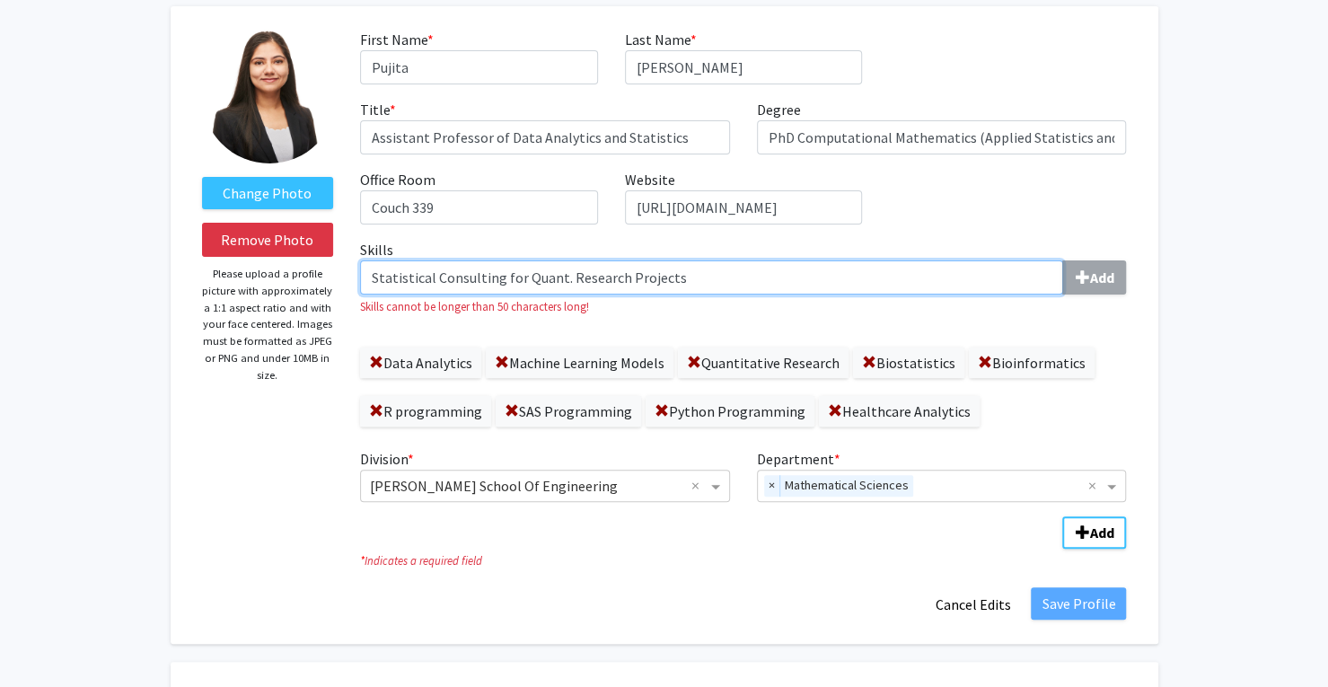
click at [473, 287] on input "Statistical Consulting for Quant. Research Projects" at bounding box center [711, 277] width 703 height 34
drag, startPoint x: 520, startPoint y: 286, endPoint x: 498, endPoint y: 286, distance: 22.5
click at [498, 286] on input "Statistical Consulting for Quant. Research Projects" at bounding box center [711, 277] width 703 height 34
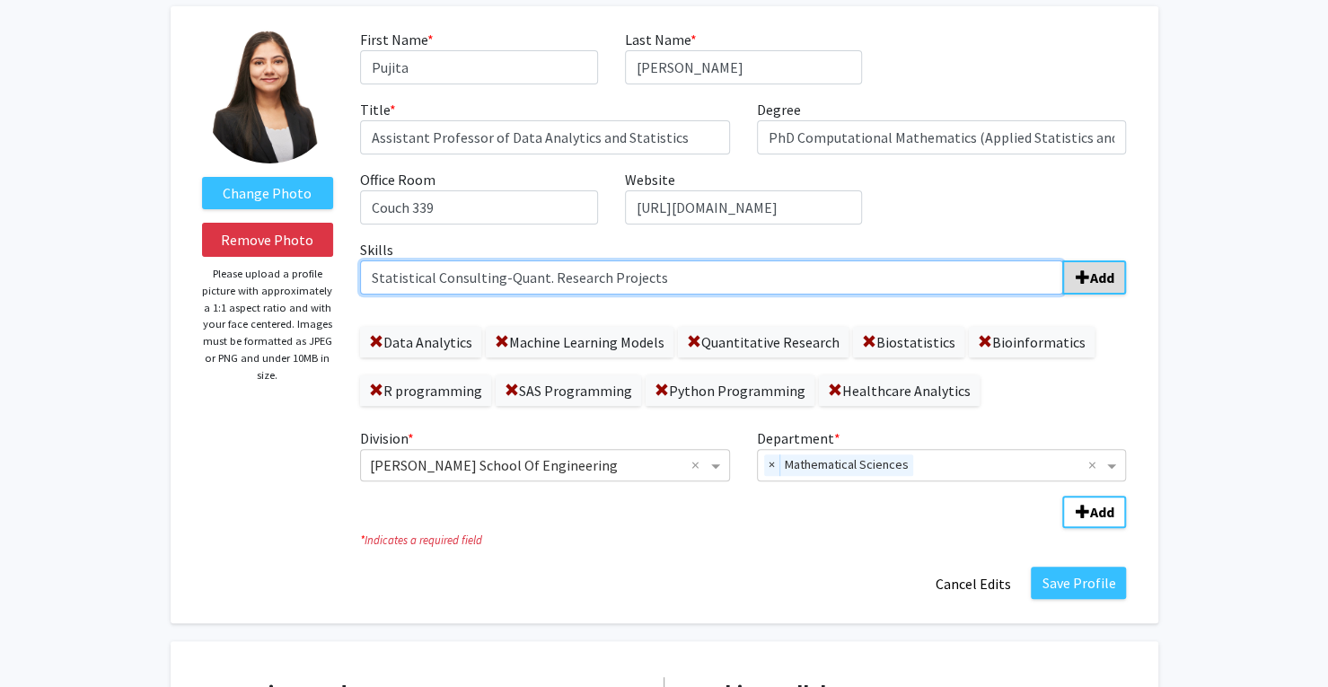
type input "Statistical Consulting-Quant. Research Projects"
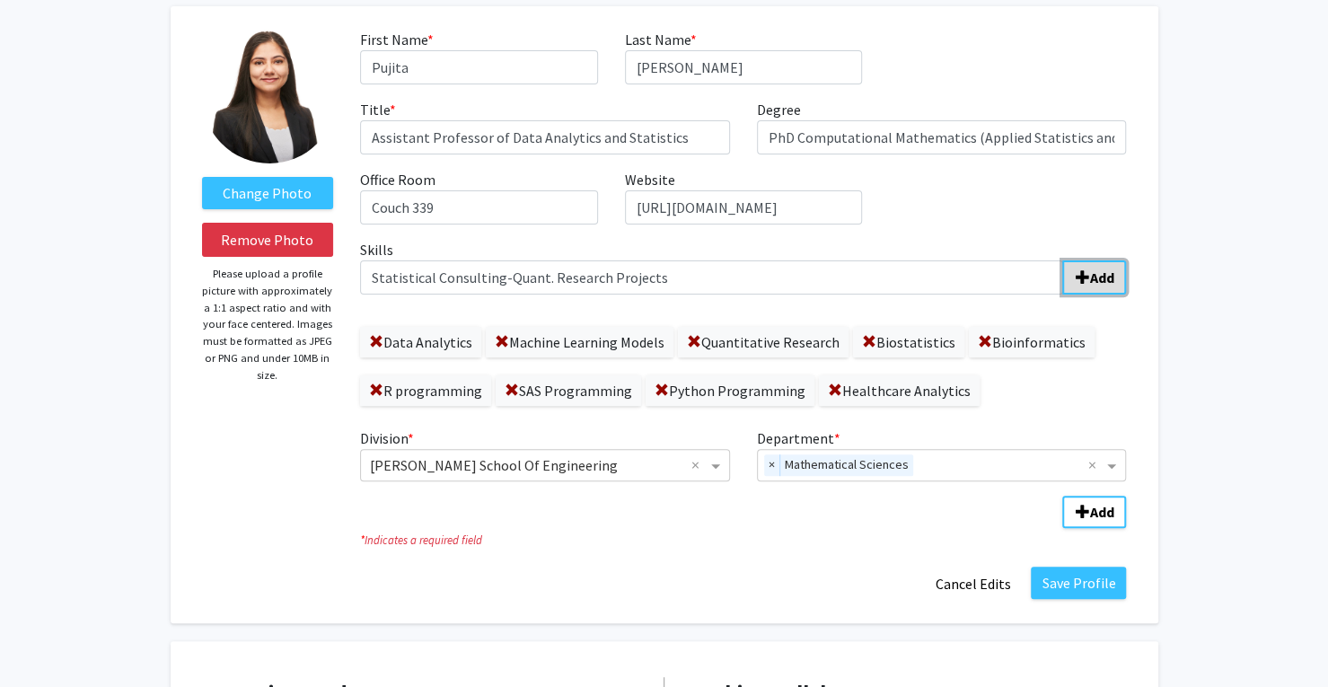
click at [1087, 278] on span "submit" at bounding box center [1082, 277] width 14 height 14
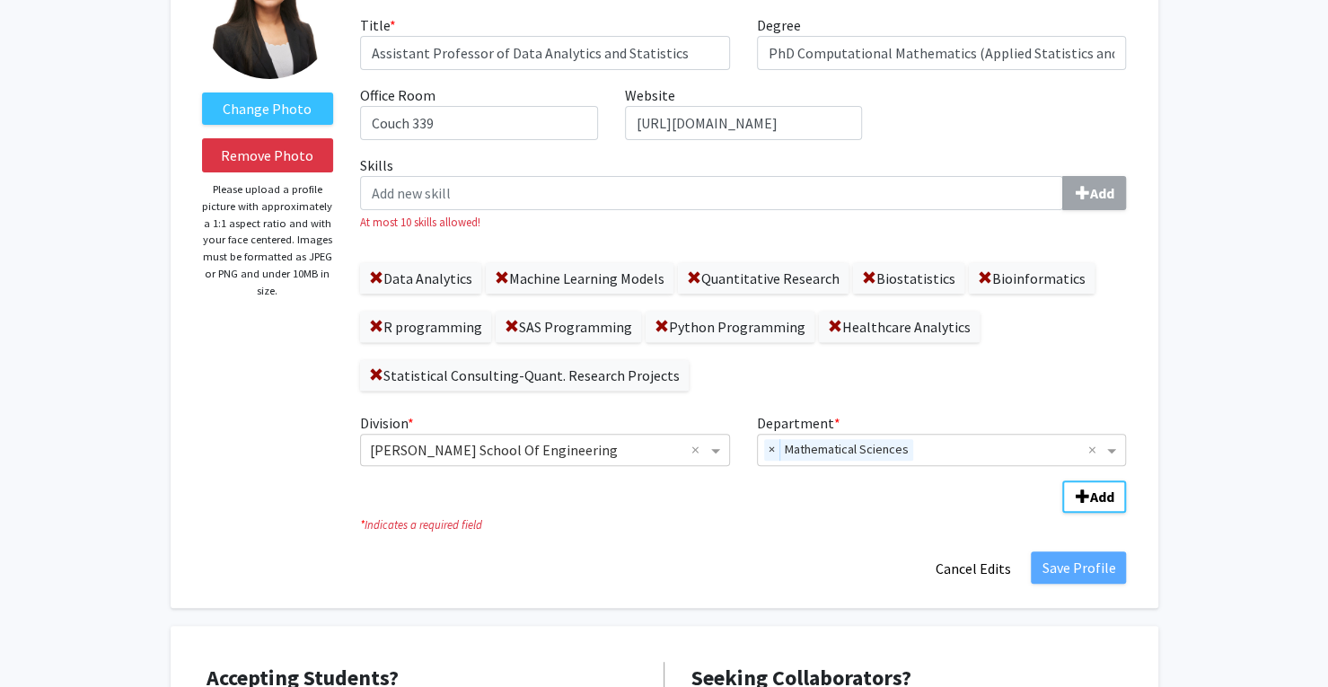
scroll to position [180, 0]
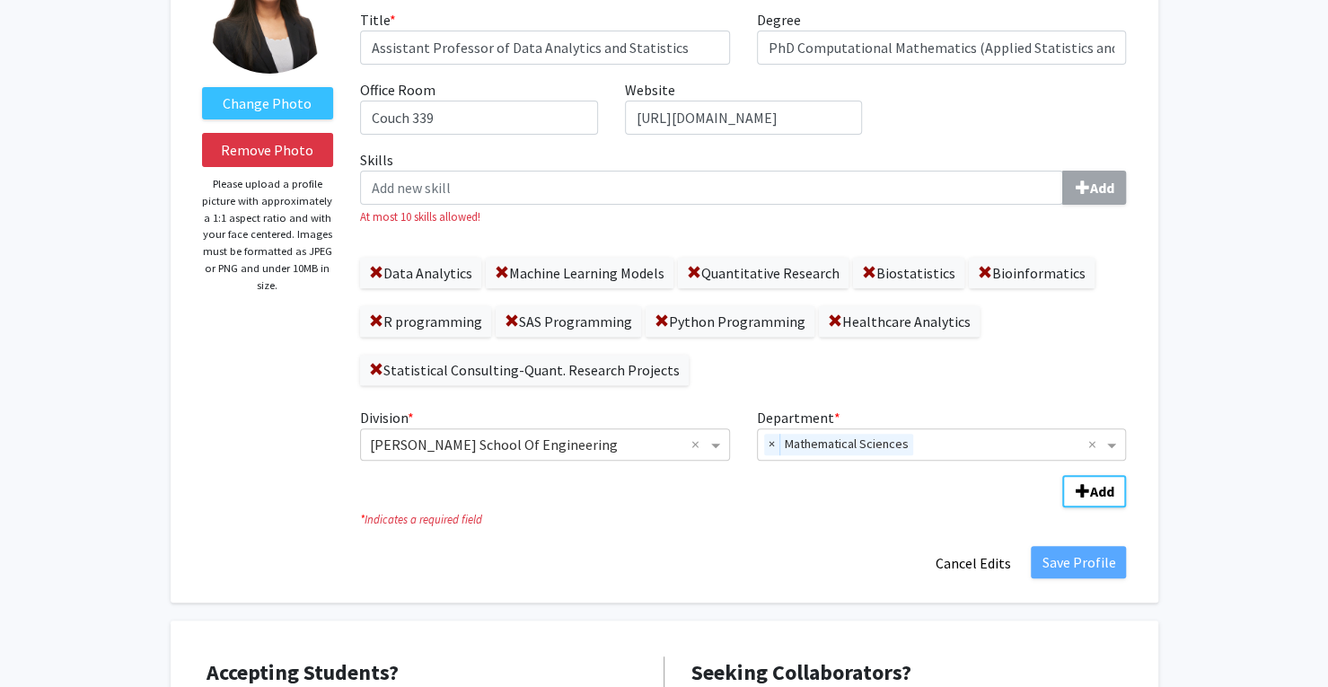
click at [743, 521] on icon "* Indicates a required field" at bounding box center [743, 519] width 766 height 17
click at [979, 276] on span at bounding box center [985, 273] width 14 height 14
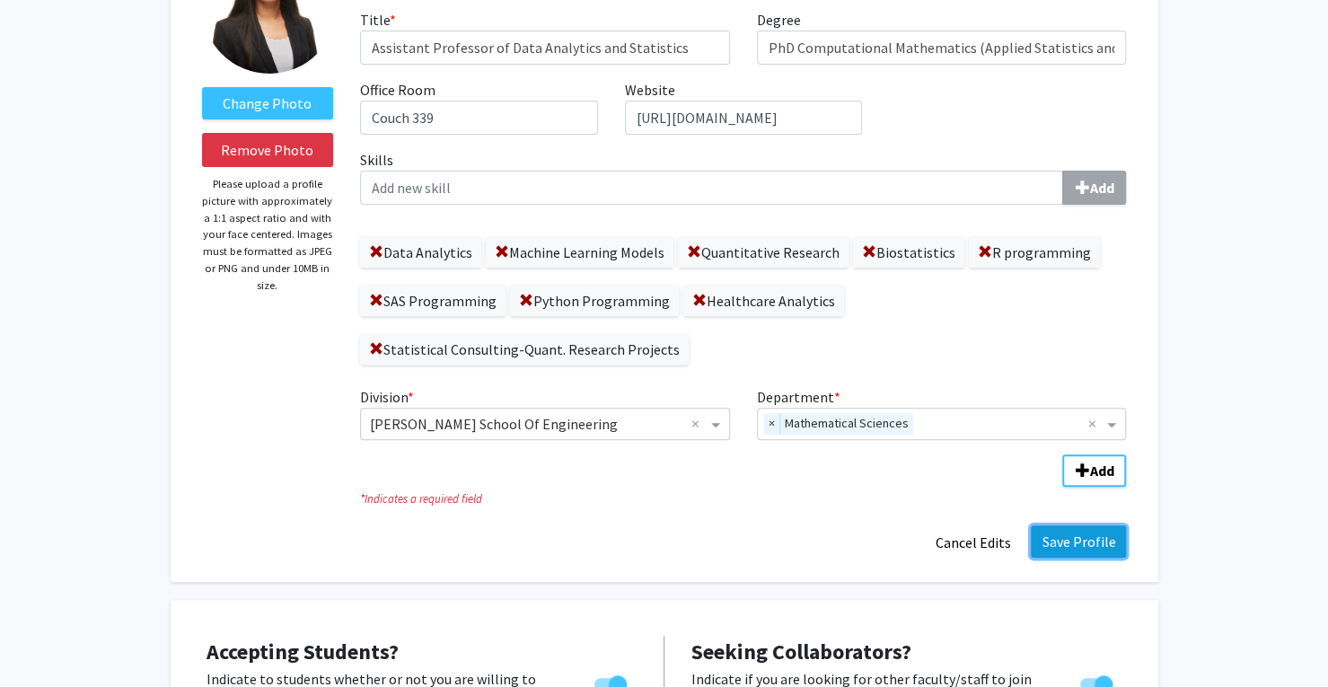
click at [1097, 547] on button "Save Profile" at bounding box center [1078, 541] width 95 height 32
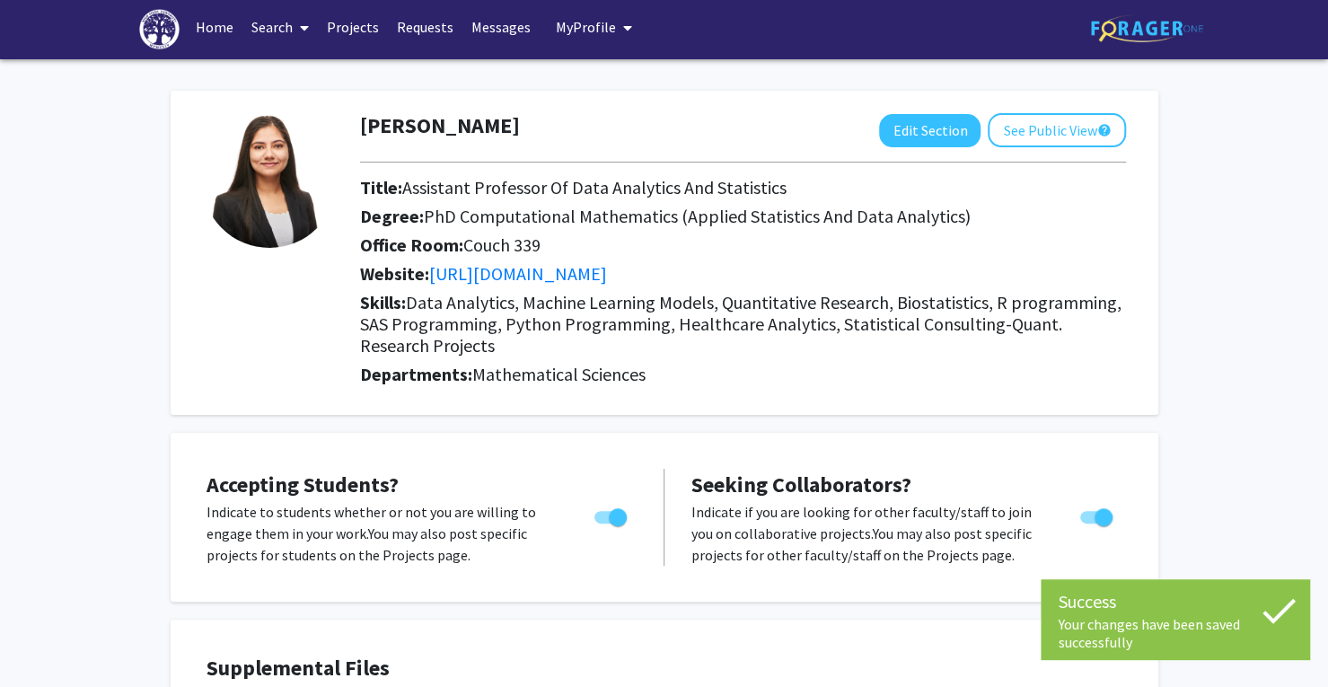
scroll to position [0, 0]
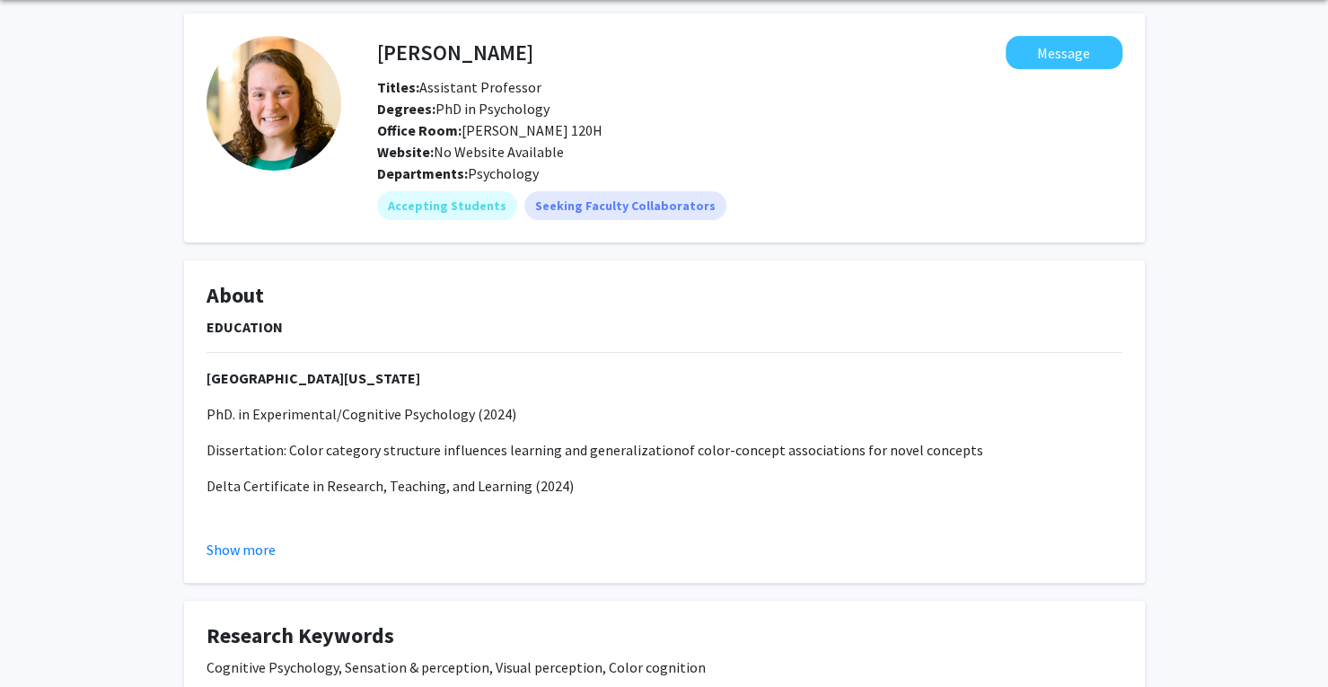
scroll to position [180, 0]
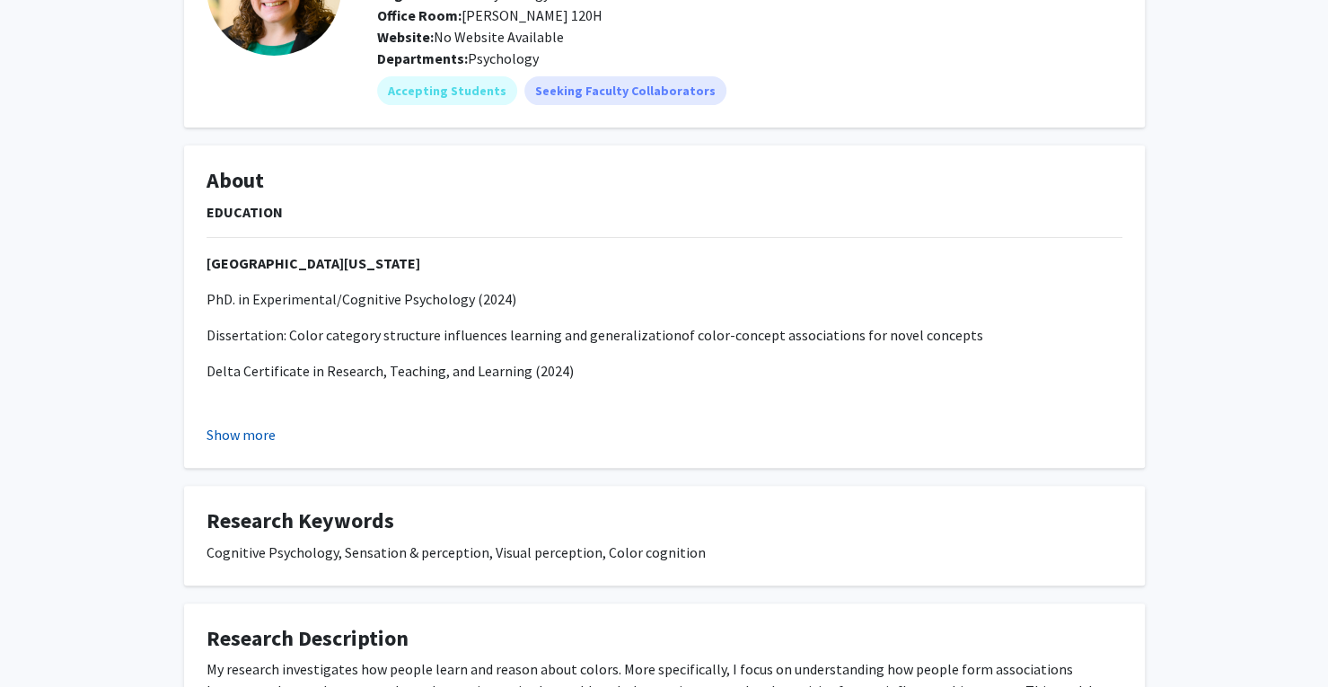
click at [264, 425] on button "Show more" at bounding box center [241, 435] width 69 height 22
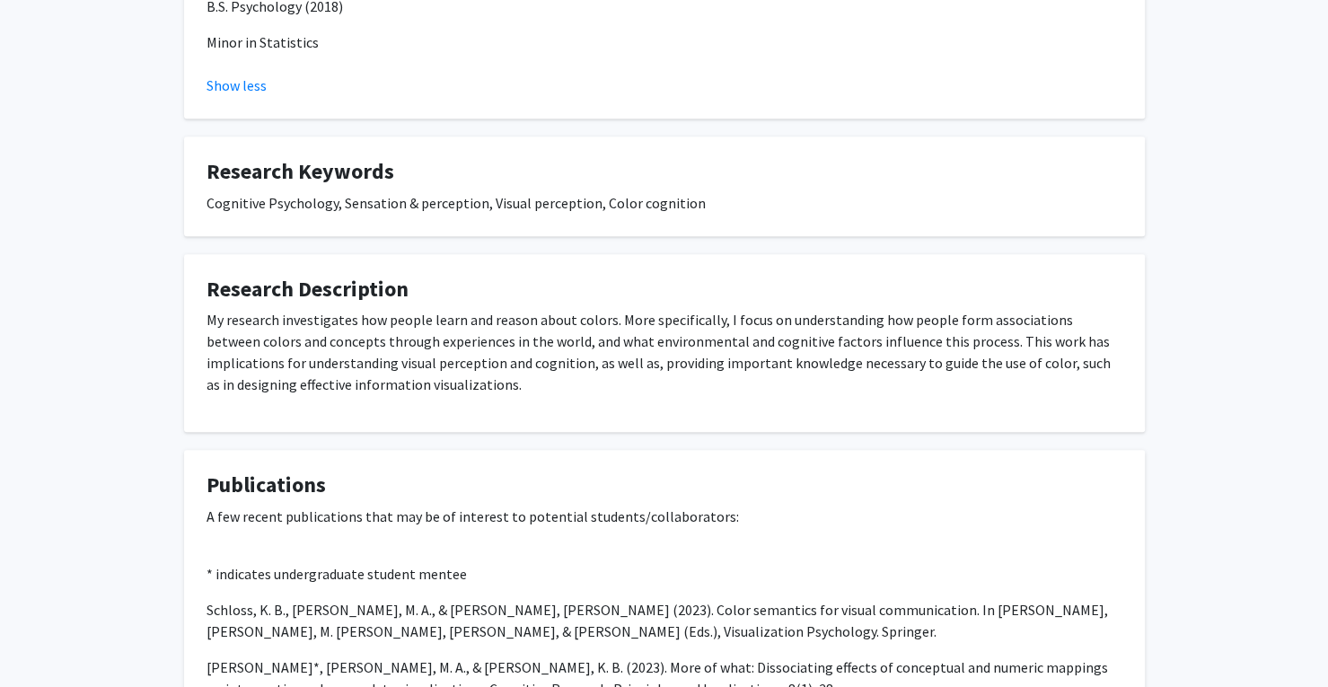
scroll to position [898, 0]
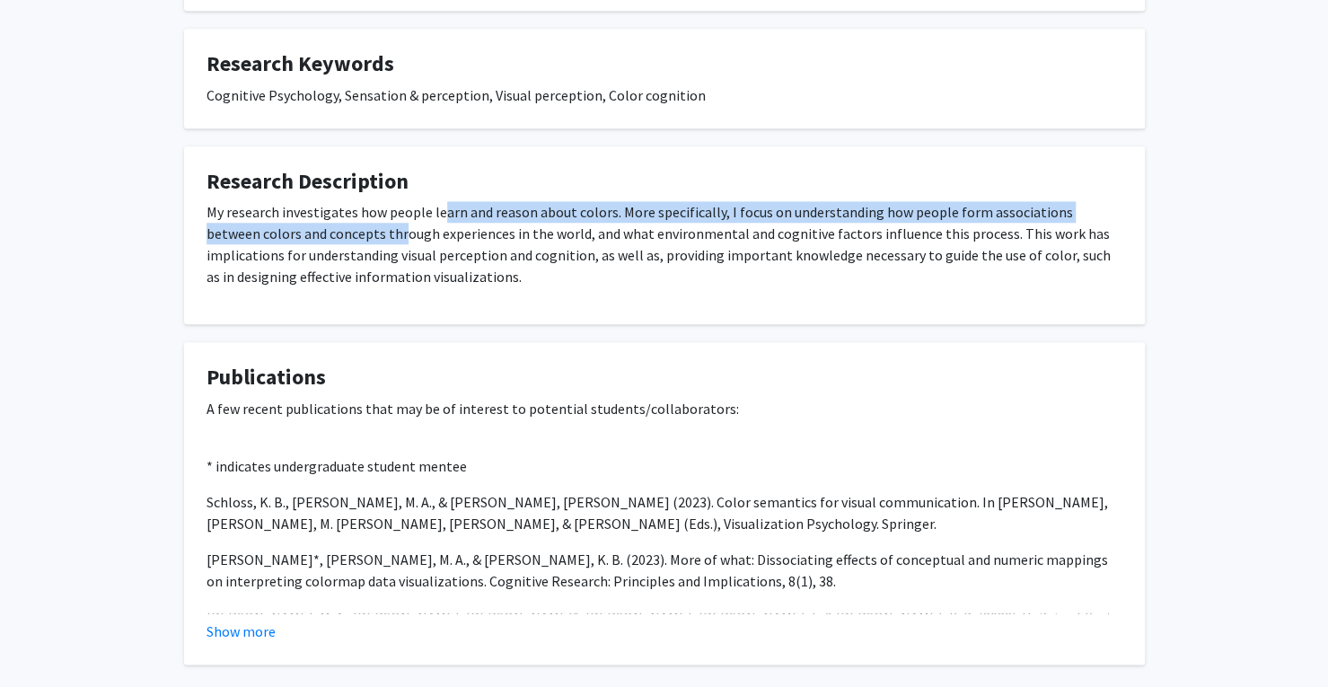
drag, startPoint x: 346, startPoint y: 224, endPoint x: 435, endPoint y: 220, distance: 89.0
click at [435, 220] on p "My research investigates how people learn and reason about colors. More specifi…" at bounding box center [665, 244] width 916 height 86
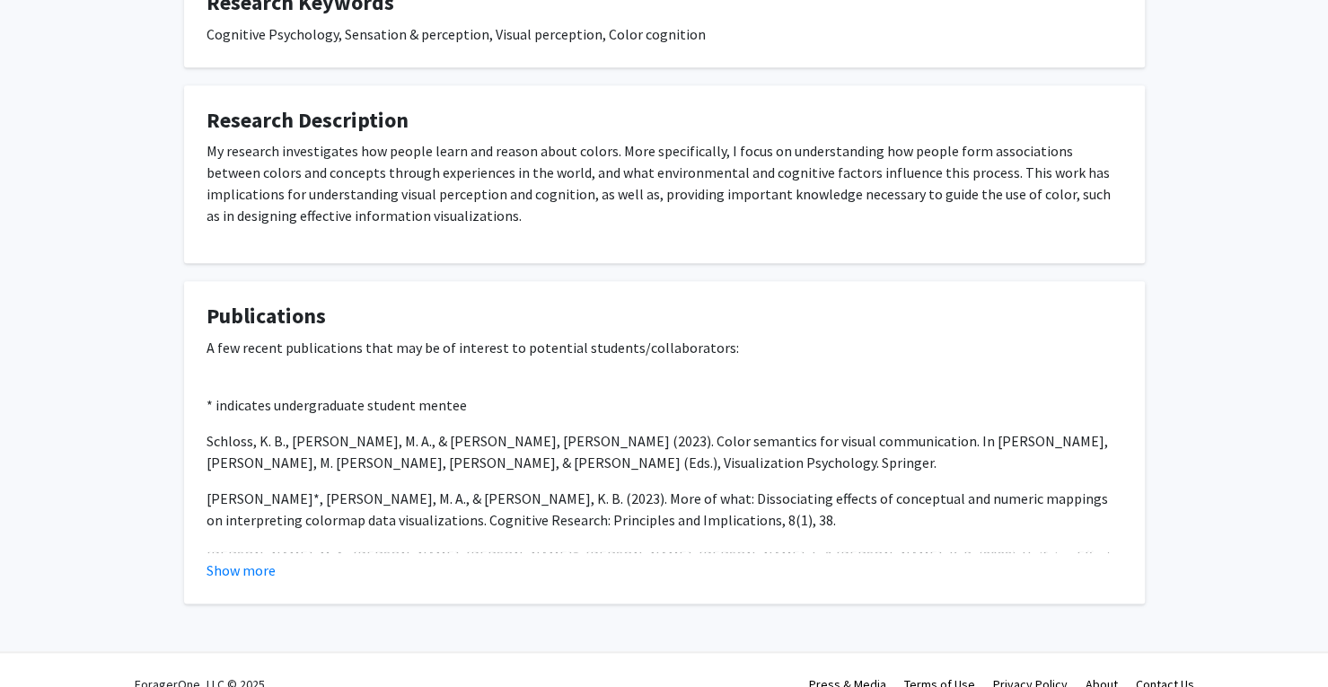
scroll to position [986, 0]
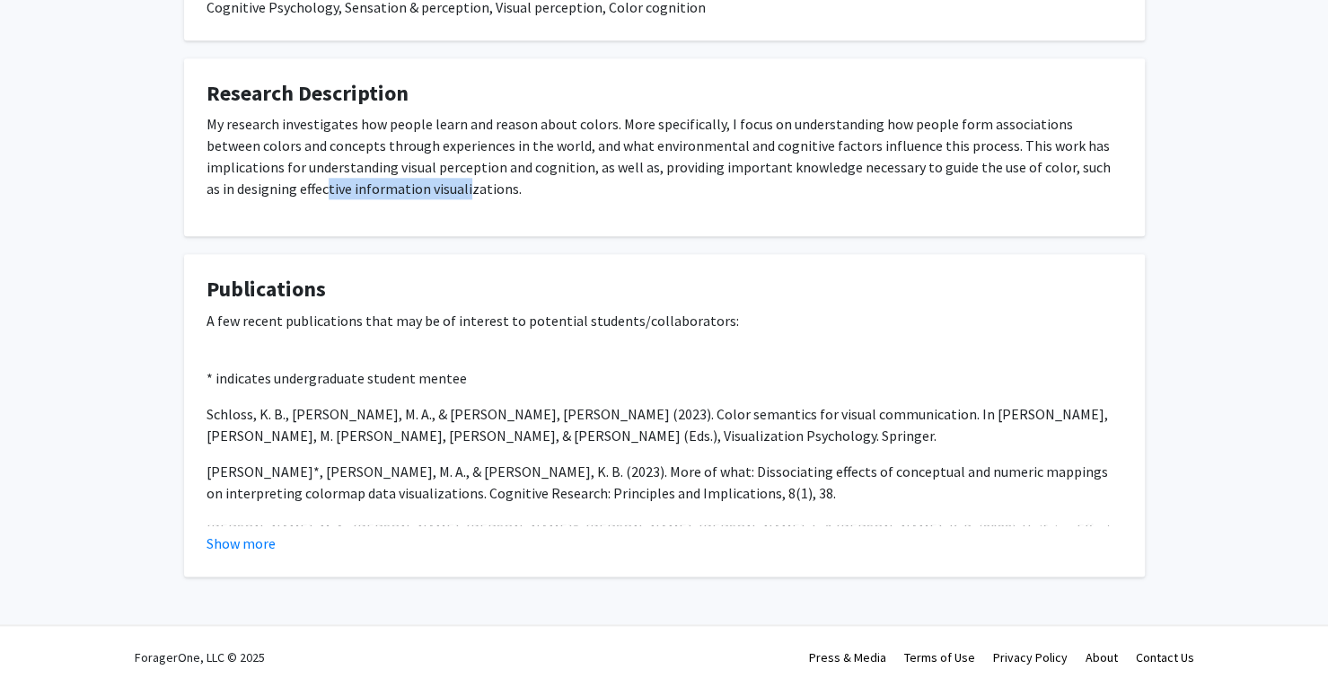
drag, startPoint x: 233, startPoint y: 180, endPoint x: 375, endPoint y: 225, distance: 148.8
click at [375, 225] on fg-card "Research Description My research investigates how people learn and reason about…" at bounding box center [664, 147] width 961 height 179
click at [250, 528] on fg-read-more "A few recent publications that may be of interest to potential students/collabo…" at bounding box center [665, 432] width 916 height 244
click at [250, 538] on button "Show more" at bounding box center [241, 544] width 69 height 22
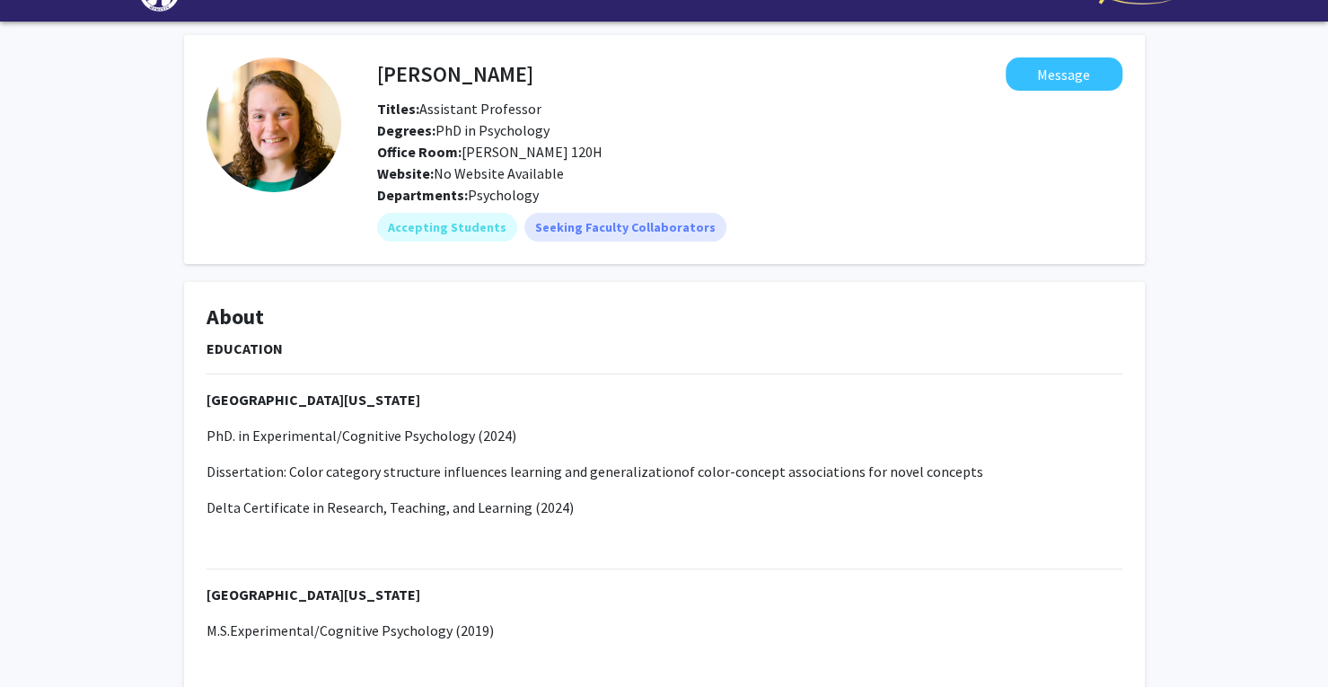
scroll to position [0, 0]
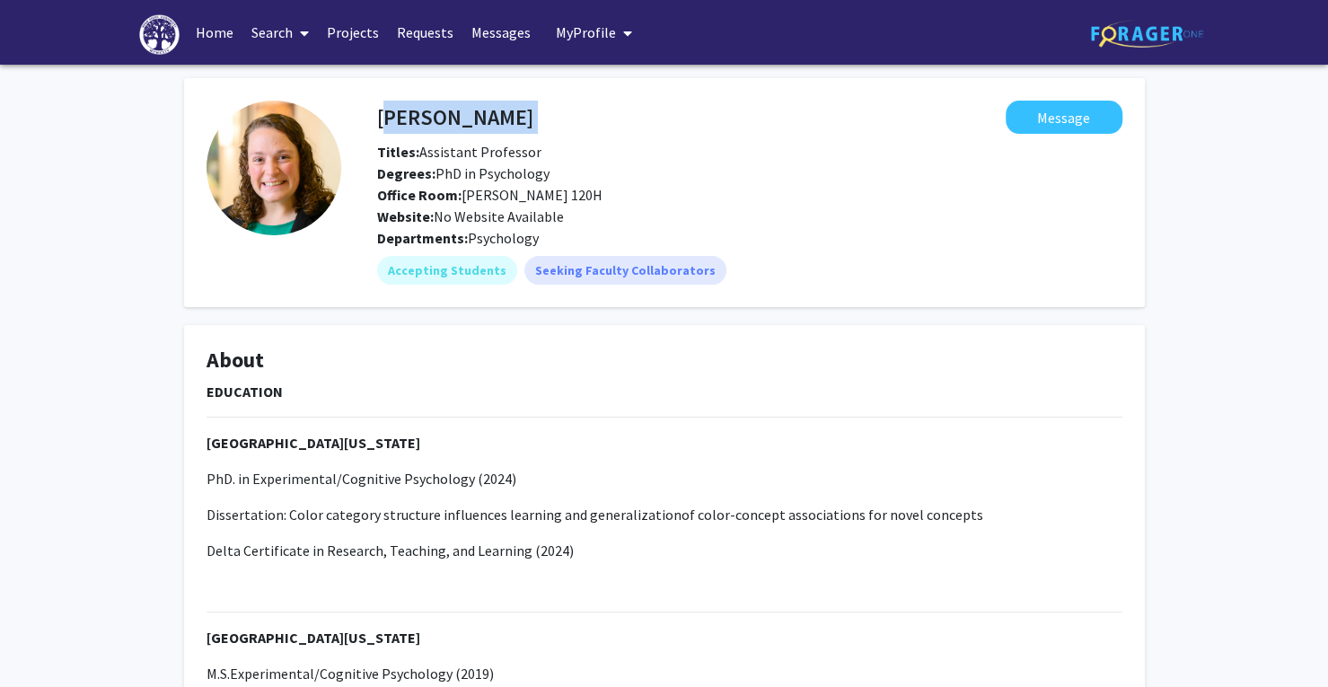
click at [376, 110] on div "Melissa Schoenlein Message" at bounding box center [750, 117] width 772 height 33
copy h4 "Melissa Schoenlein"
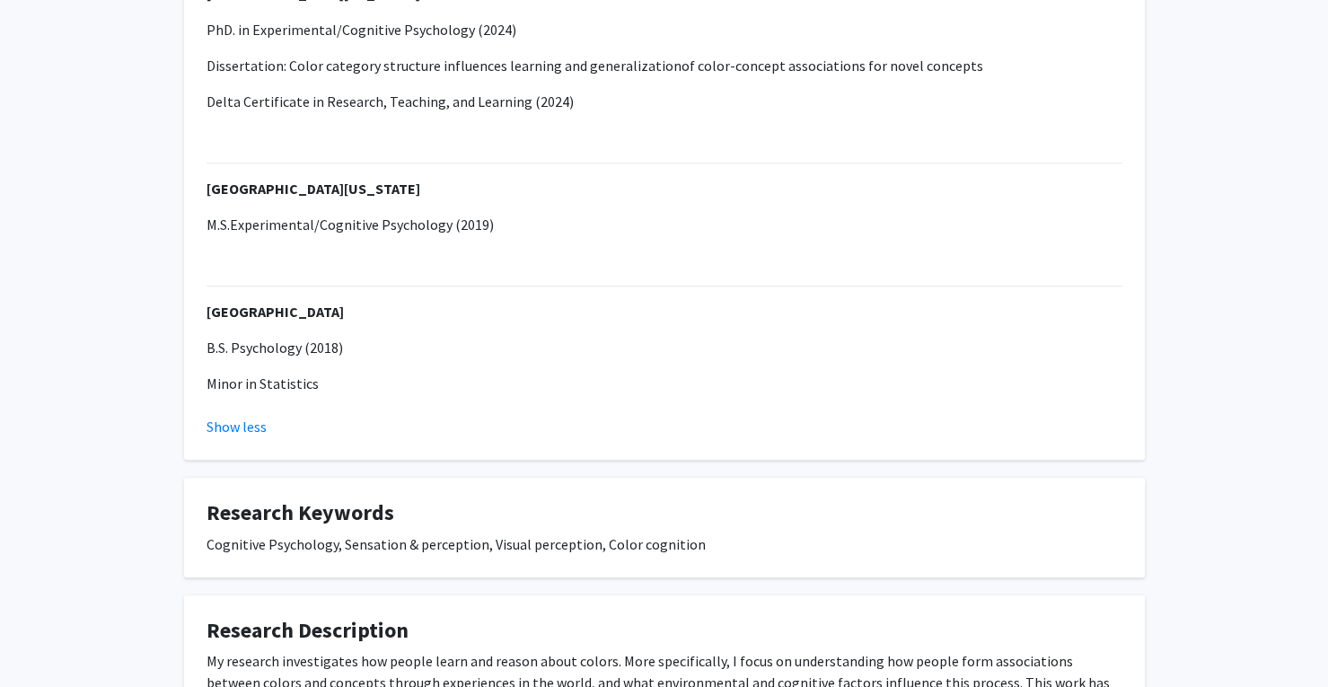
scroll to position [539, 0]
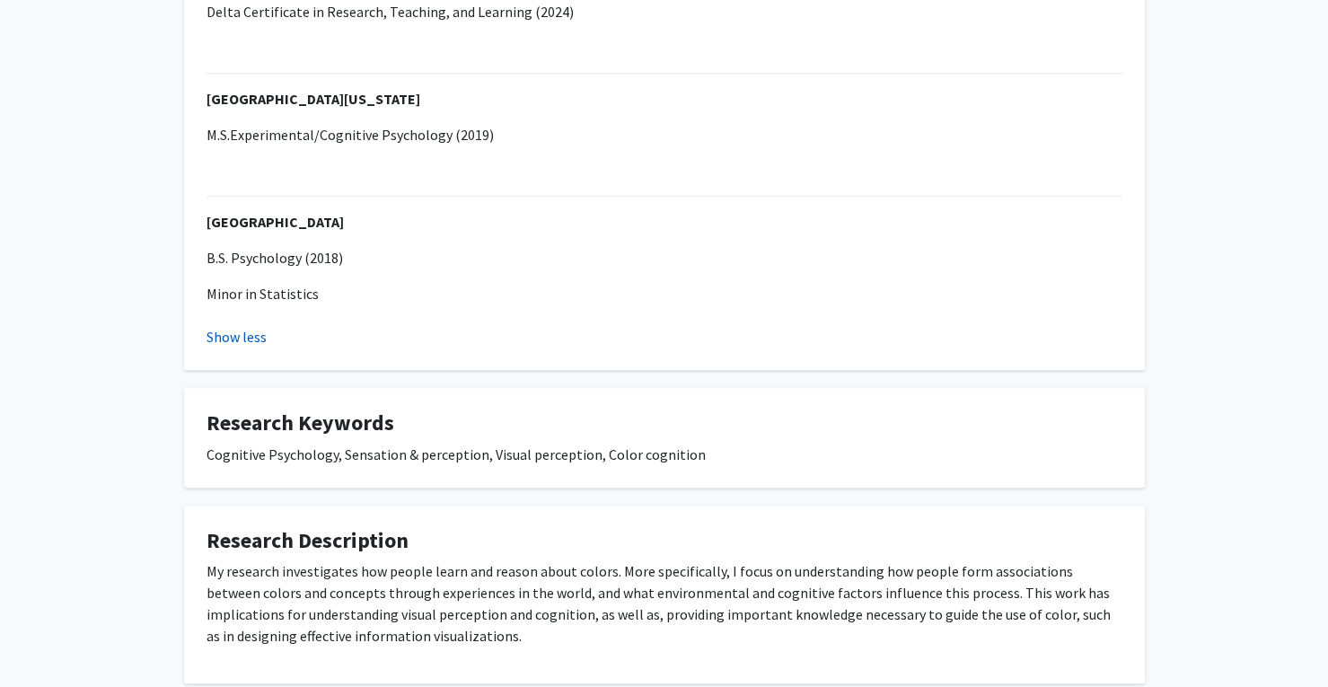
click at [233, 333] on button "Show less" at bounding box center [237, 337] width 60 height 22
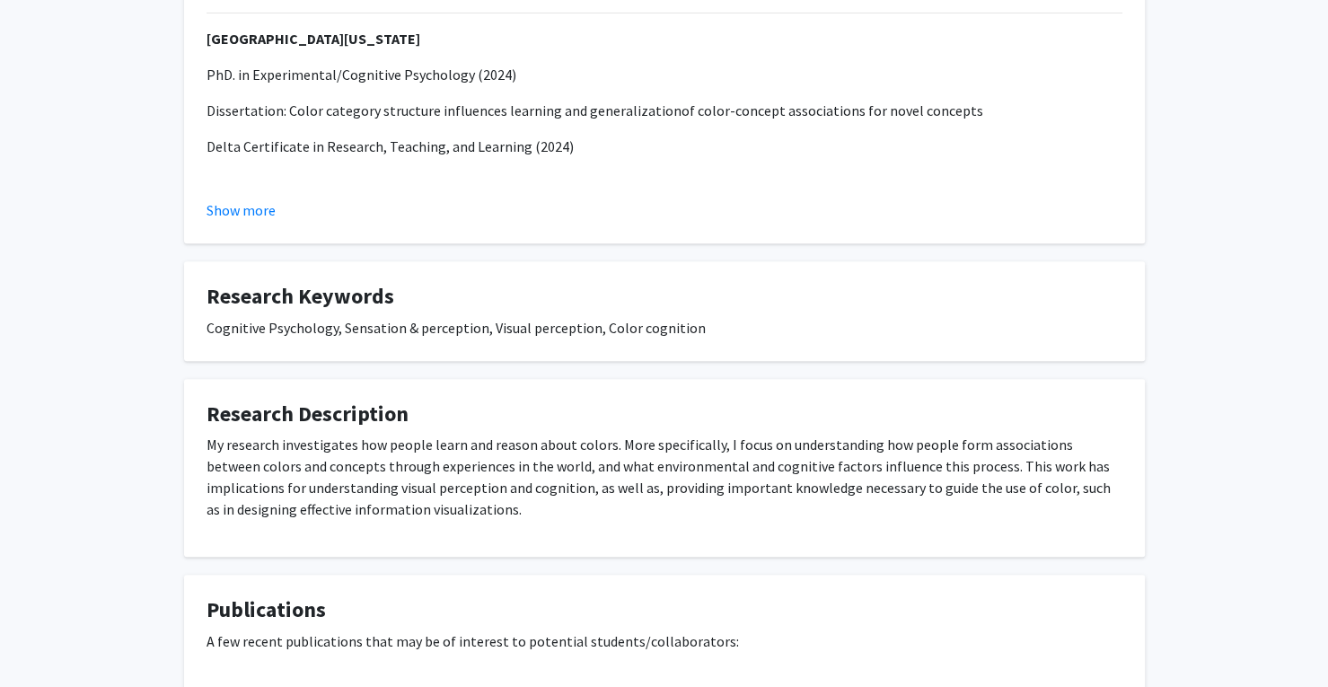
scroll to position [449, 0]
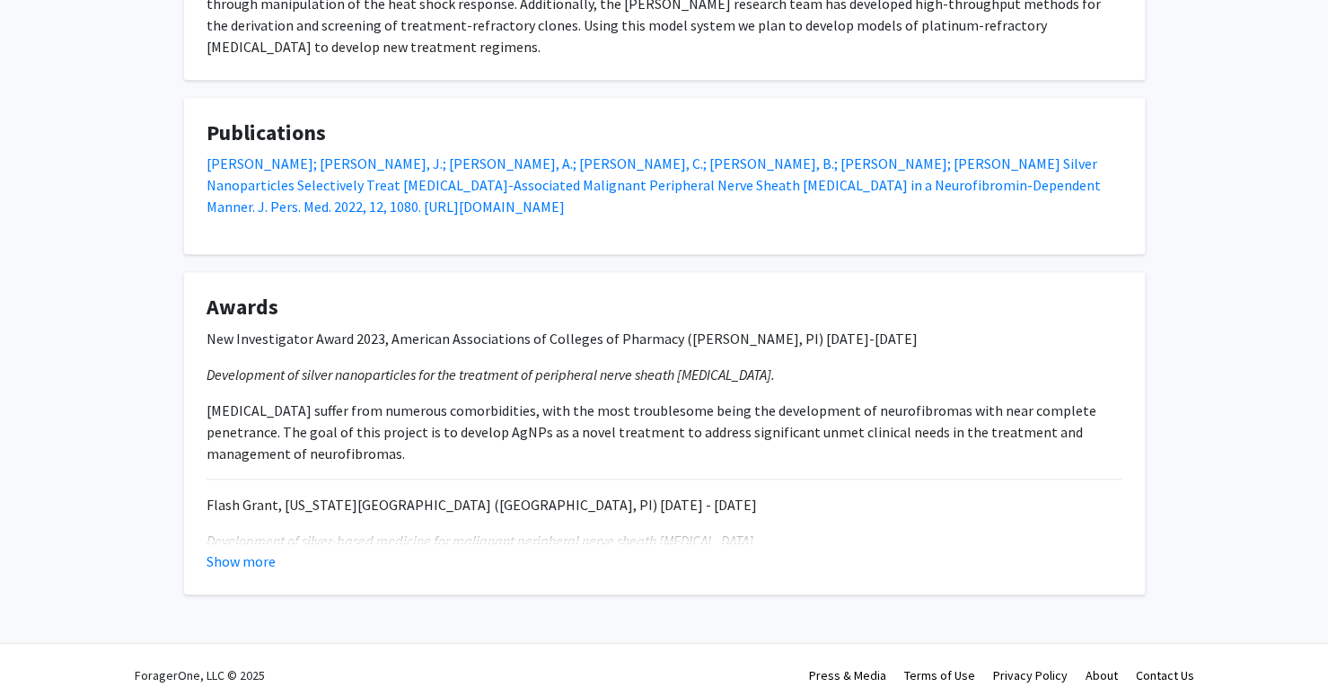
scroll to position [697, 0]
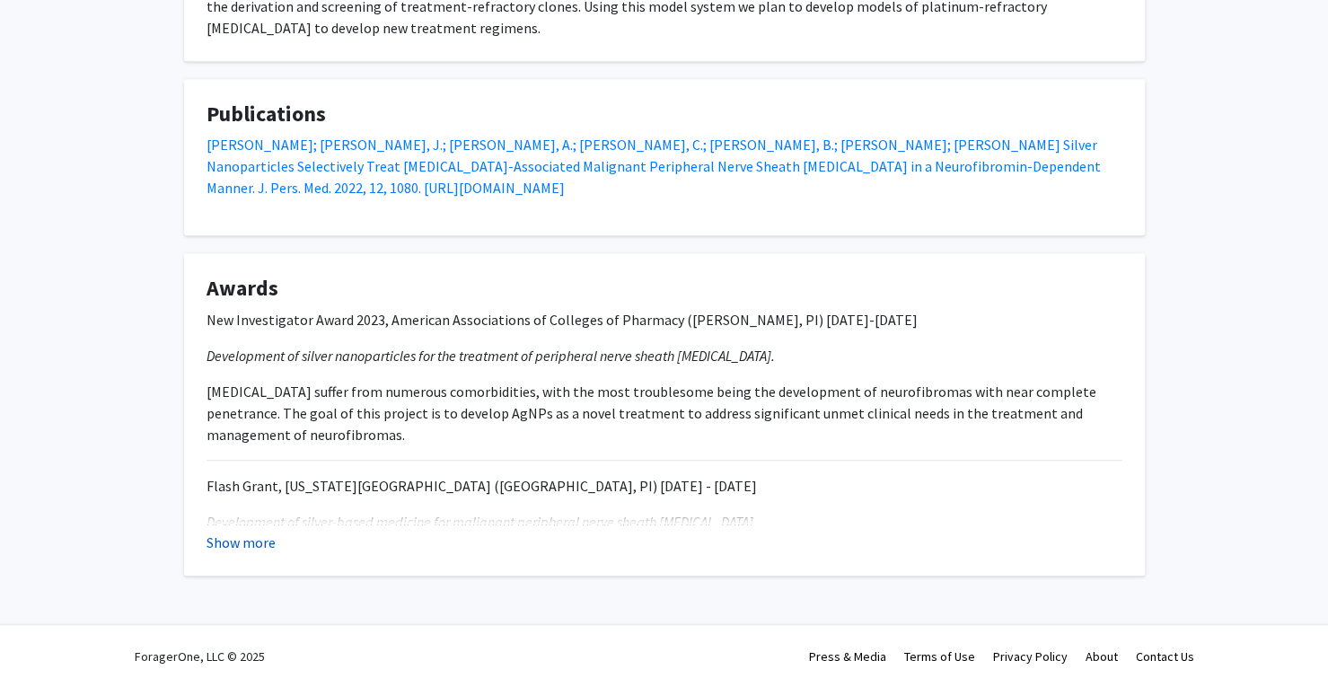
click at [246, 540] on button "Show more" at bounding box center [241, 543] width 69 height 22
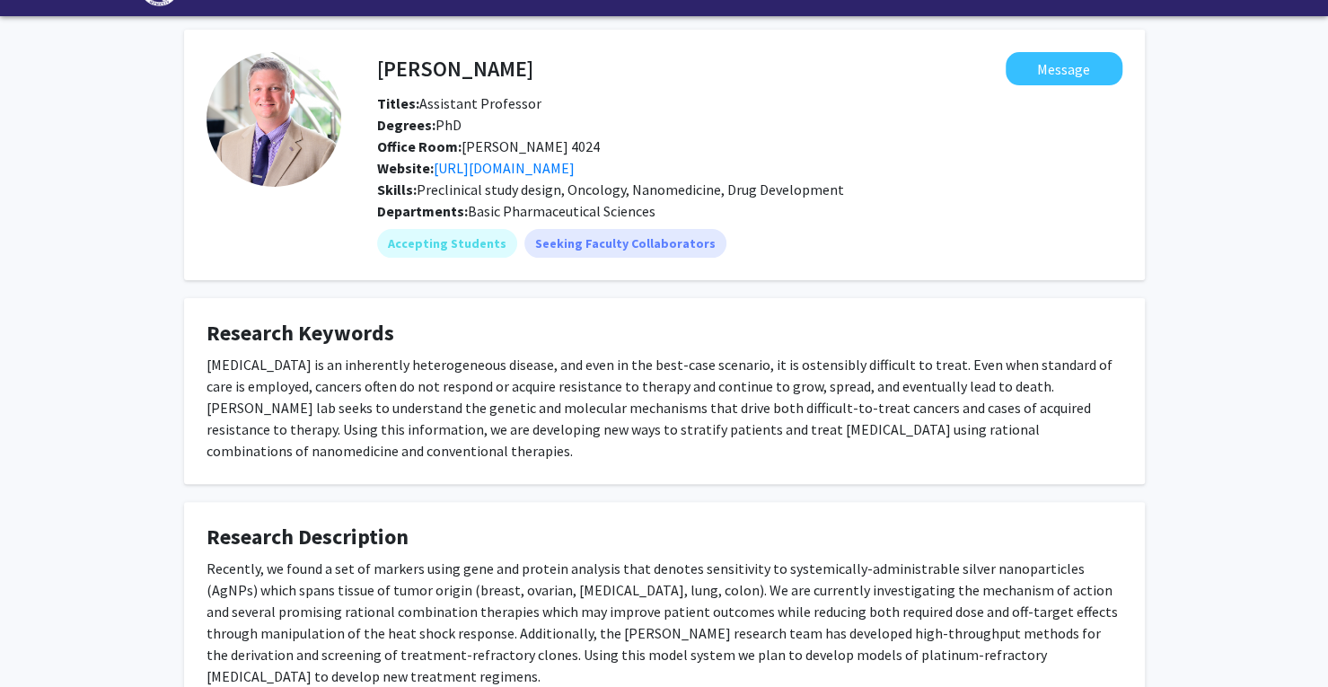
scroll to position [0, 0]
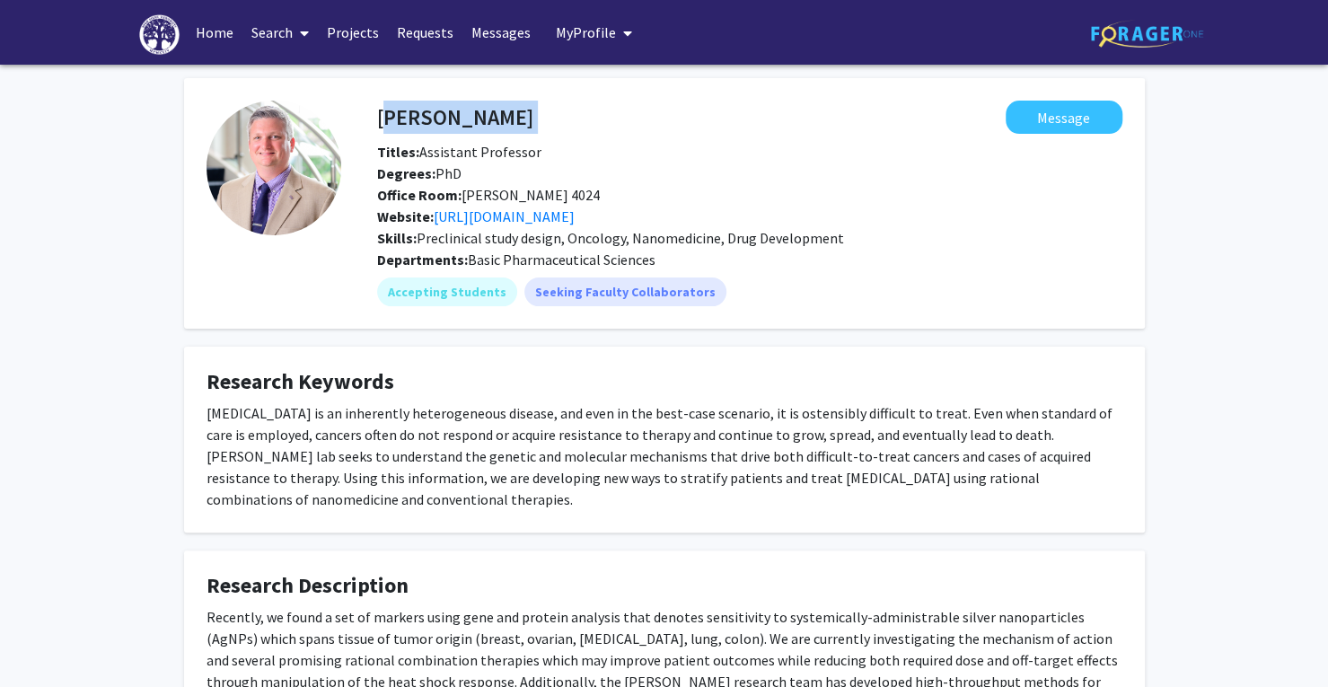
drag, startPoint x: 376, startPoint y: 113, endPoint x: 540, endPoint y: 126, distance: 163.9
click at [540, 126] on div "[PERSON_NAME] Message" at bounding box center [750, 117] width 772 height 33
copy h4 "[PERSON_NAME]"
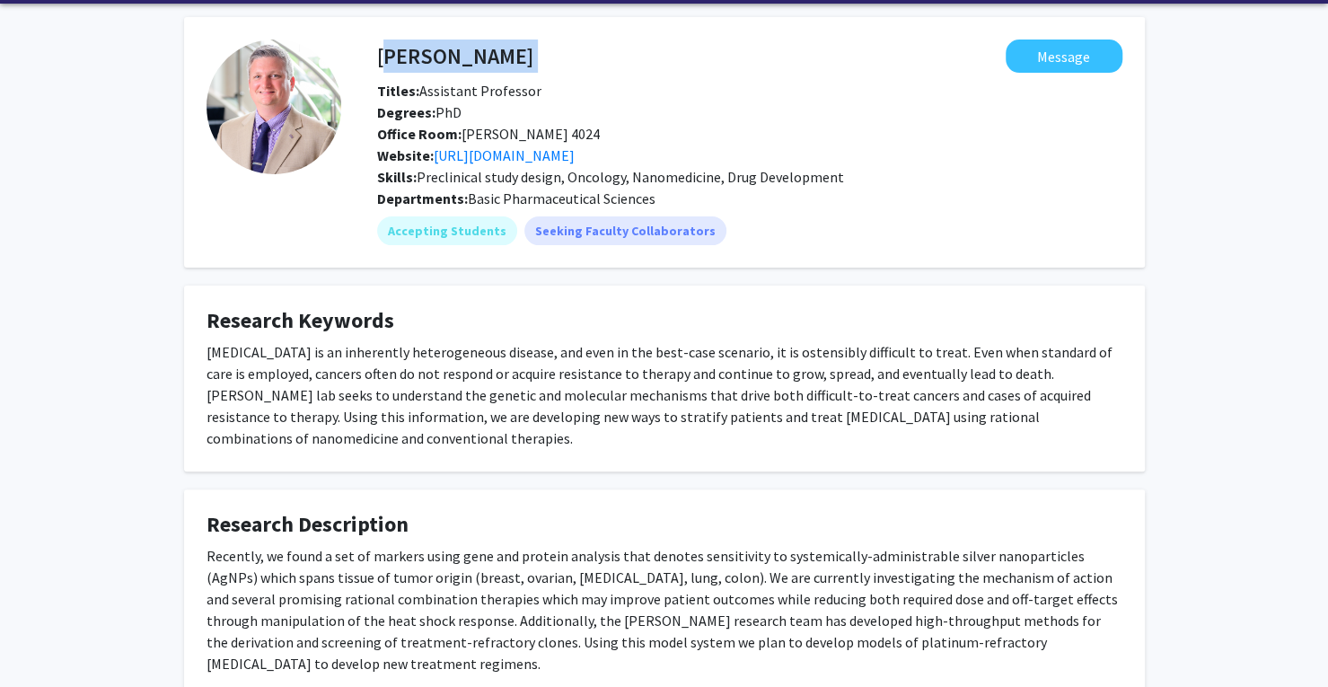
scroll to position [90, 0]
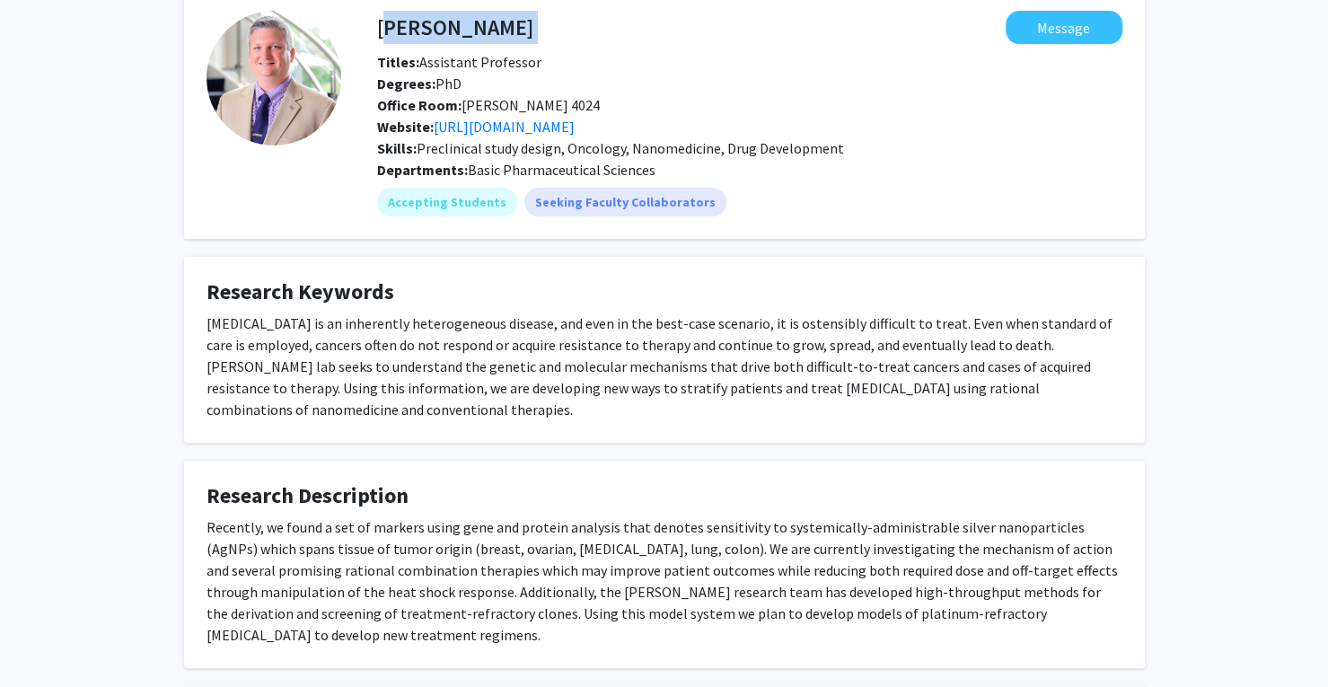
click at [905, 40] on fg-popover "Message" at bounding box center [827, 27] width 589 height 33
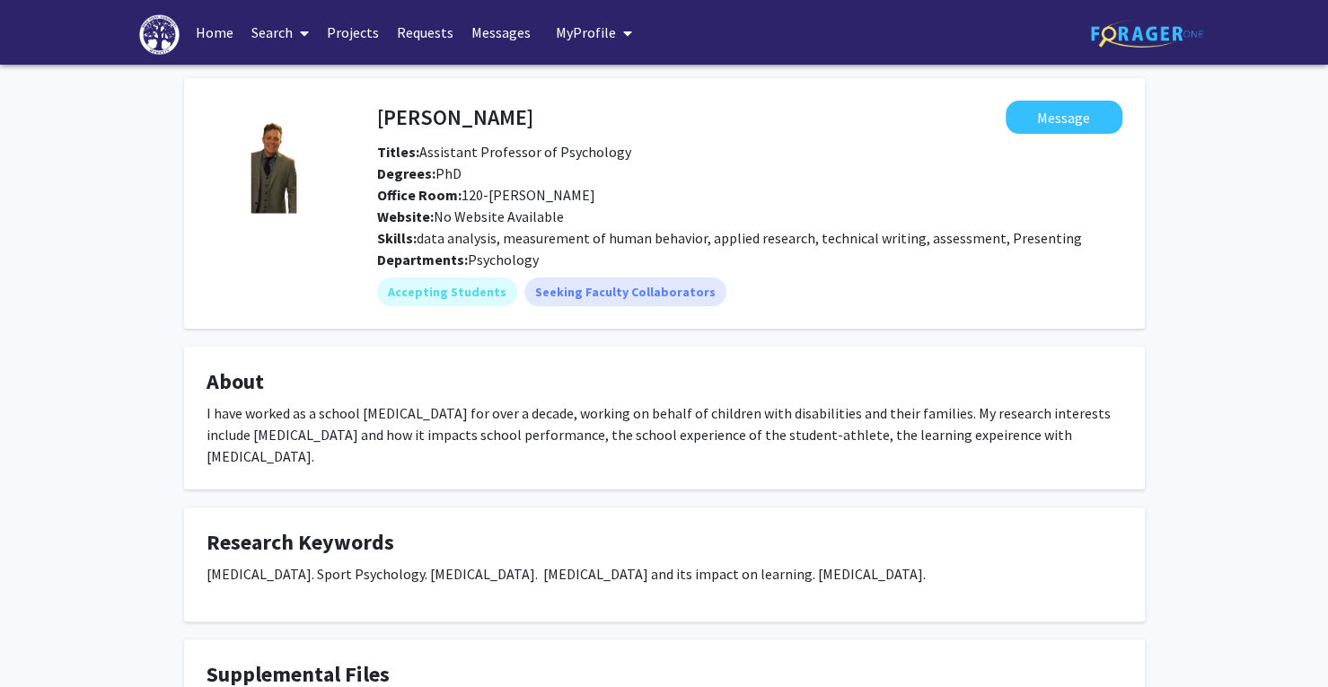
scroll to position [90, 0]
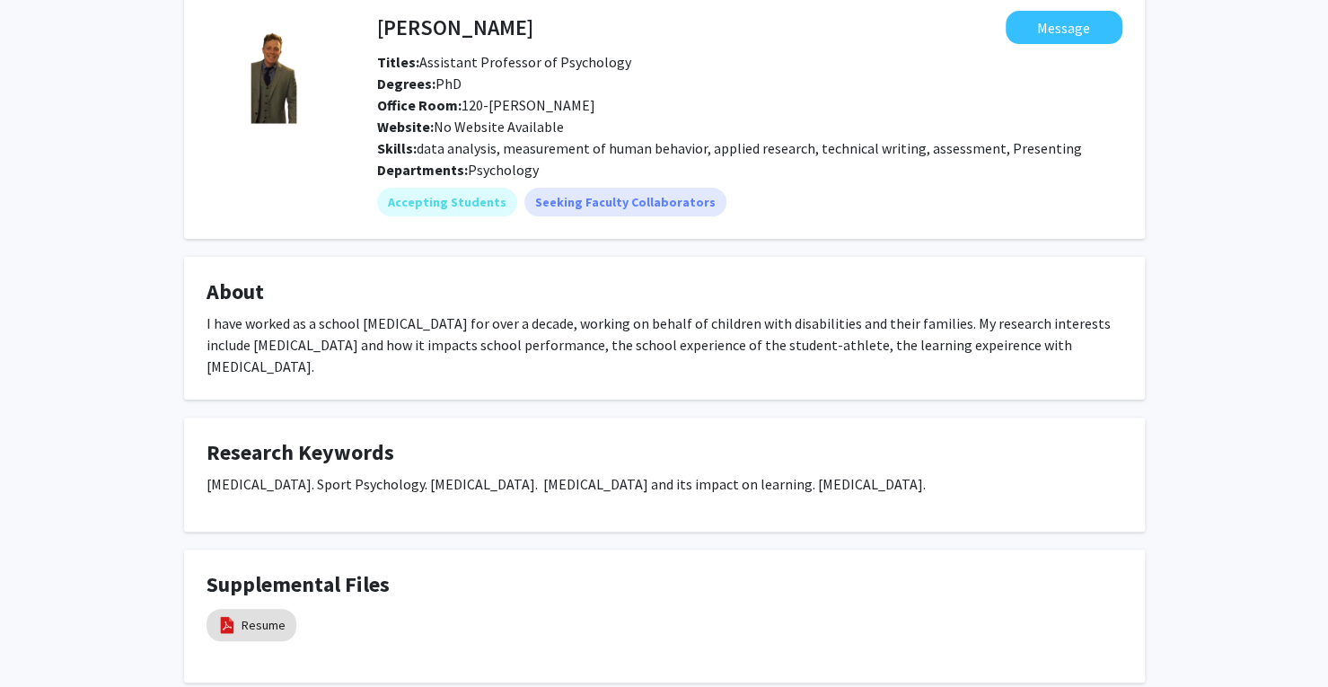
drag, startPoint x: 242, startPoint y: 335, endPoint x: 524, endPoint y: 307, distance: 283.4
click at [524, 307] on fg-card "About I have worked as a school [MEDICAL_DATA] for over a decade, working on be…" at bounding box center [664, 328] width 961 height 143
click at [526, 322] on div "I have worked as a school [MEDICAL_DATA] for over a decade, working on behalf o…" at bounding box center [665, 345] width 916 height 65
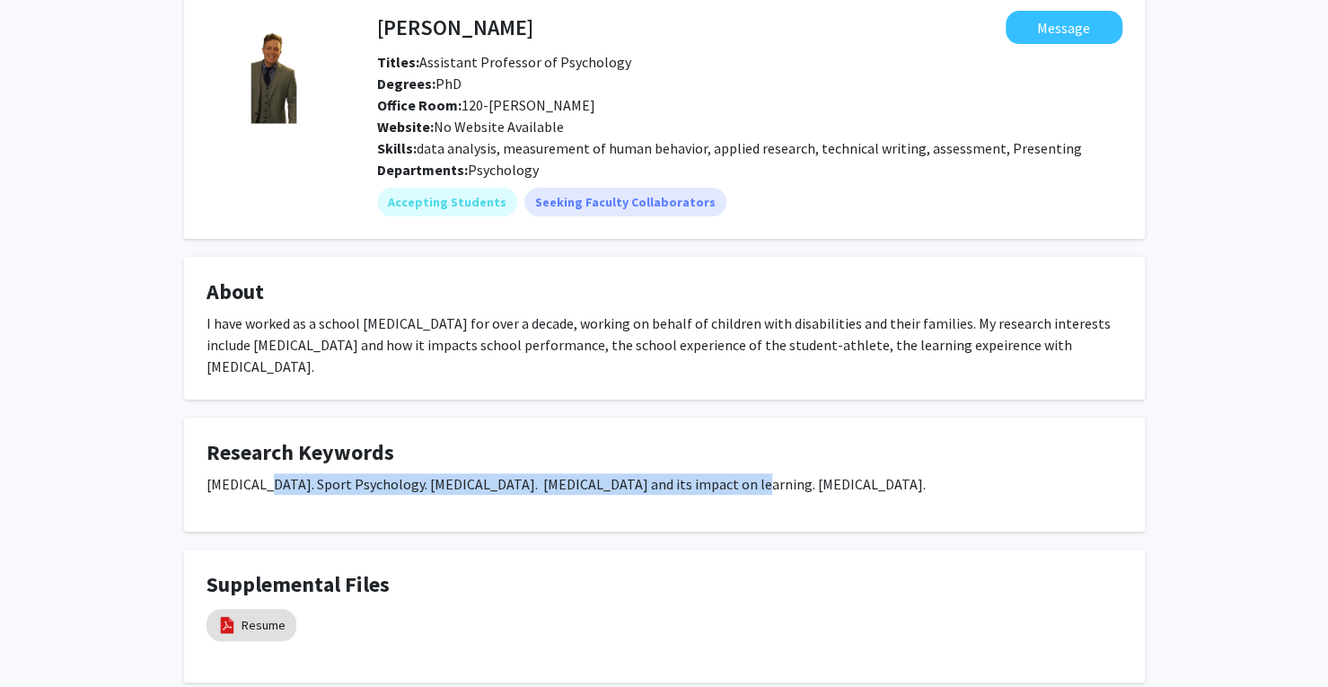
drag, startPoint x: 265, startPoint y: 464, endPoint x: 720, endPoint y: 470, distance: 455.4
click at [720, 473] on p "[MEDICAL_DATA]. Sport Psychology. [MEDICAL_DATA]. [MEDICAL_DATA] and its impact…" at bounding box center [665, 484] width 916 height 22
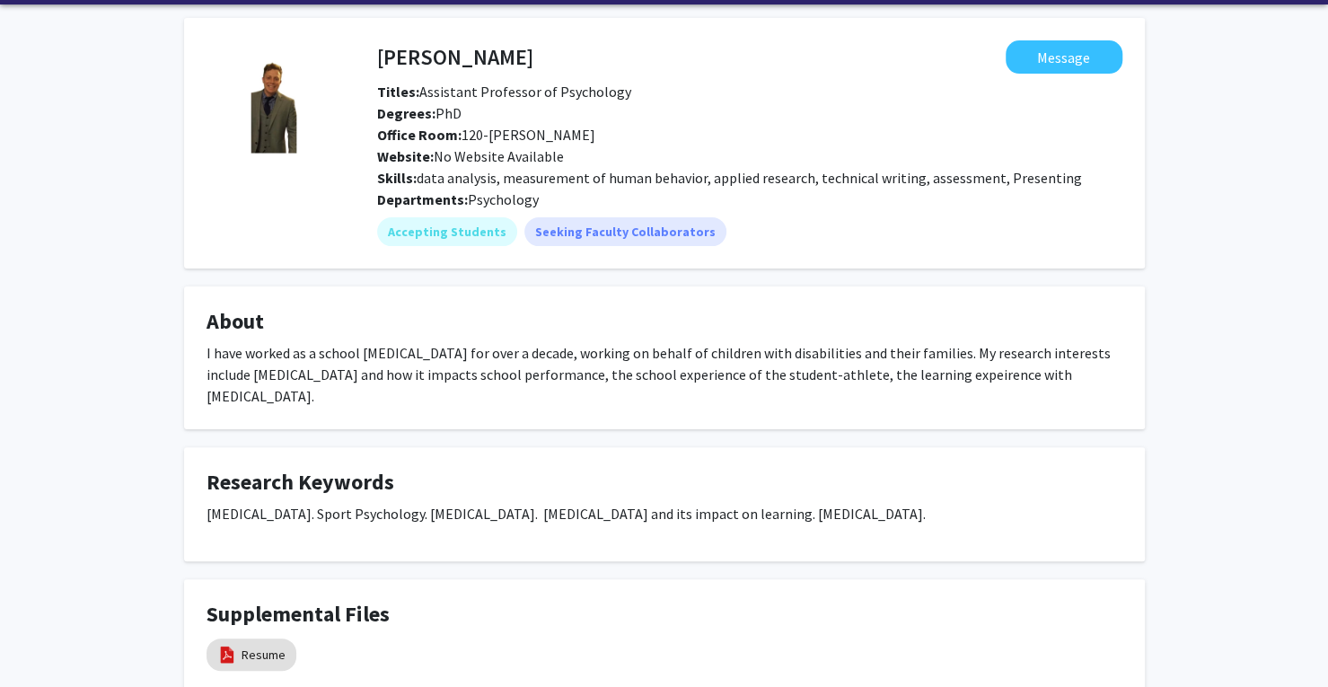
scroll to position [0, 0]
